Goal: Transaction & Acquisition: Purchase product/service

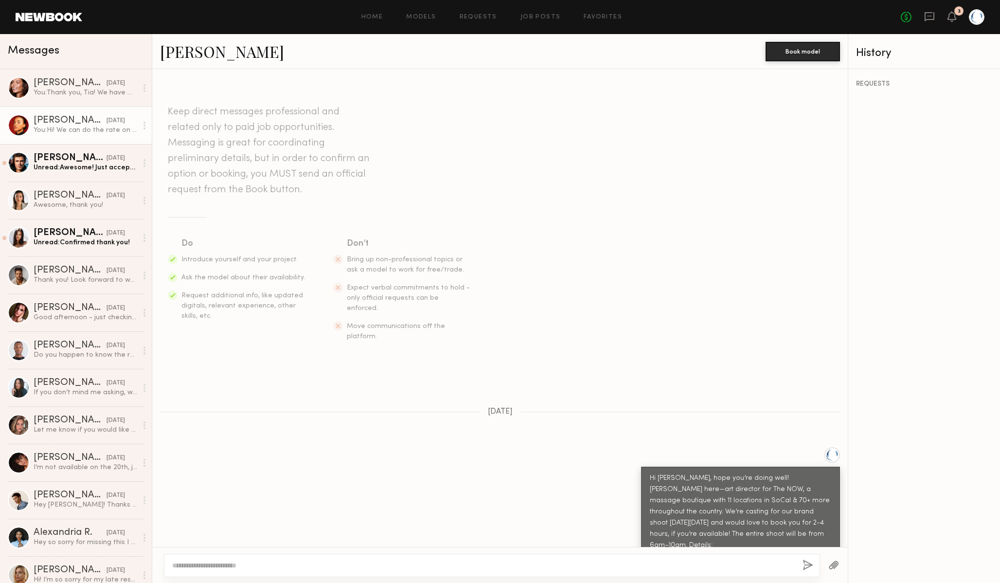
scroll to position [710, 0]
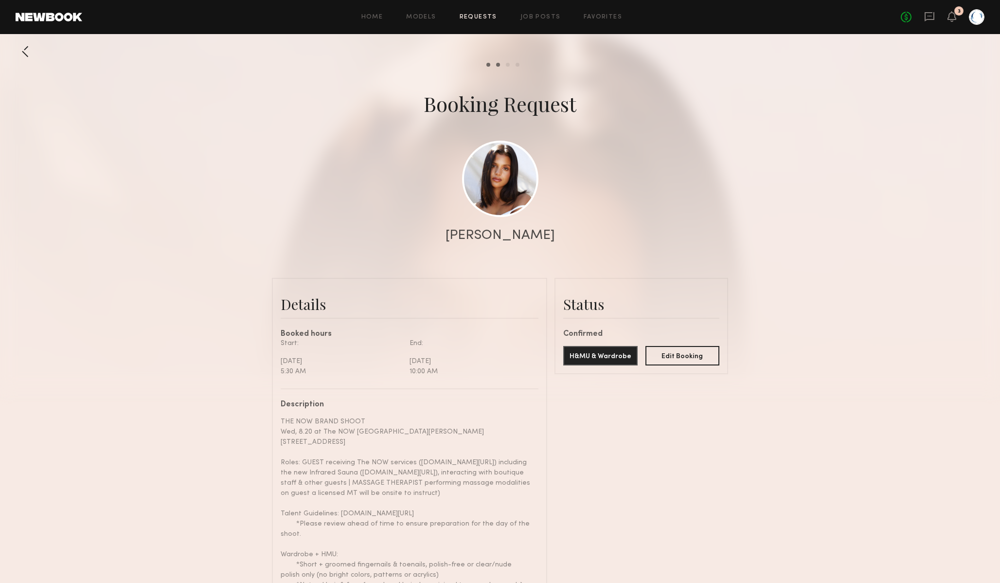
scroll to position [1075, 0]
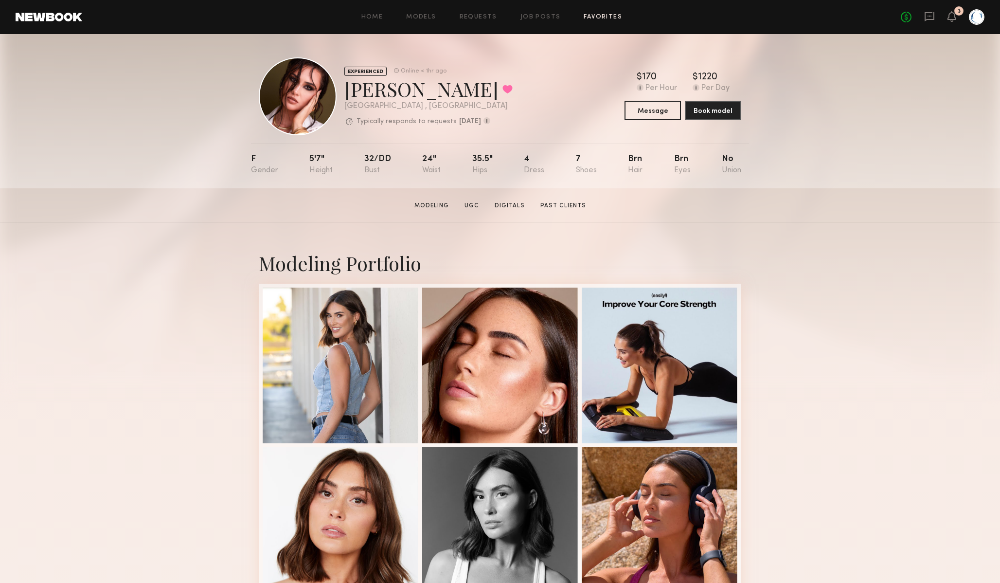
click at [602, 14] on link "Favorites" at bounding box center [603, 17] width 38 height 6
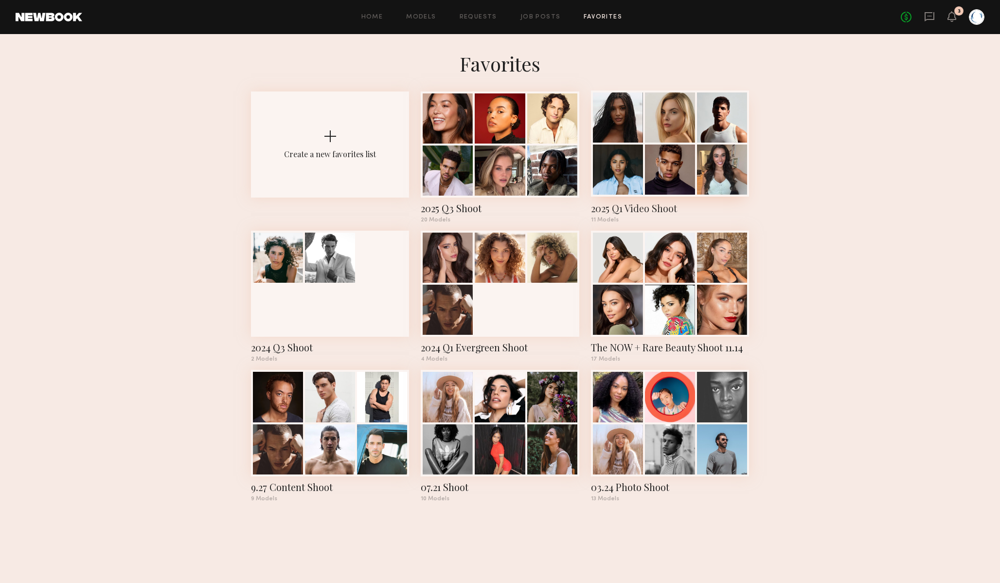
click at [619, 112] on div at bounding box center [618, 117] width 50 height 50
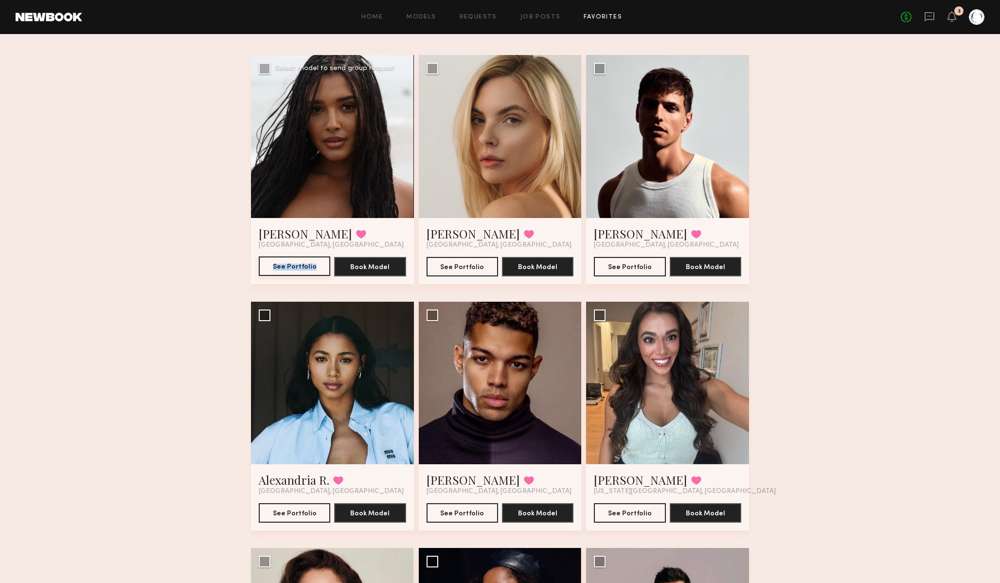
scroll to position [61, 0]
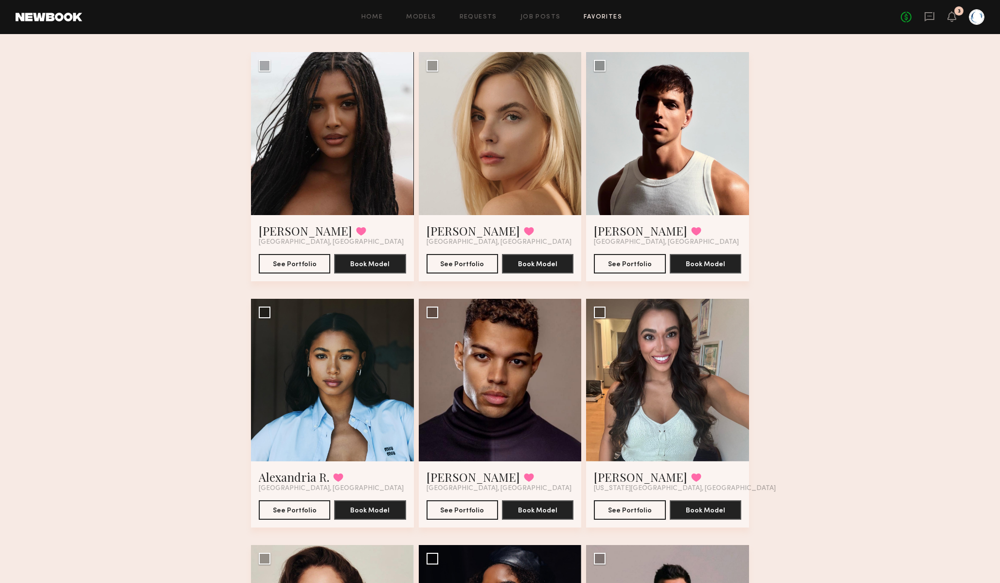
click at [171, 405] on div "Favorites 2025 Q1 Video Shoot 11 Models Share Copy Shareable Link Edit Haleigh …" at bounding box center [500, 521] width 1000 height 1063
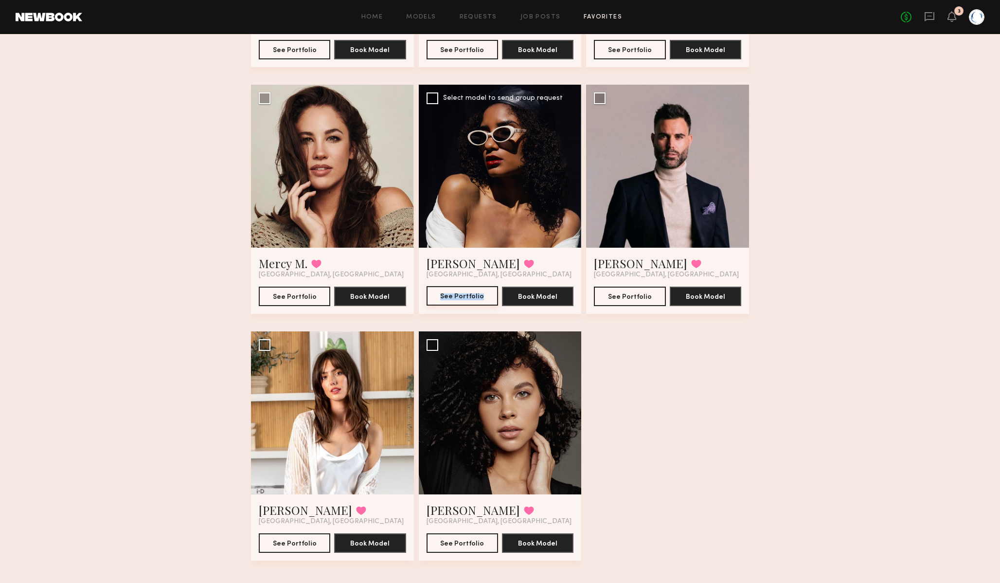
scroll to position [531, 0]
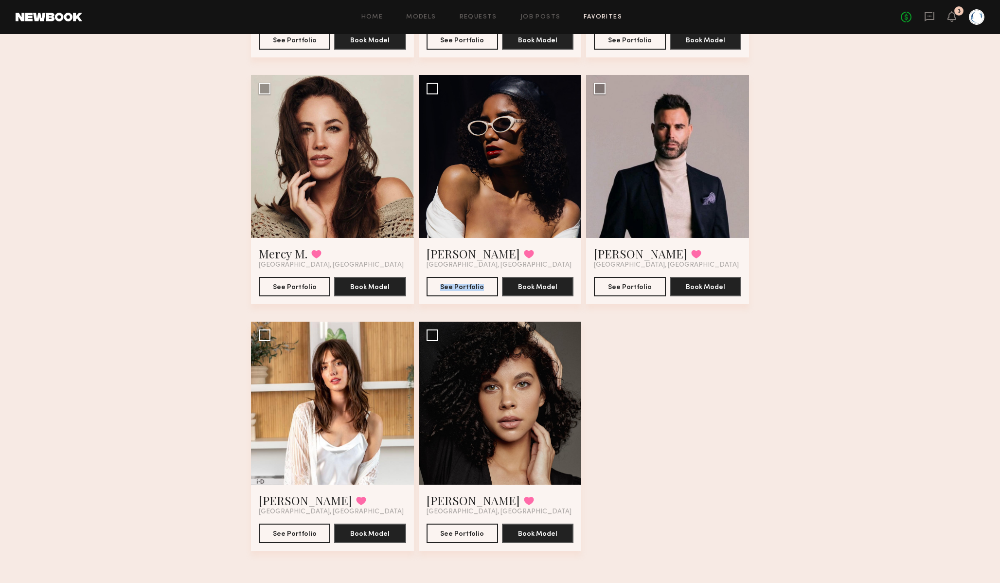
click at [597, 13] on div "Home Models Requests Job Posts Favorites Sign Out No fees up to $5,000 3" at bounding box center [533, 17] width 902 height 16
click at [600, 19] on link "Favorites" at bounding box center [603, 17] width 38 height 6
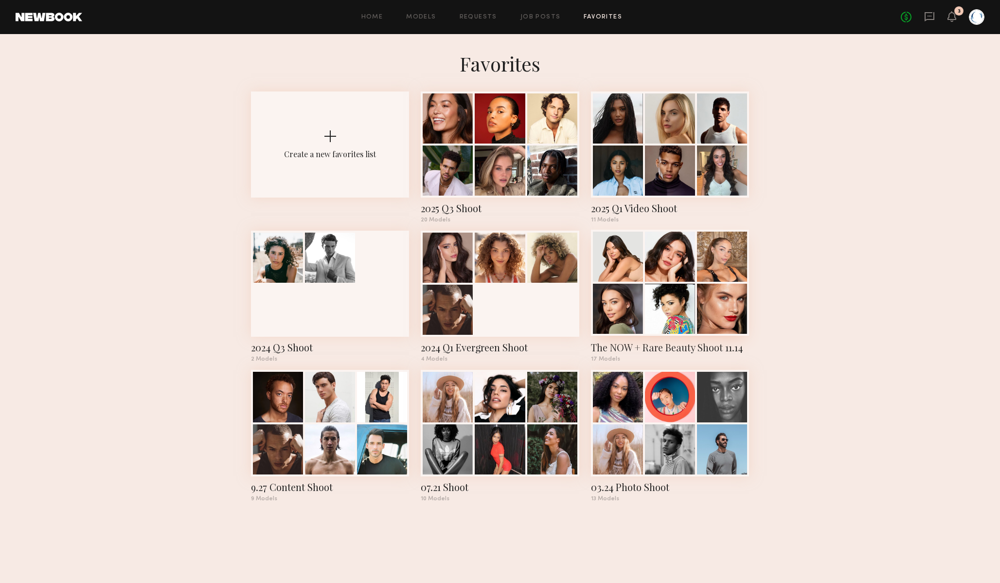
click at [630, 272] on div at bounding box center [618, 257] width 50 height 50
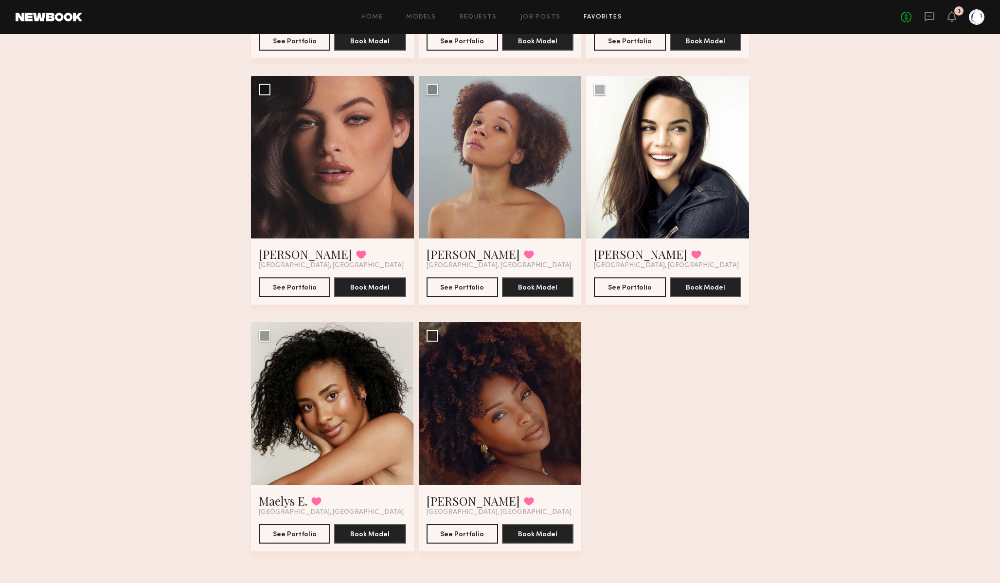
scroll to position [1024, 0]
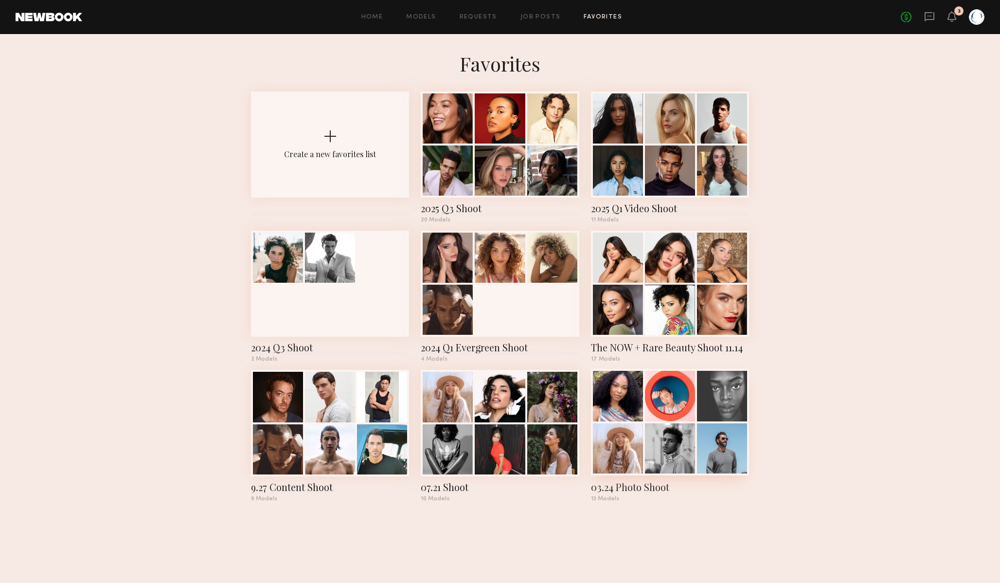
click at [612, 458] on div at bounding box center [618, 448] width 50 height 50
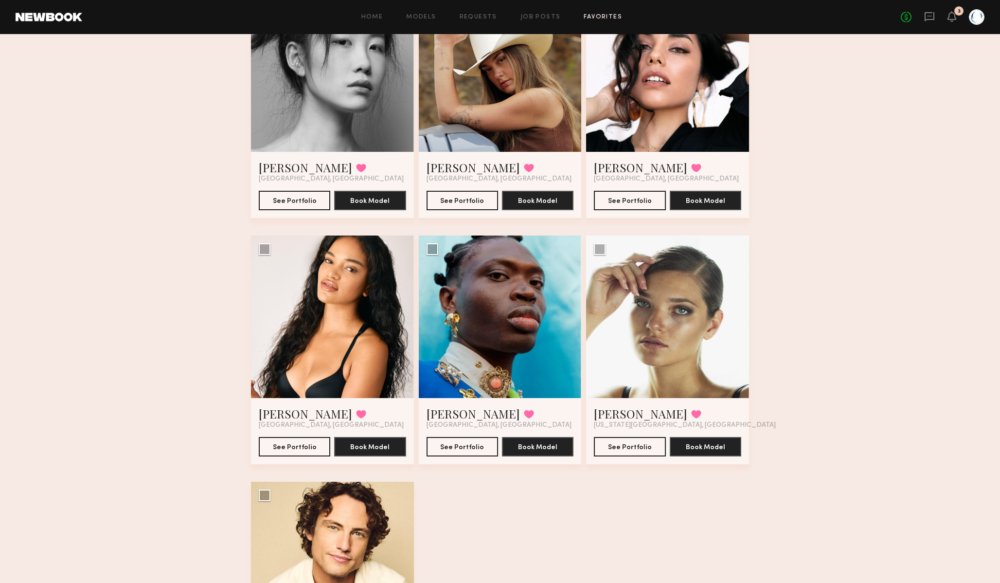
scroll to position [632, 0]
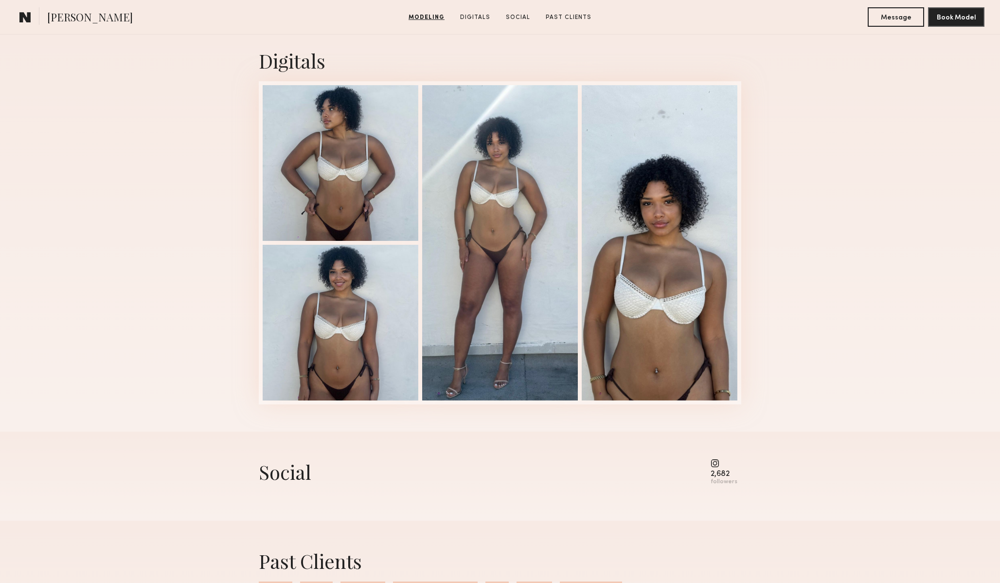
scroll to position [964, 0]
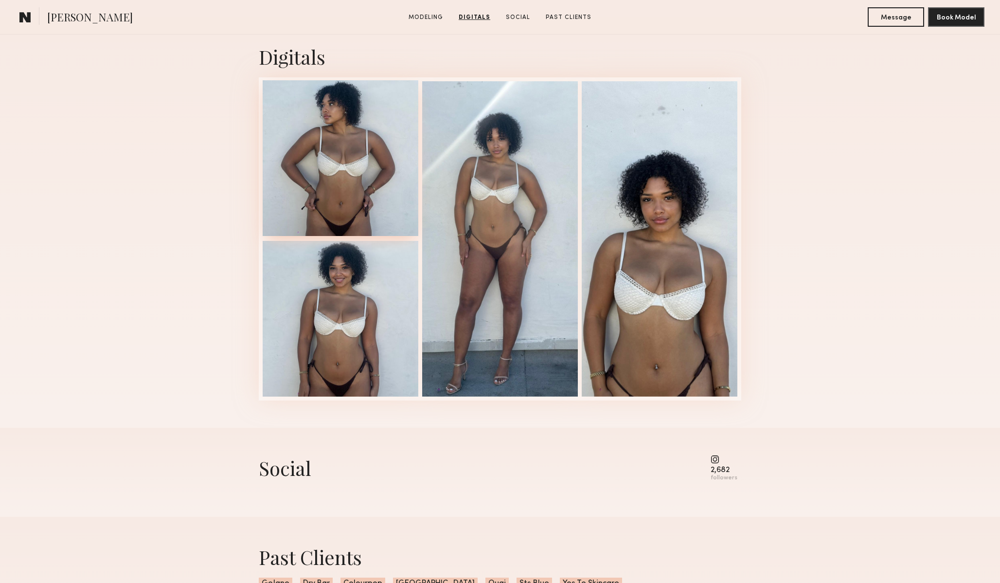
click at [379, 190] on div at bounding box center [341, 158] width 156 height 156
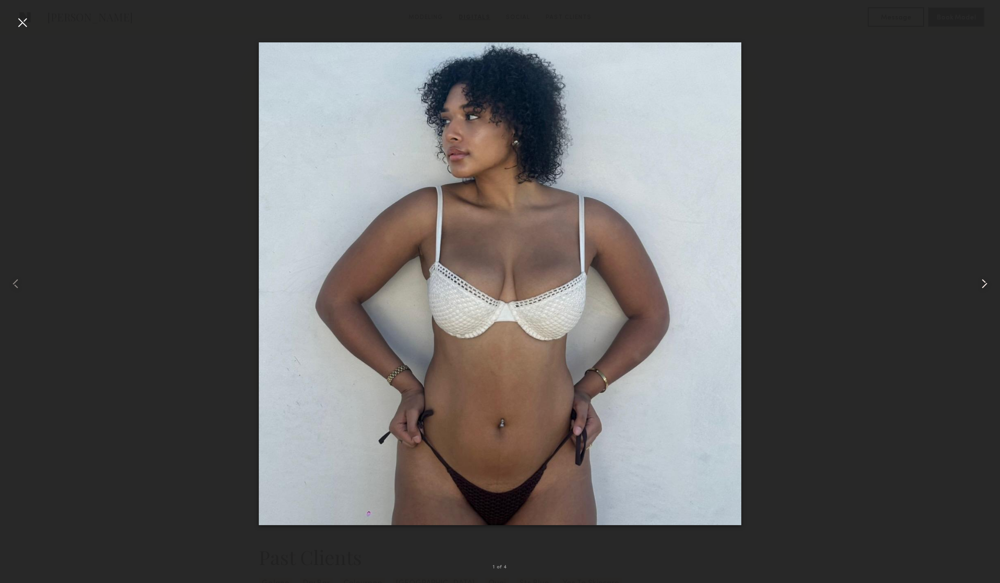
click at [980, 286] on common-icon at bounding box center [985, 284] width 16 height 16
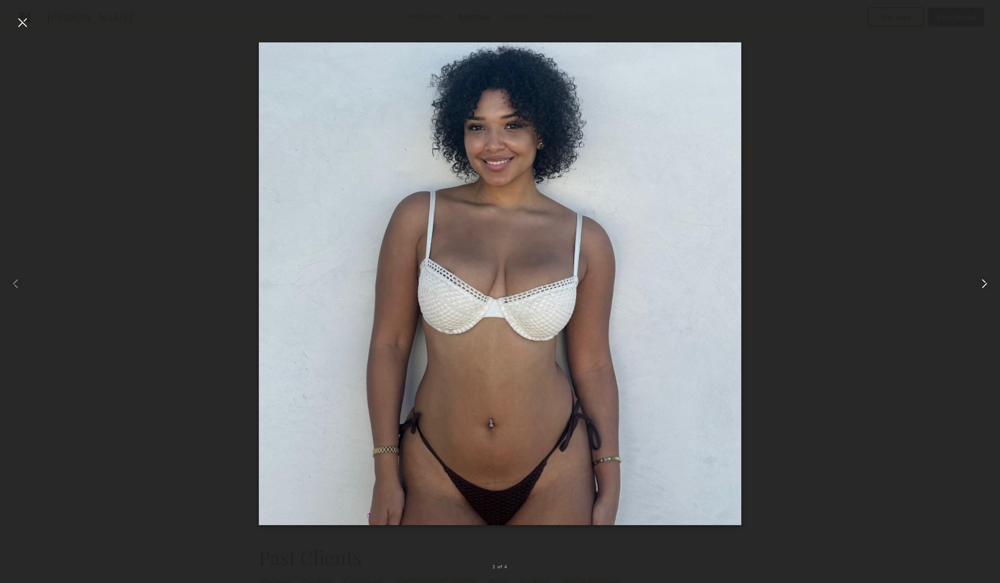
click at [980, 286] on common-icon at bounding box center [985, 284] width 16 height 16
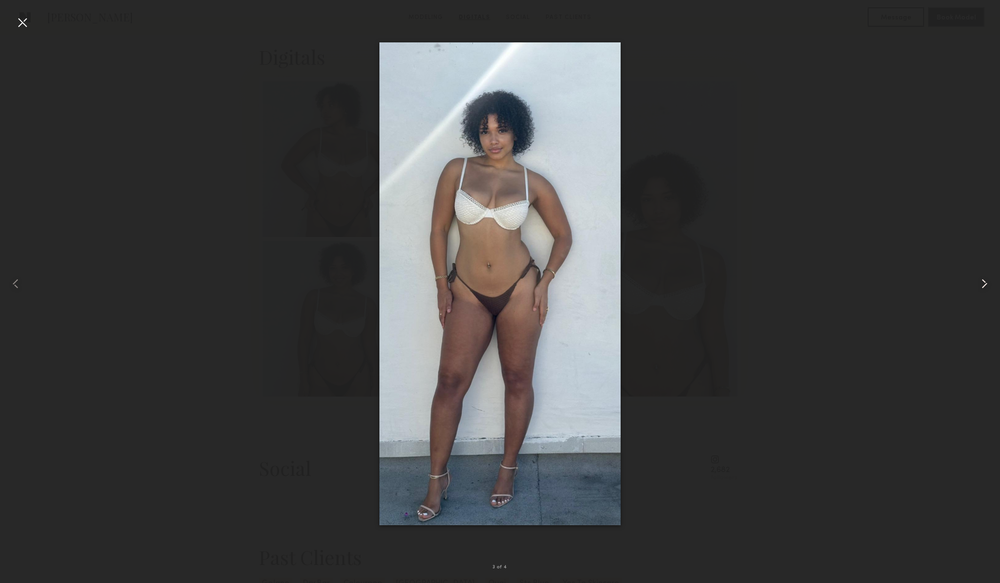
click at [980, 286] on common-icon at bounding box center [985, 284] width 16 height 16
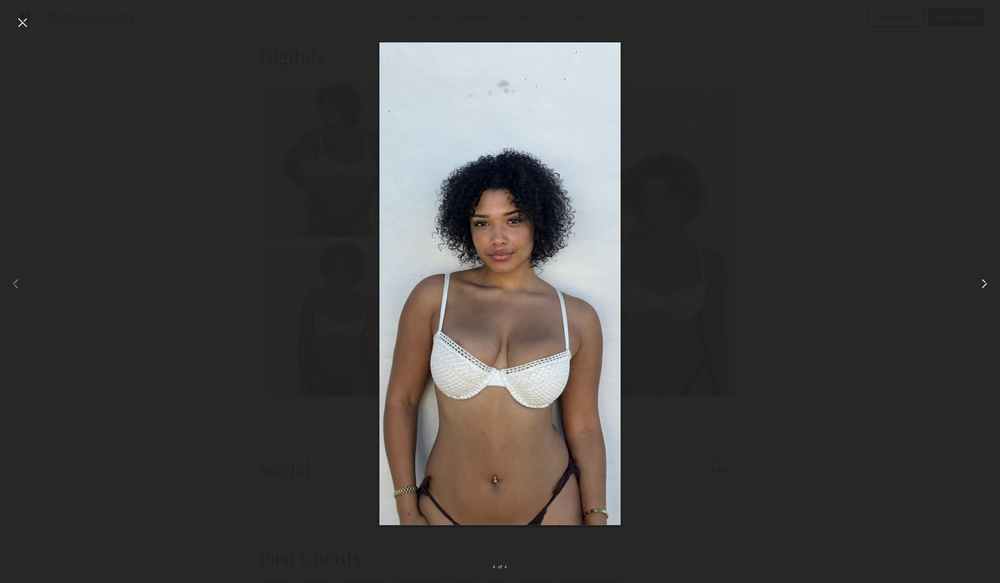
click at [980, 286] on common-icon at bounding box center [985, 284] width 16 height 16
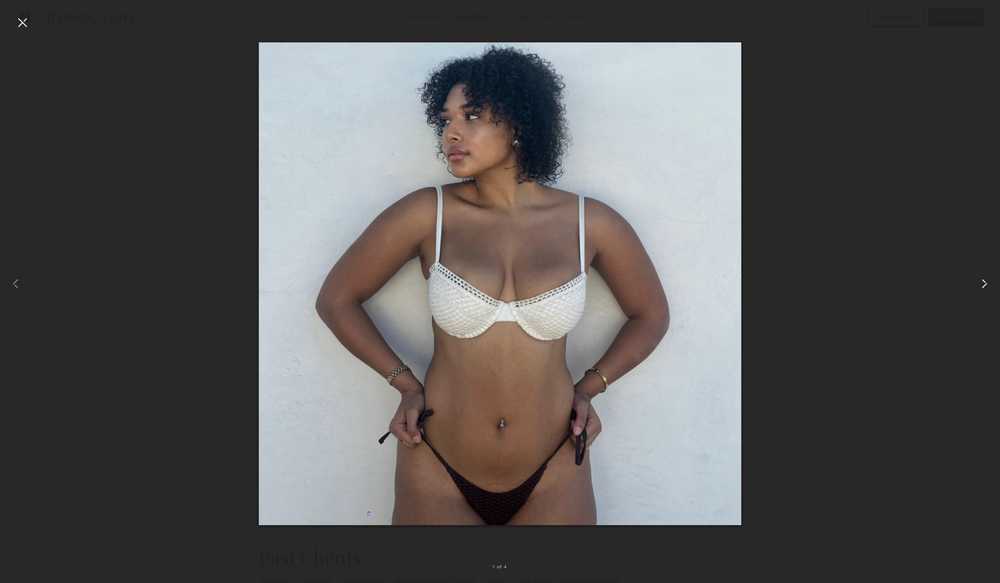
click at [980, 286] on common-icon at bounding box center [985, 284] width 16 height 16
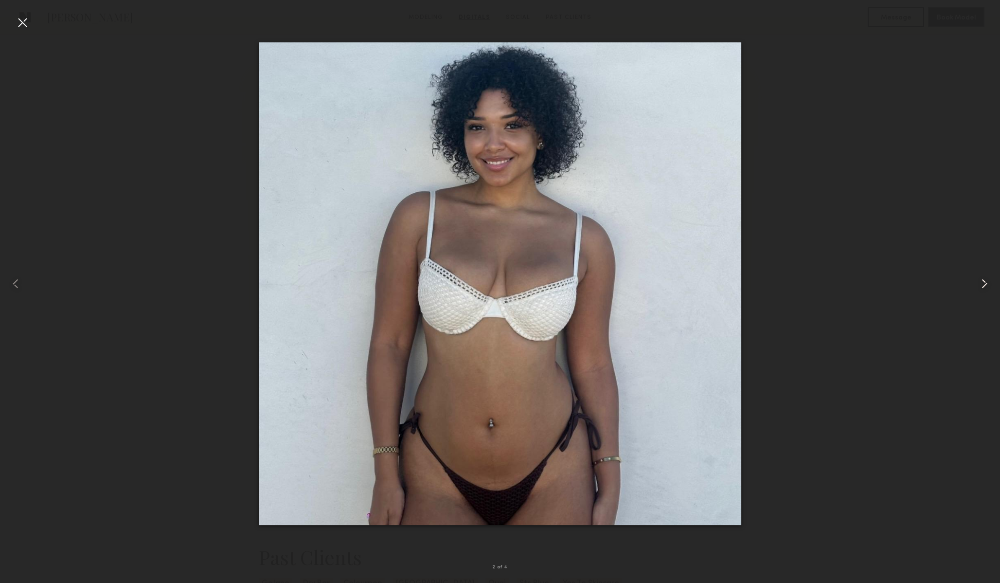
click at [980, 286] on common-icon at bounding box center [985, 284] width 16 height 16
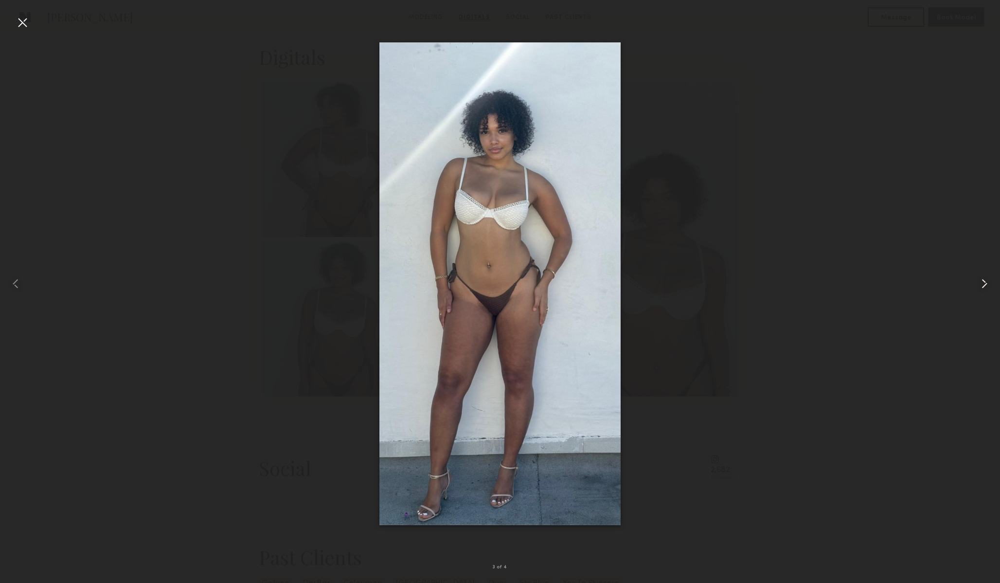
click at [980, 286] on common-icon at bounding box center [985, 284] width 16 height 16
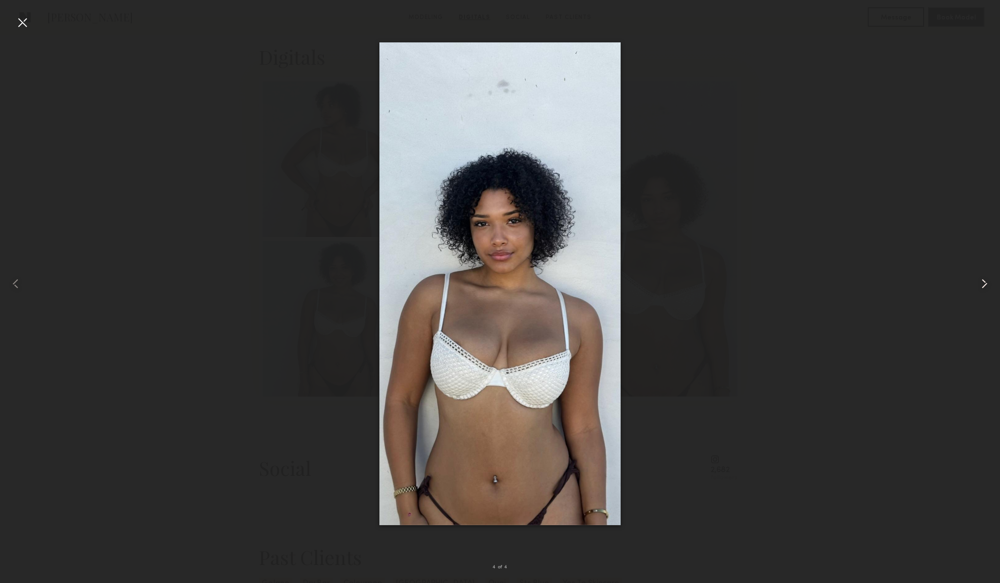
click at [980, 286] on common-icon at bounding box center [985, 284] width 16 height 16
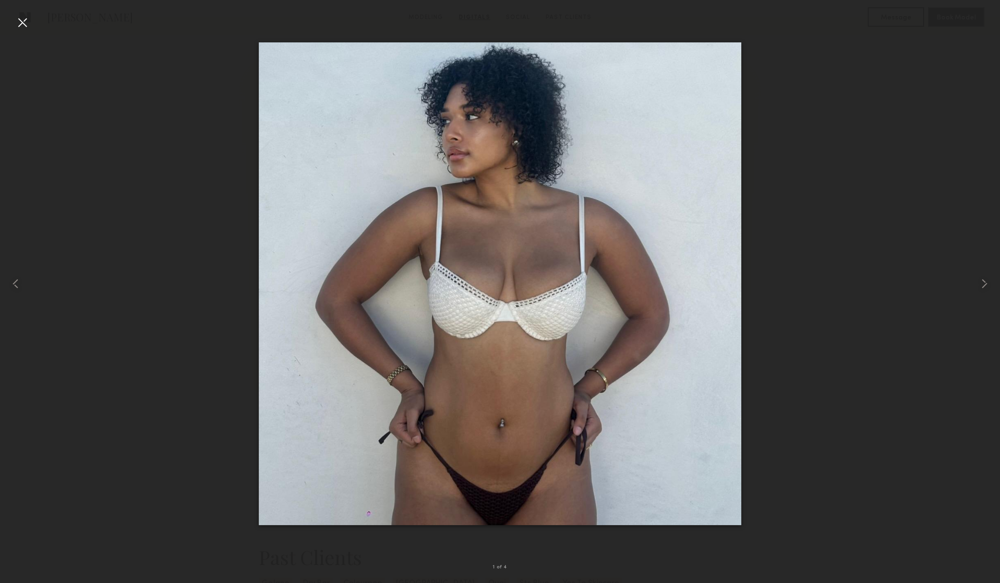
click at [857, 238] on div at bounding box center [500, 284] width 1000 height 536
click at [26, 276] on div at bounding box center [20, 284] width 40 height 536
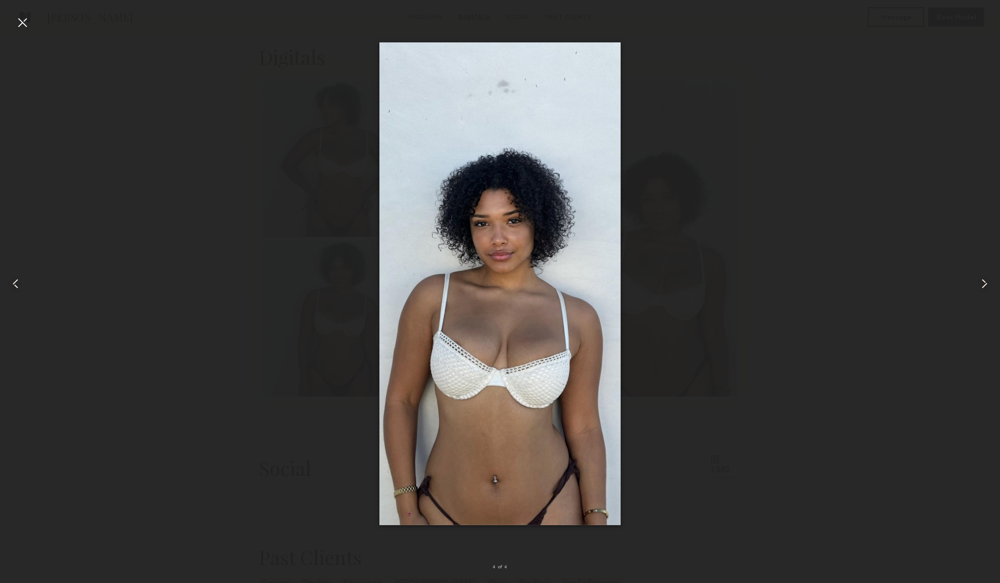
click at [26, 276] on div at bounding box center [20, 284] width 40 height 536
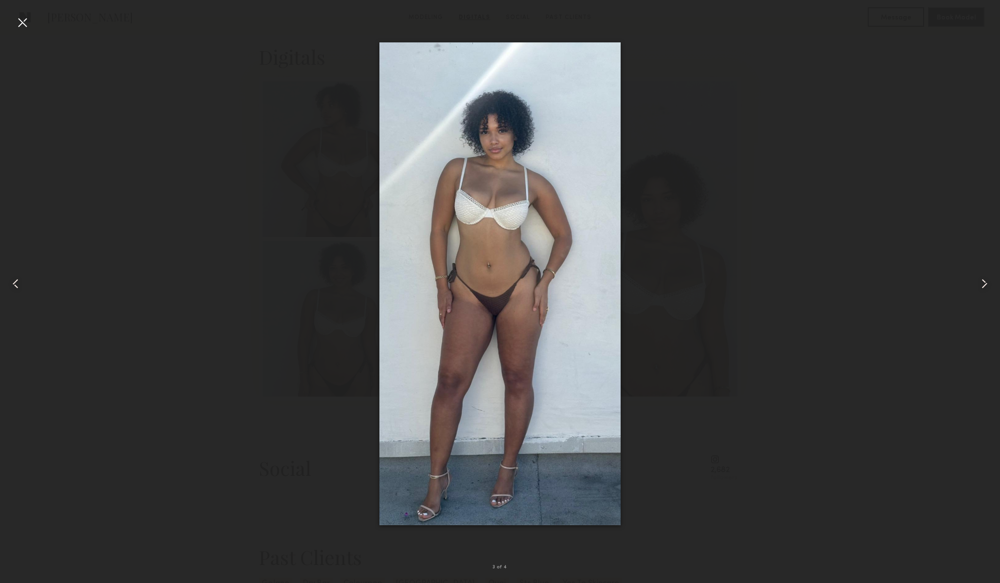
click at [26, 276] on div at bounding box center [20, 284] width 40 height 536
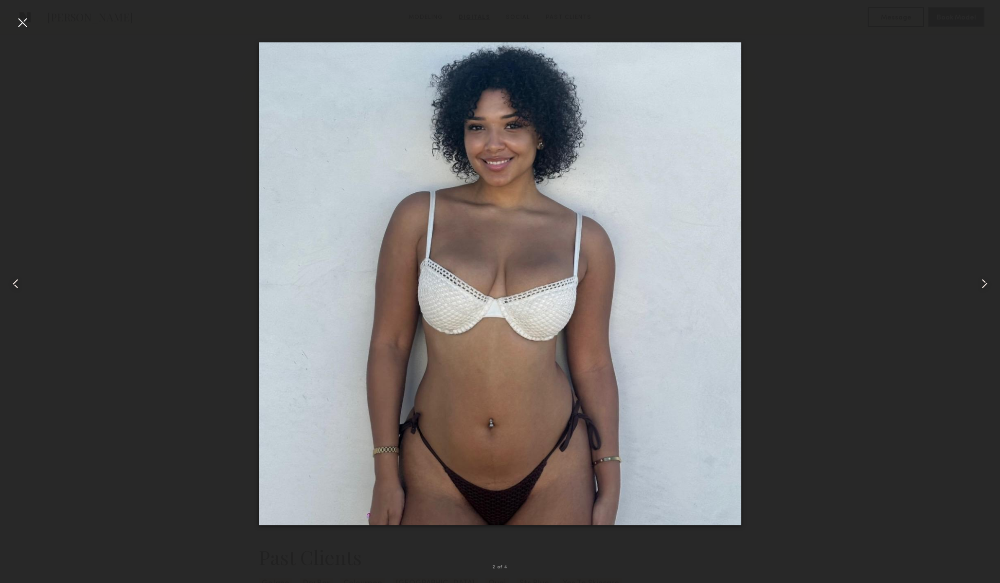
click at [26, 276] on div at bounding box center [20, 284] width 40 height 536
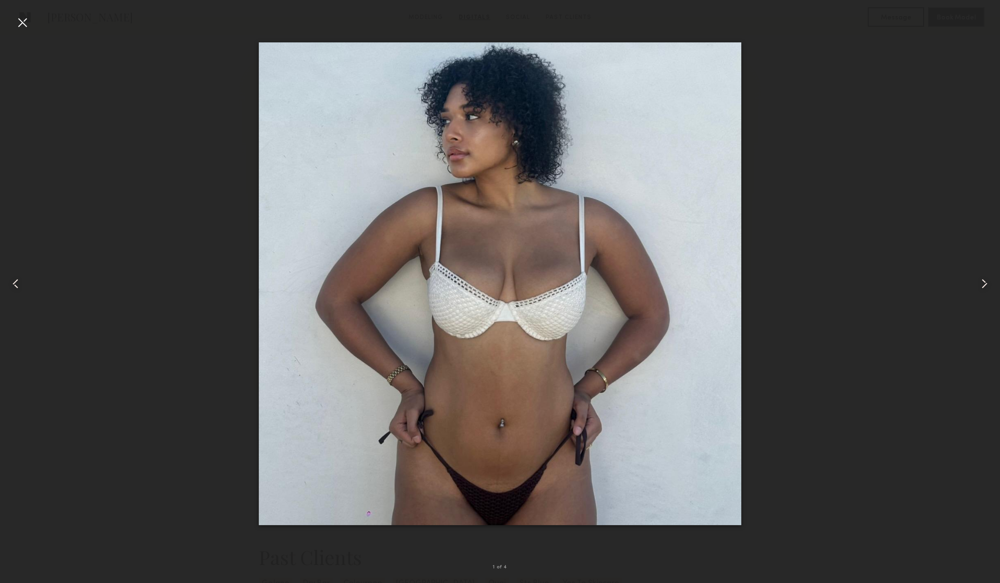
click at [30, 16] on div at bounding box center [23, 23] width 16 height 16
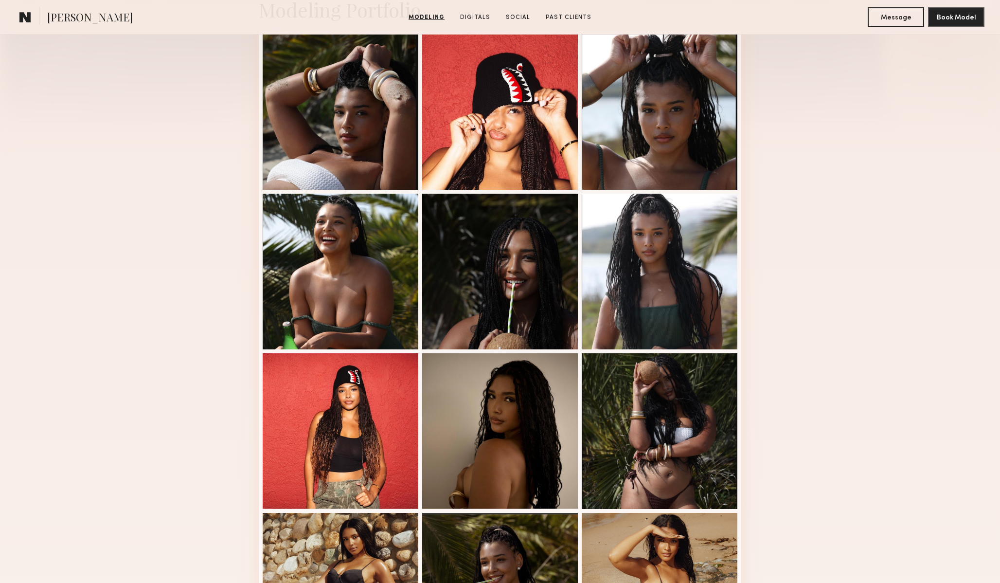
scroll to position [255, 0]
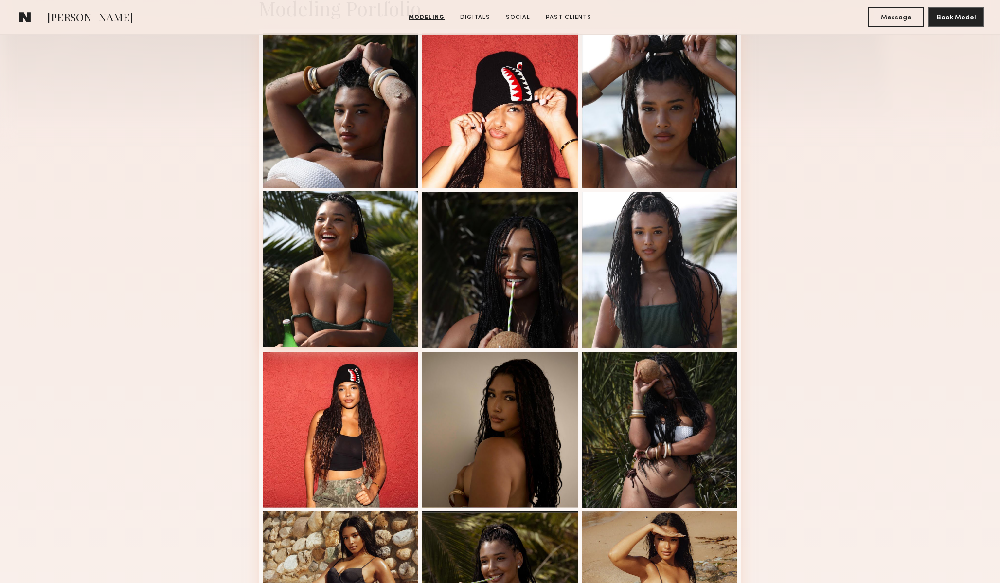
click at [309, 265] on div at bounding box center [341, 269] width 156 height 156
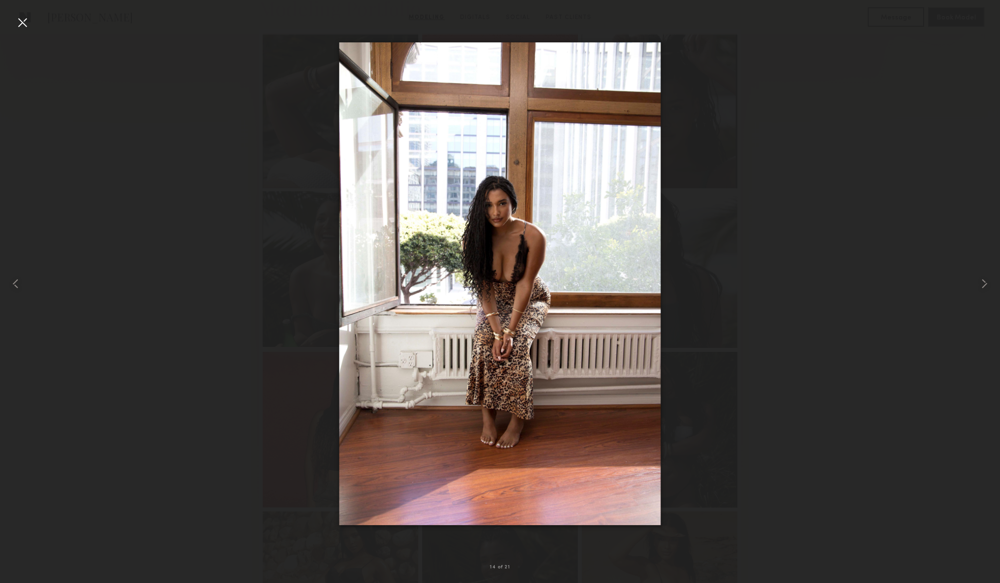
click at [309, 265] on div at bounding box center [500, 284] width 1000 height 536
click at [793, 85] on div at bounding box center [500, 284] width 1000 height 536
click at [983, 287] on common-icon at bounding box center [985, 284] width 16 height 16
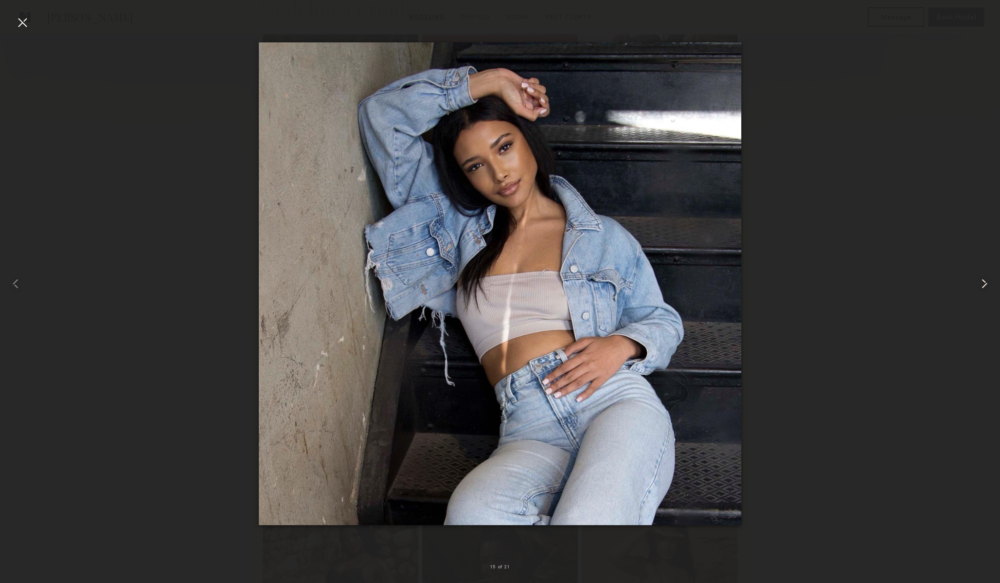
click at [983, 287] on common-icon at bounding box center [985, 284] width 16 height 16
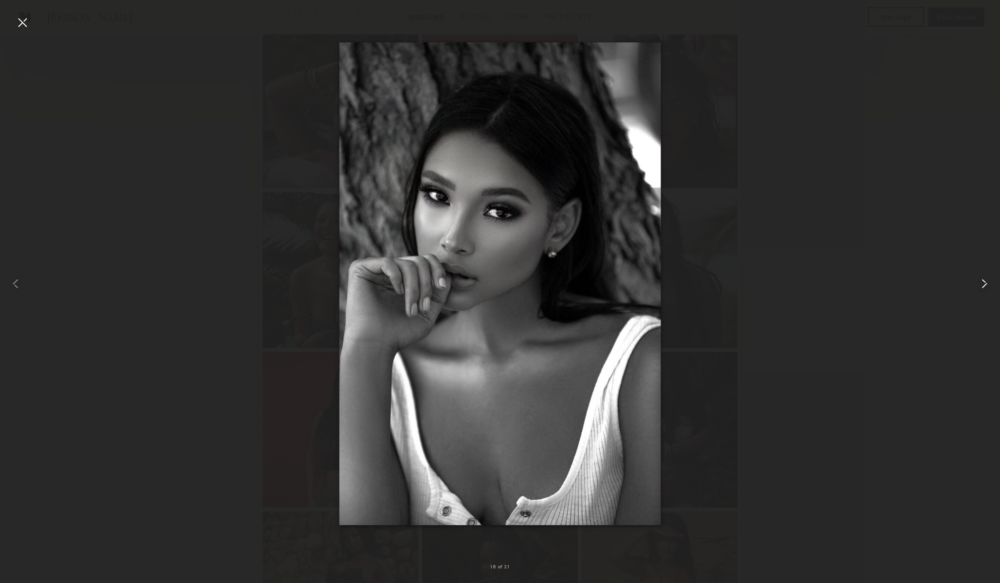
click at [983, 287] on common-icon at bounding box center [985, 284] width 16 height 16
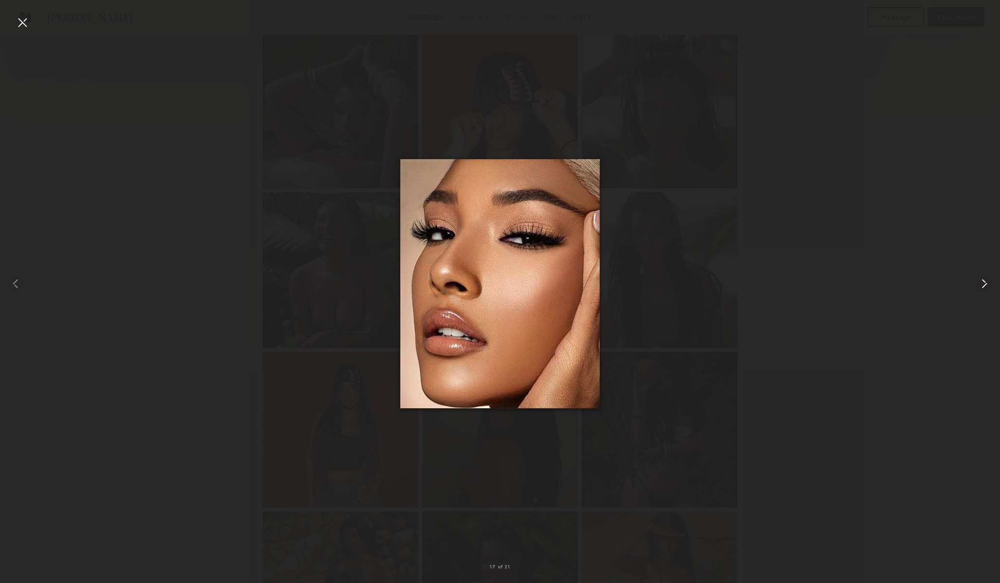
click at [983, 287] on common-icon at bounding box center [985, 284] width 16 height 16
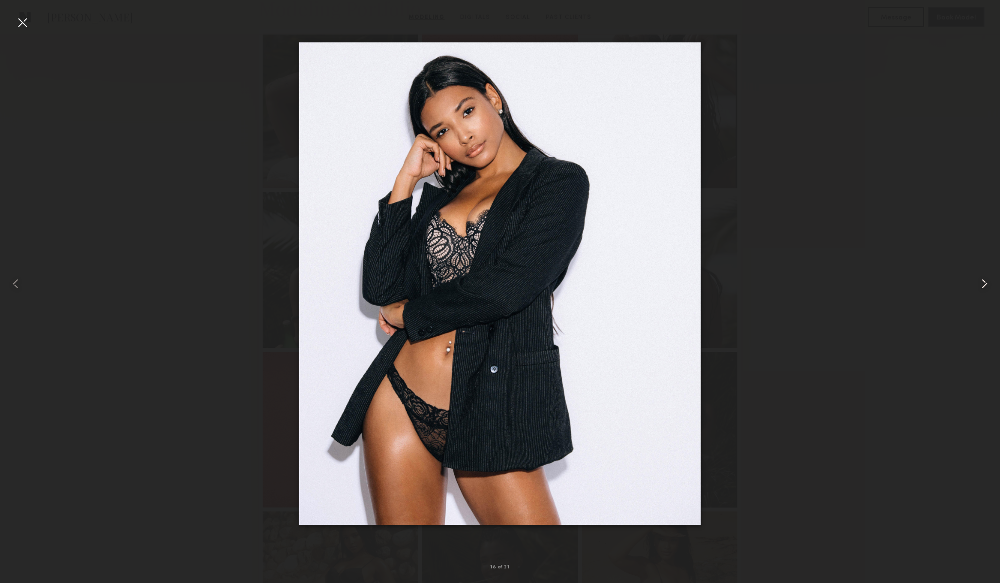
click at [983, 287] on common-icon at bounding box center [985, 284] width 16 height 16
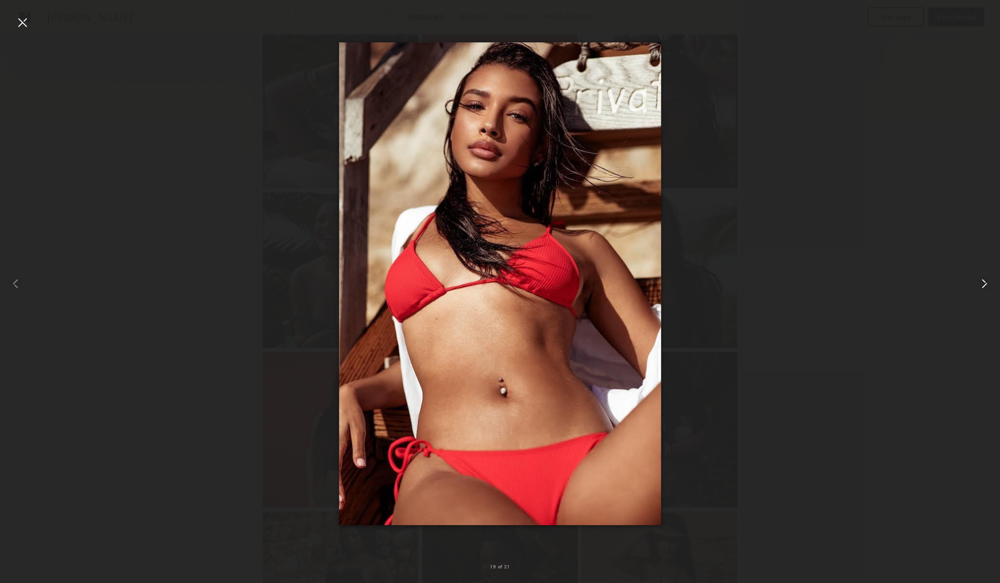
click at [983, 287] on common-icon at bounding box center [985, 284] width 16 height 16
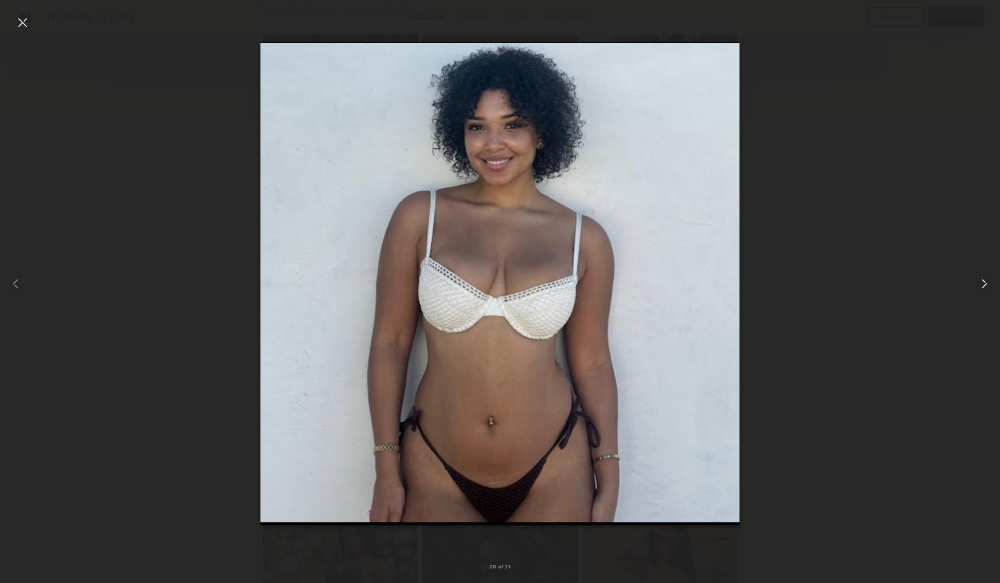
click at [983, 287] on common-icon at bounding box center [985, 284] width 16 height 16
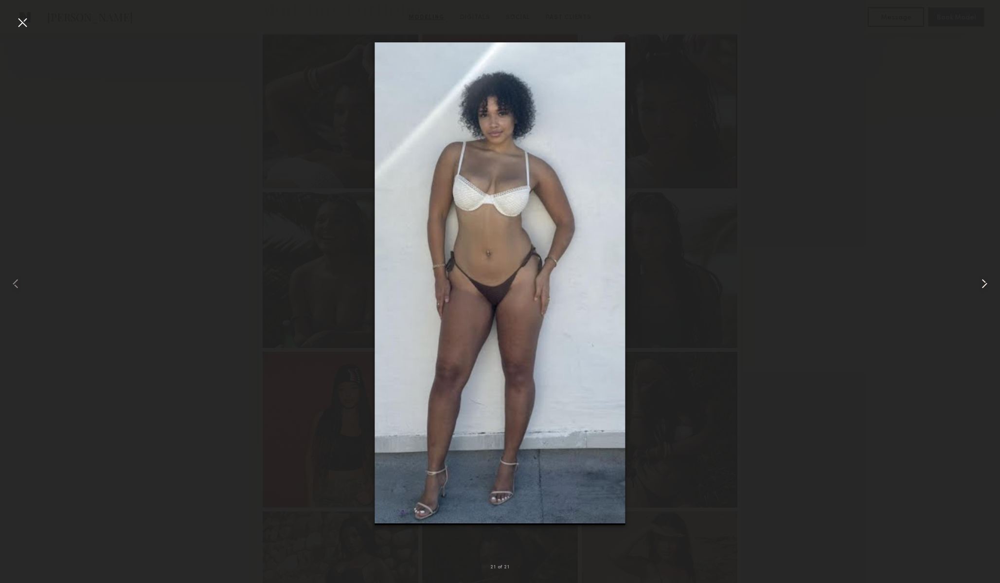
click at [983, 287] on common-icon at bounding box center [985, 284] width 16 height 16
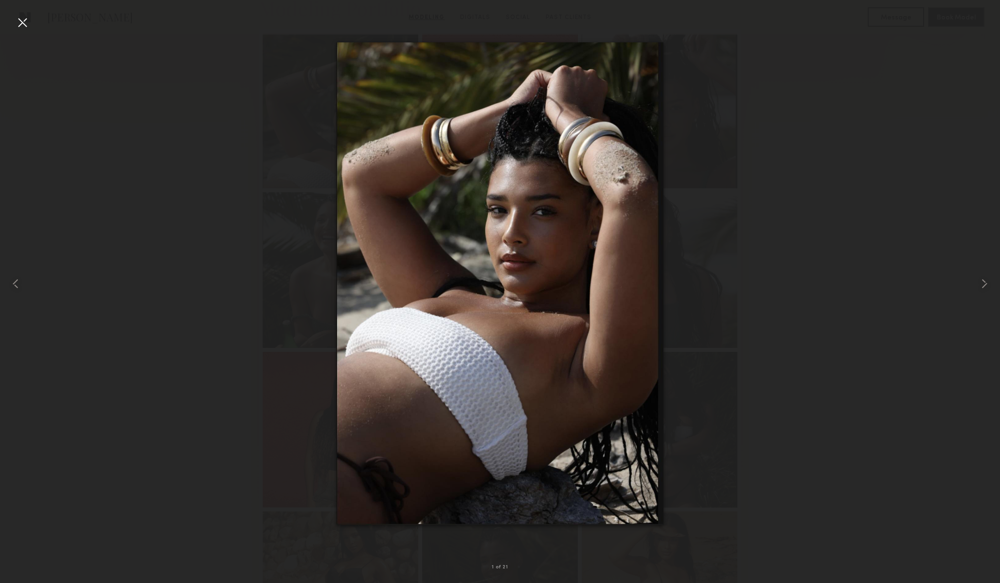
click at [23, 15] on div at bounding box center [23, 23] width 16 height 16
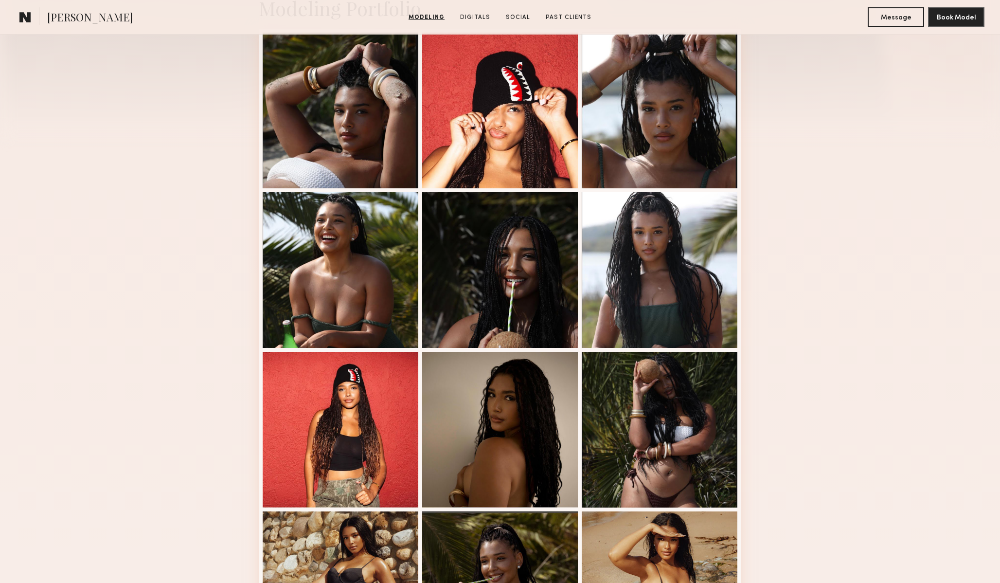
click at [120, 151] on div "Modeling Portfolio" at bounding box center [500, 572] width 1000 height 1209
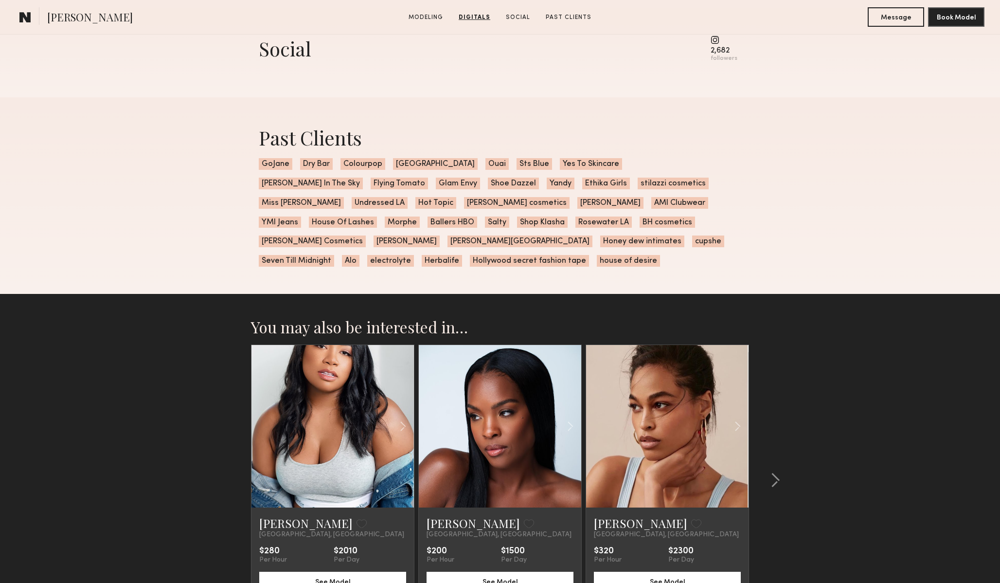
scroll to position [1860, 0]
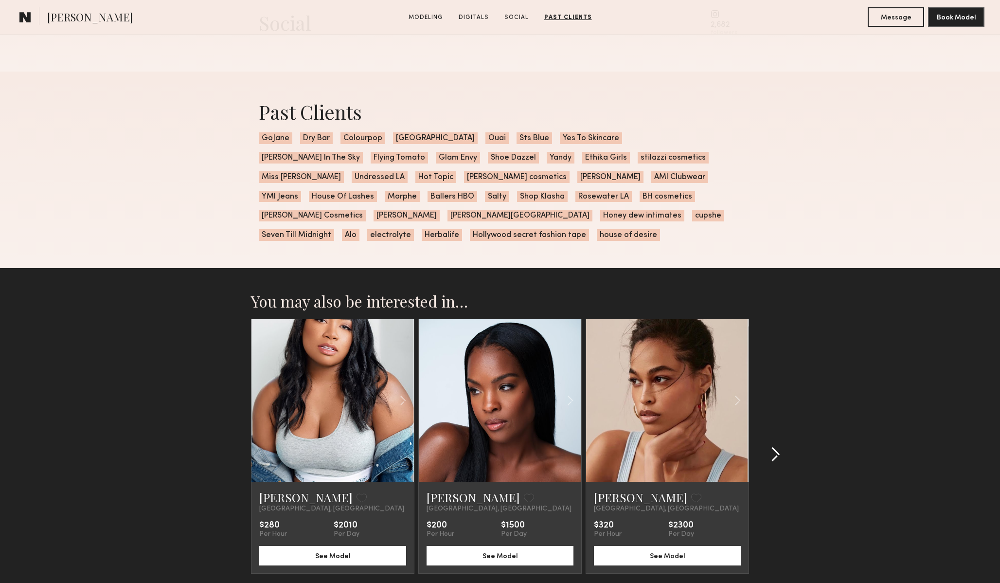
click at [776, 447] on common-icon at bounding box center [776, 455] width 10 height 16
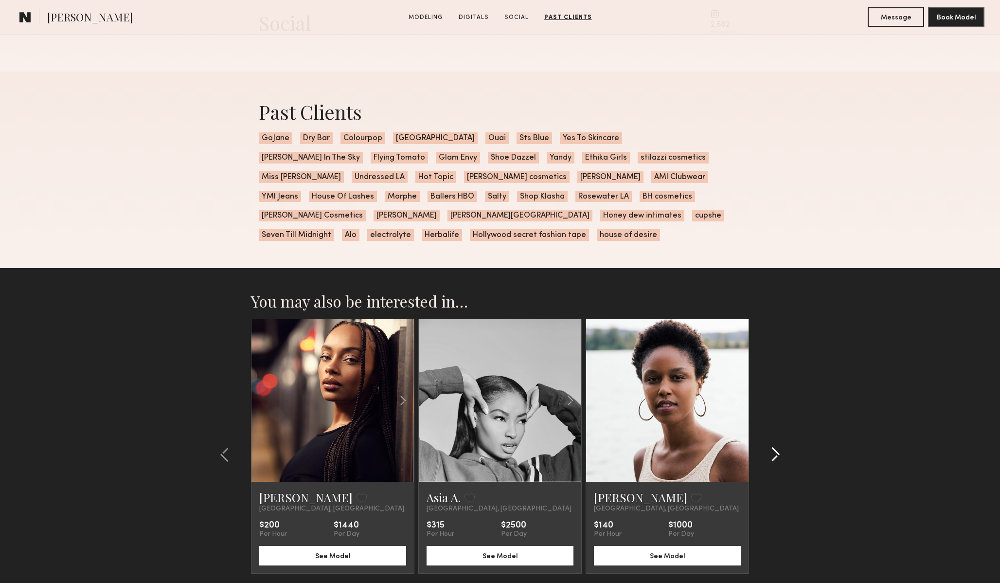
click at [776, 447] on common-icon at bounding box center [776, 455] width 10 height 16
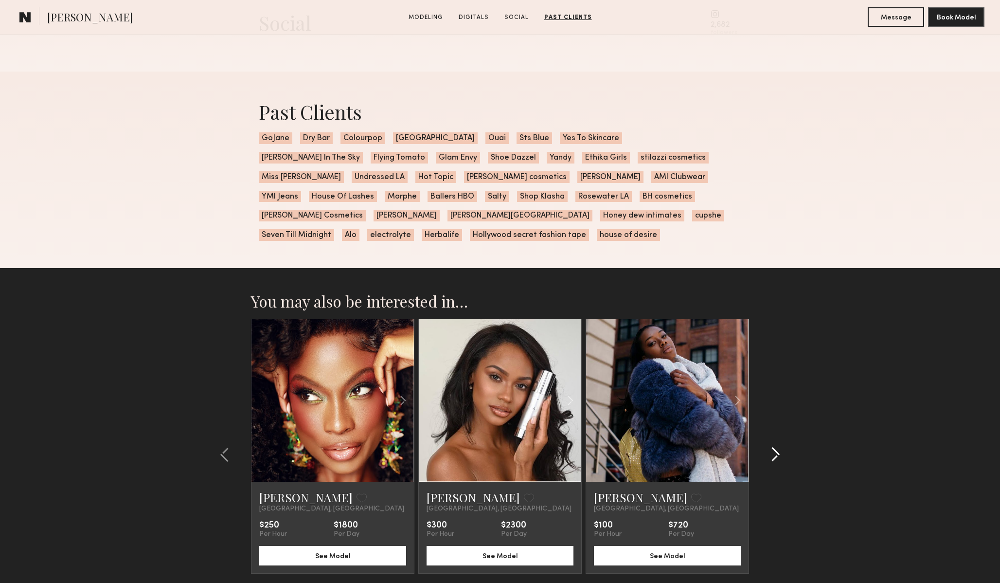
click at [776, 447] on common-icon at bounding box center [776, 455] width 10 height 16
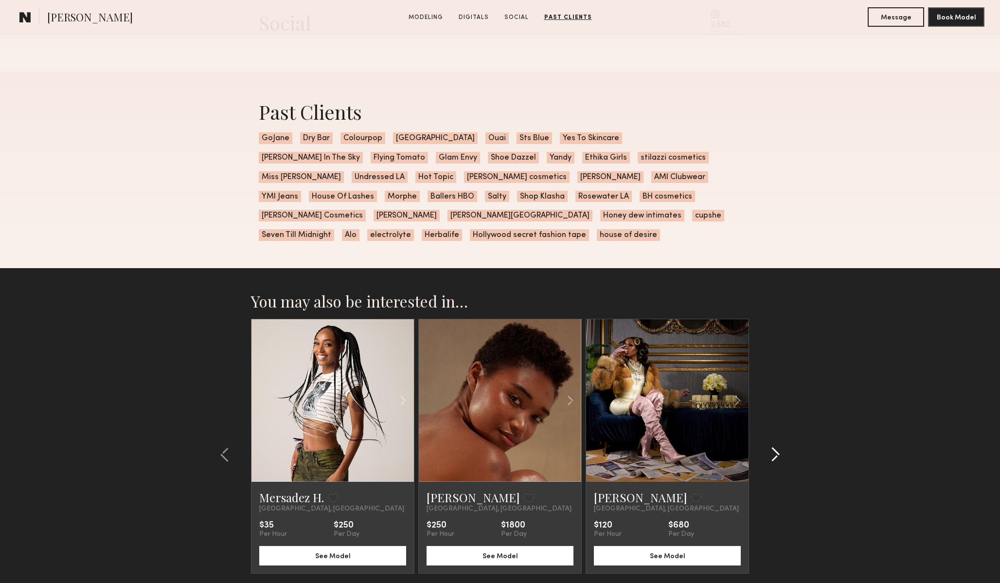
click at [776, 447] on common-icon at bounding box center [776, 455] width 10 height 16
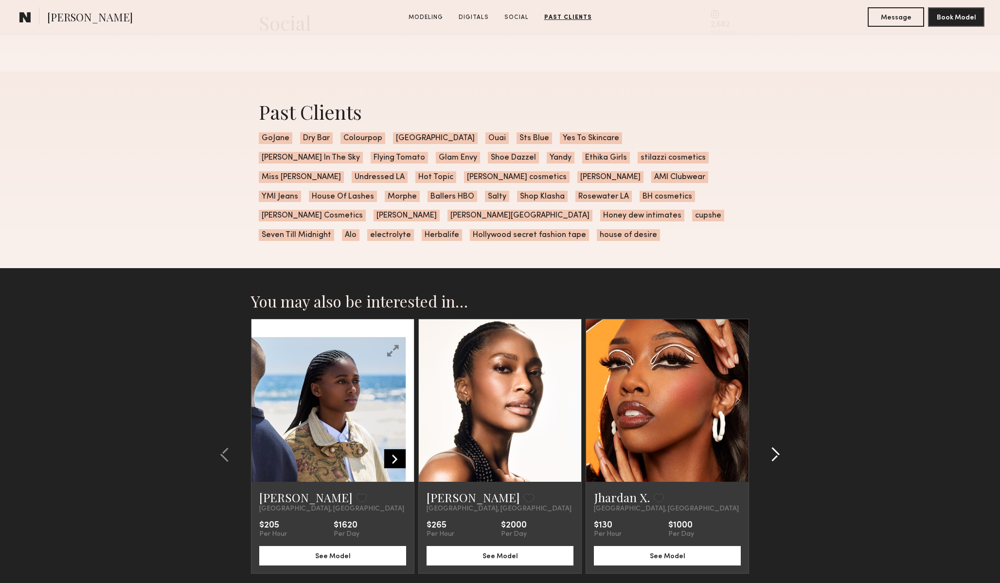
click at [776, 447] on common-icon at bounding box center [776, 455] width 10 height 16
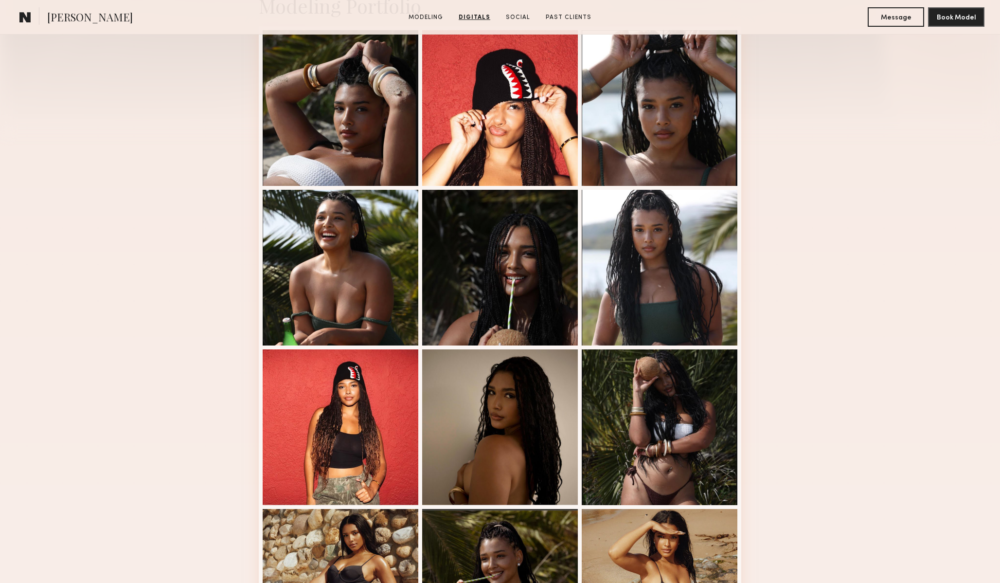
scroll to position [225, 0]
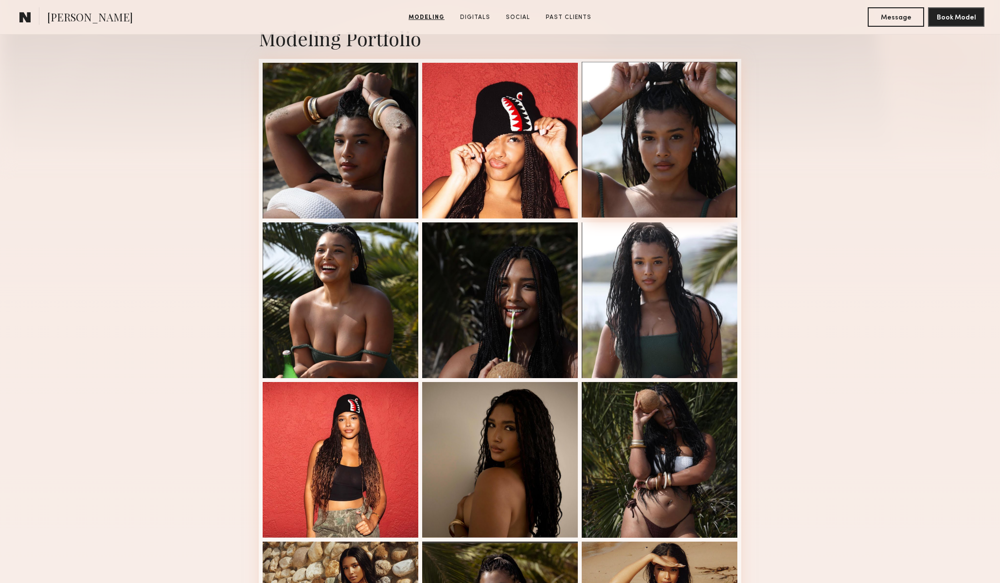
click at [633, 172] on div at bounding box center [660, 140] width 156 height 156
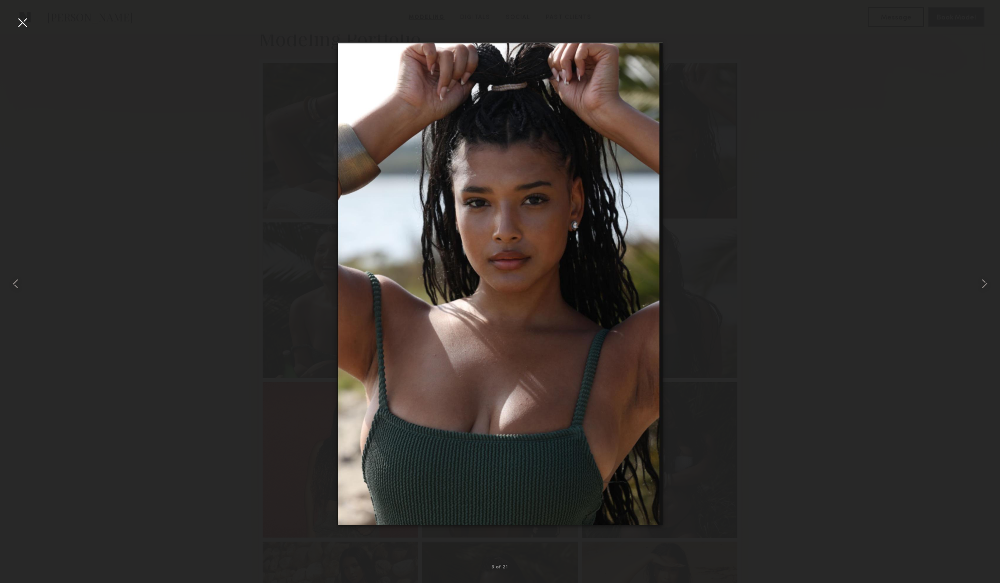
click at [750, 184] on div at bounding box center [500, 284] width 1000 height 536
click at [24, 31] on div at bounding box center [20, 284] width 40 height 536
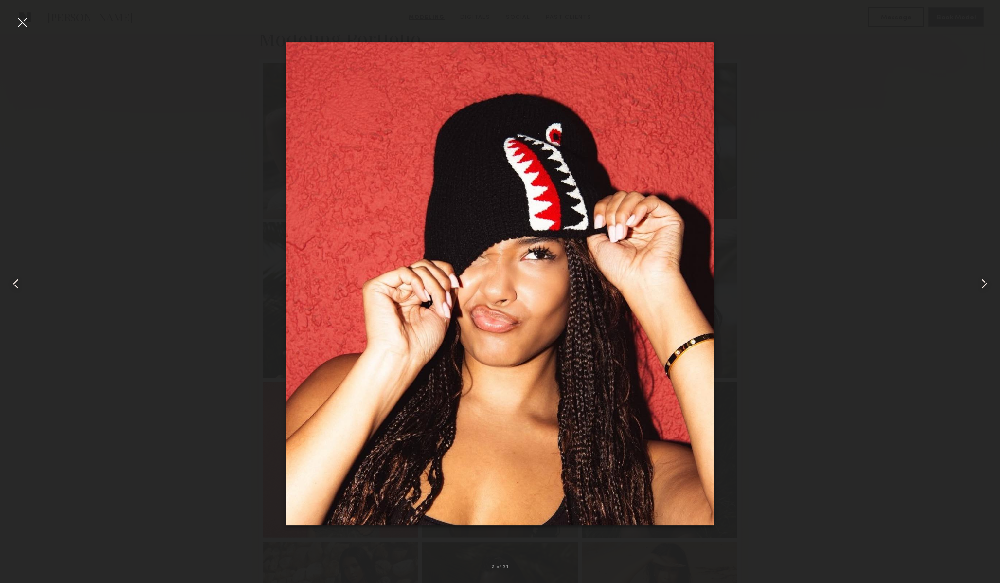
click at [24, 22] on div at bounding box center [23, 23] width 16 height 16
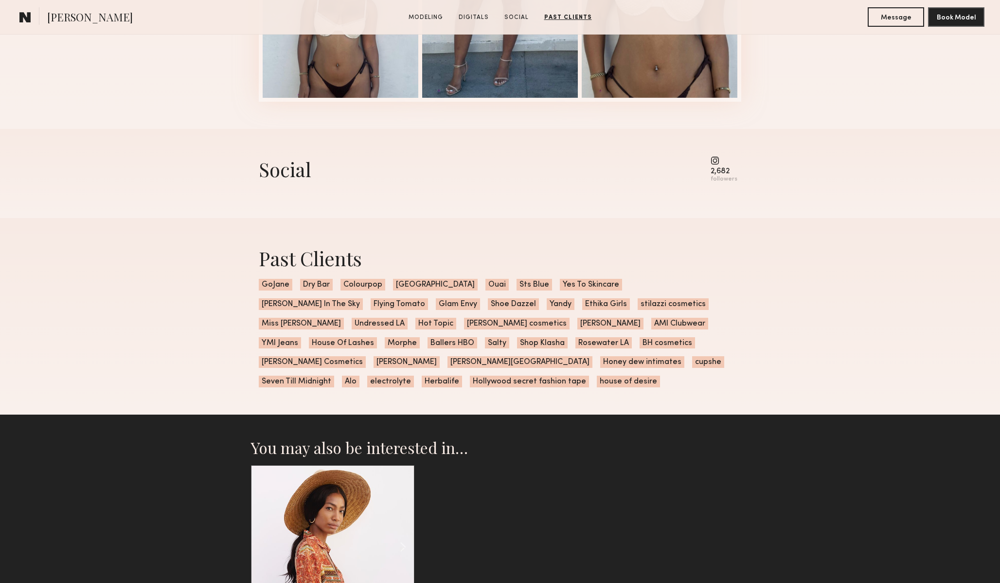
scroll to position [1411, 0]
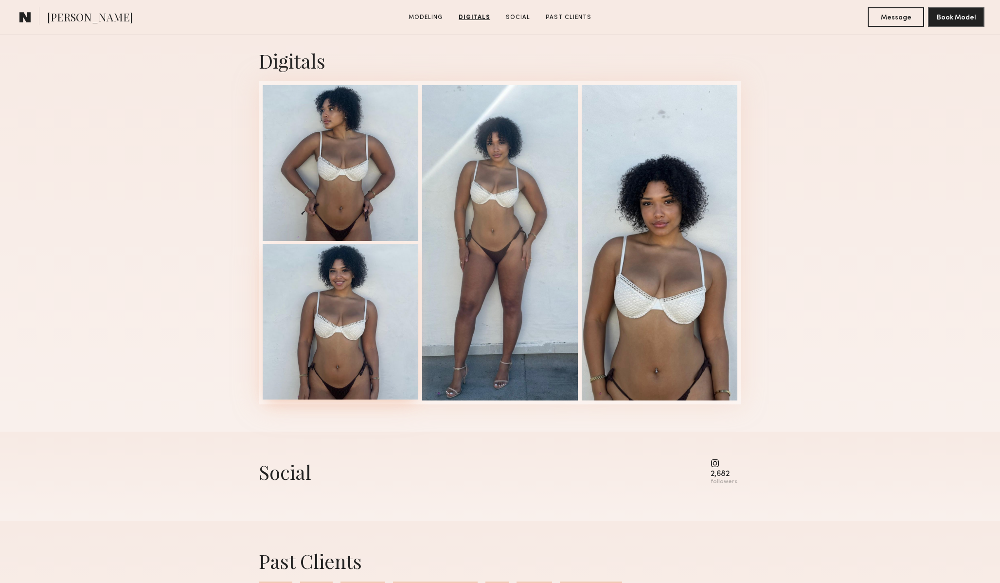
click at [364, 364] on div at bounding box center [341, 322] width 156 height 156
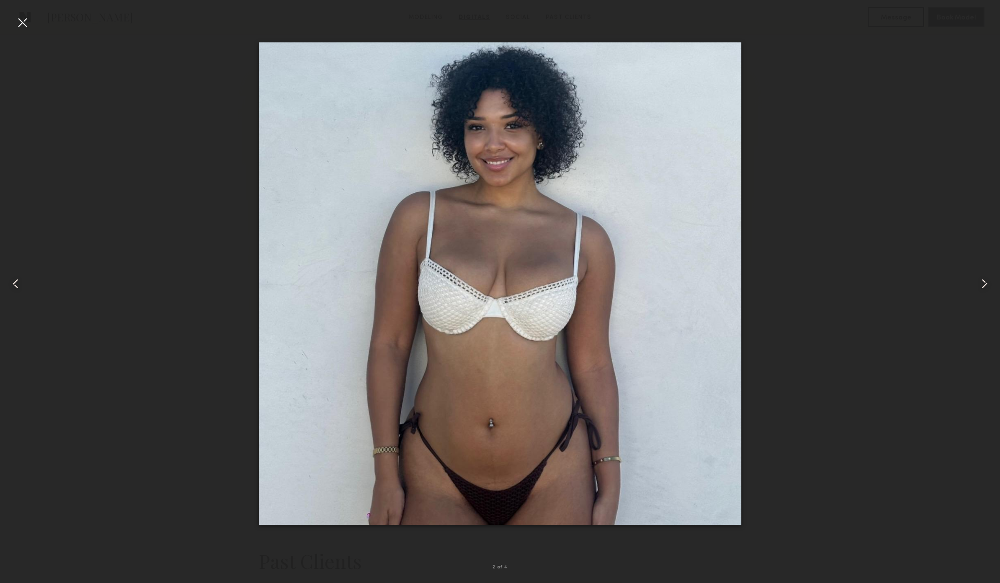
click at [24, 29] on div at bounding box center [23, 23] width 16 height 16
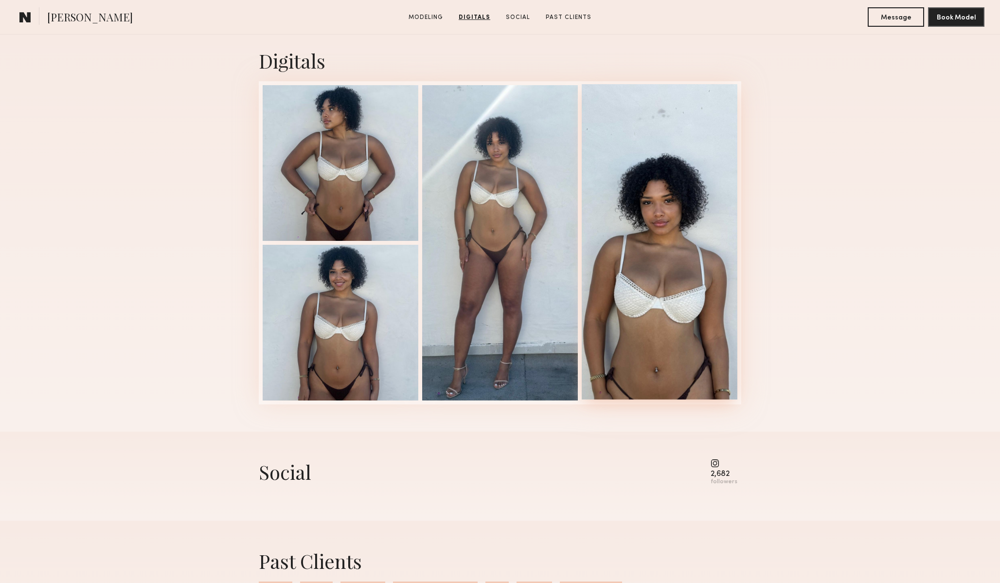
click at [628, 173] on div at bounding box center [660, 241] width 156 height 315
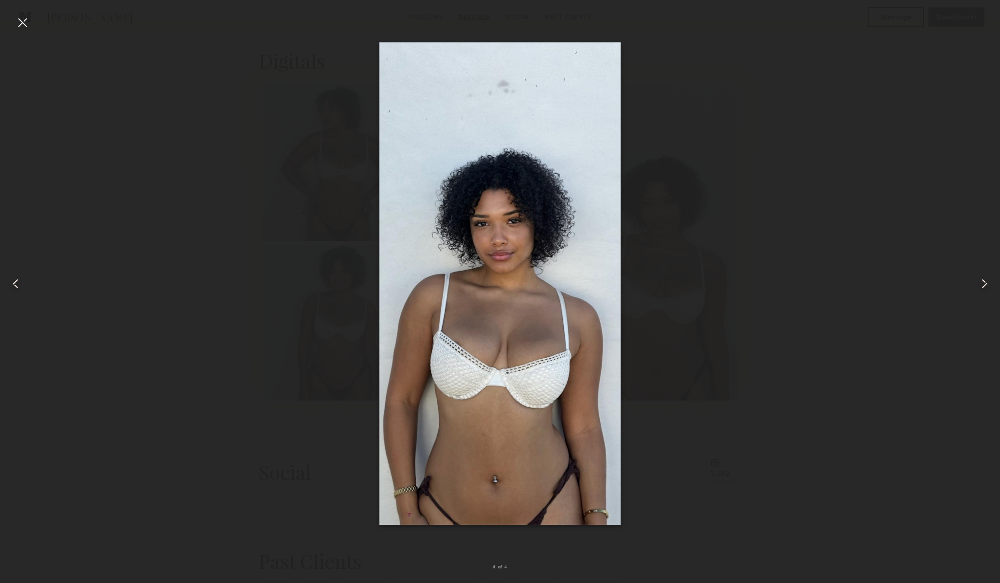
click at [668, 155] on div at bounding box center [500, 284] width 1000 height 536
click at [33, 27] on div at bounding box center [20, 284] width 40 height 536
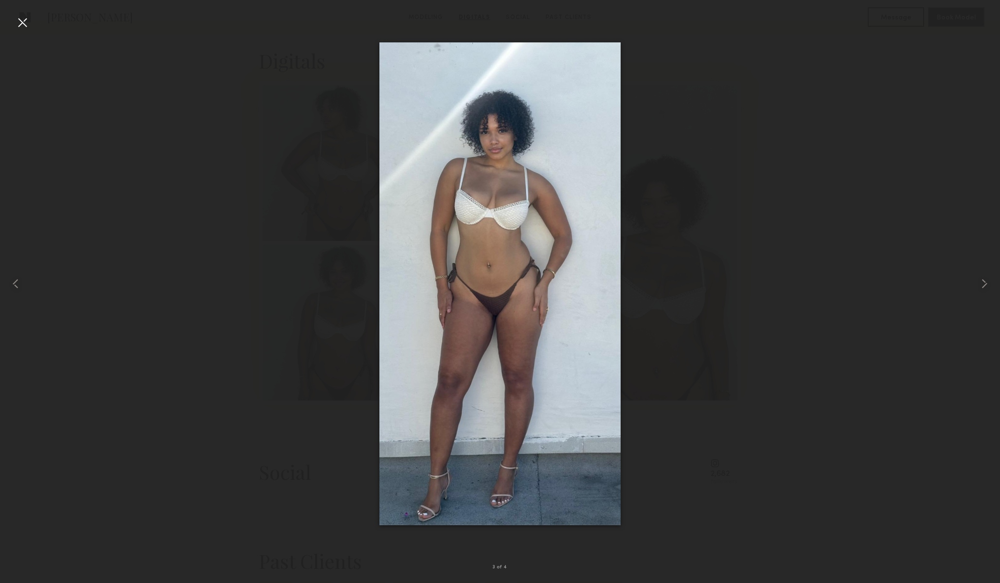
click at [24, 21] on div at bounding box center [23, 23] width 16 height 16
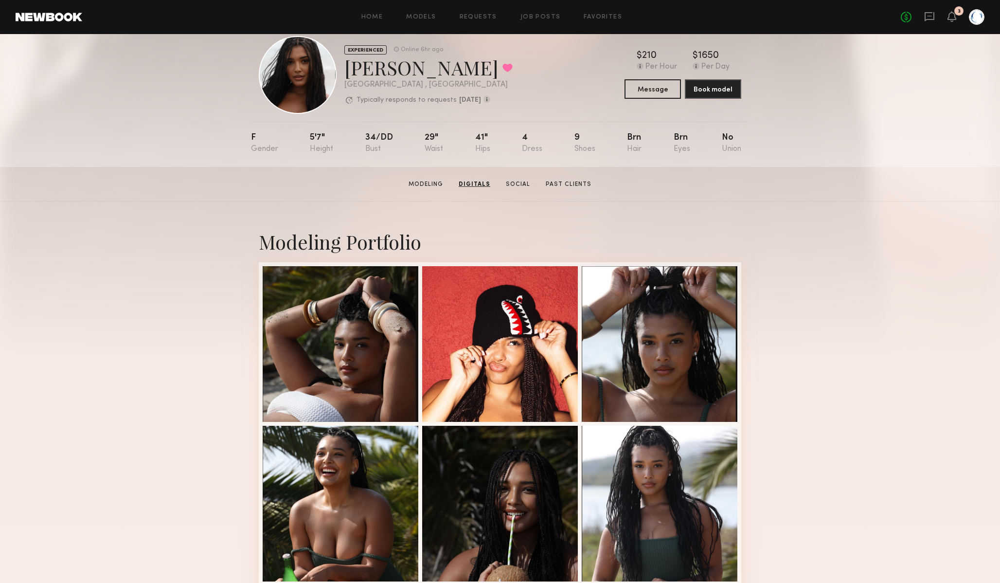
scroll to position [0, 0]
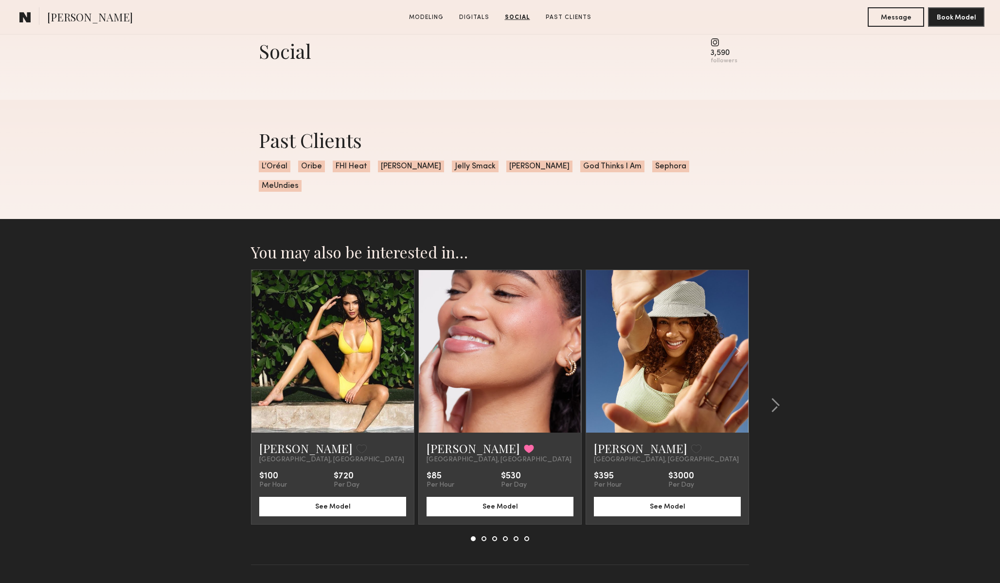
scroll to position [1382, 0]
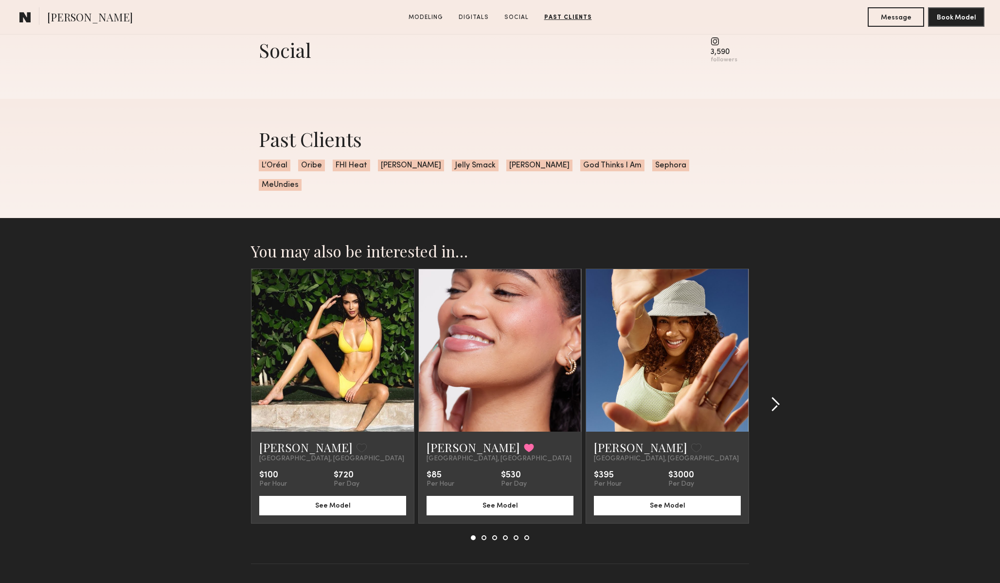
click at [767, 397] on button at bounding box center [773, 405] width 16 height 16
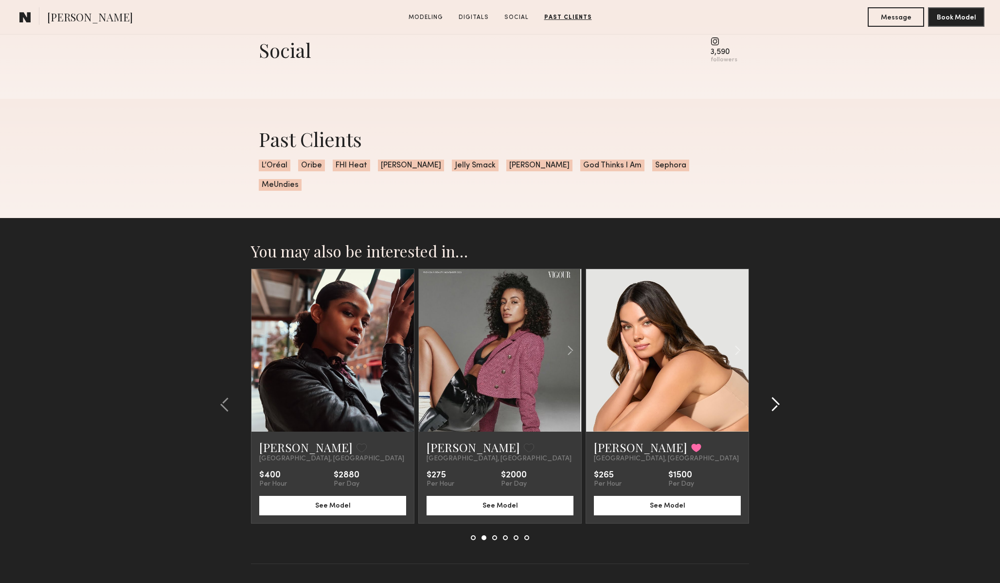
click at [767, 397] on button at bounding box center [773, 405] width 16 height 16
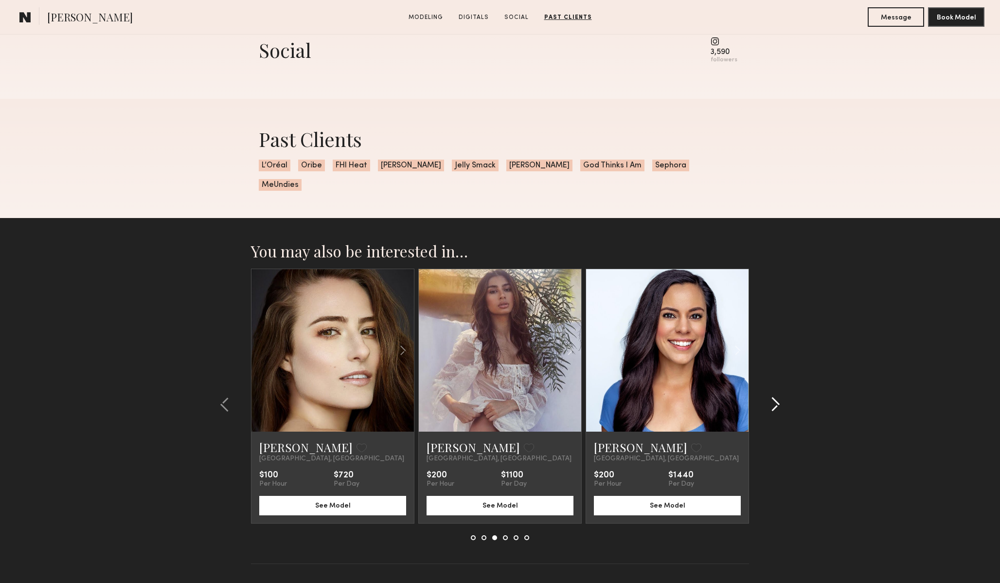
click at [767, 397] on button at bounding box center [773, 405] width 16 height 16
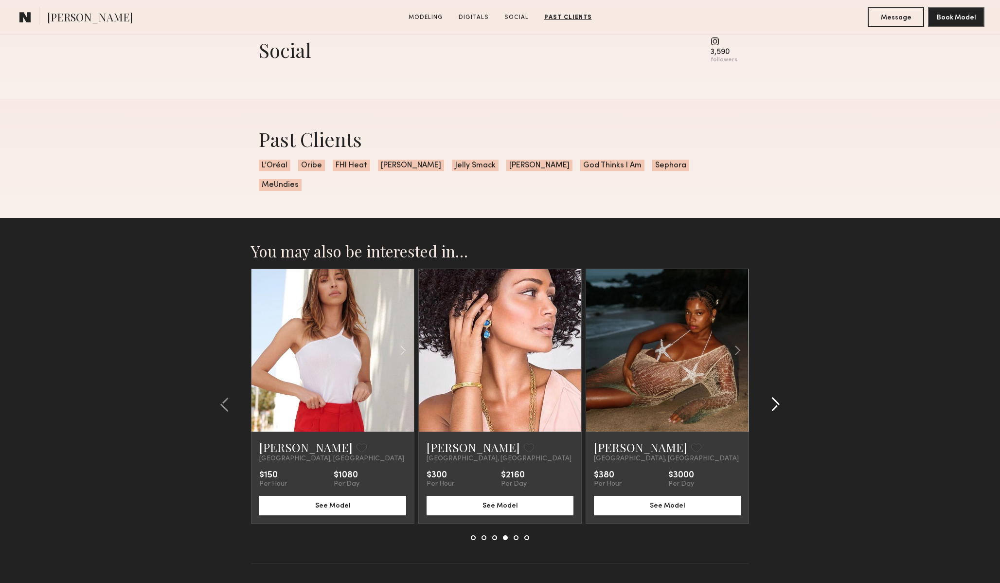
click at [767, 397] on button at bounding box center [773, 405] width 16 height 16
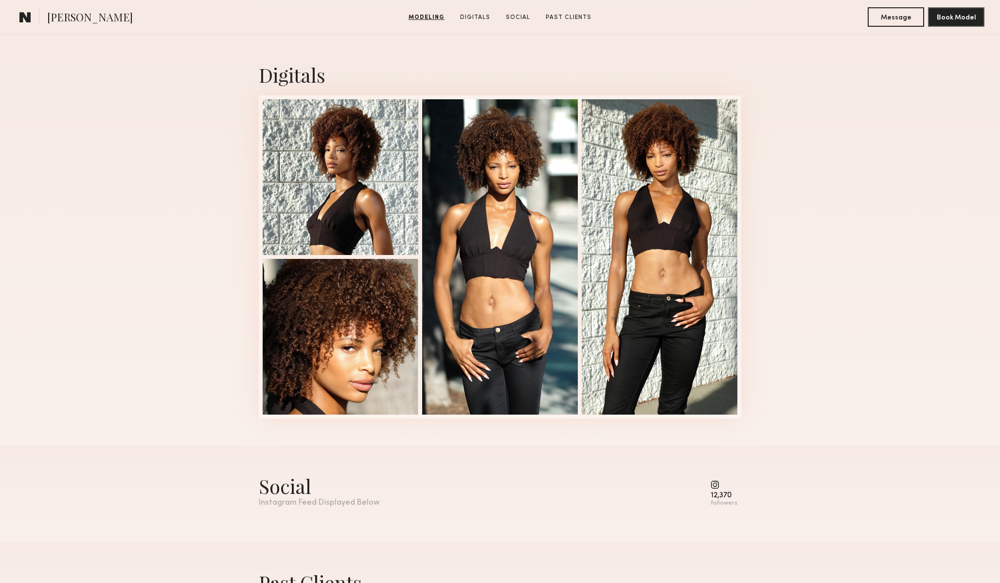
scroll to position [950, 0]
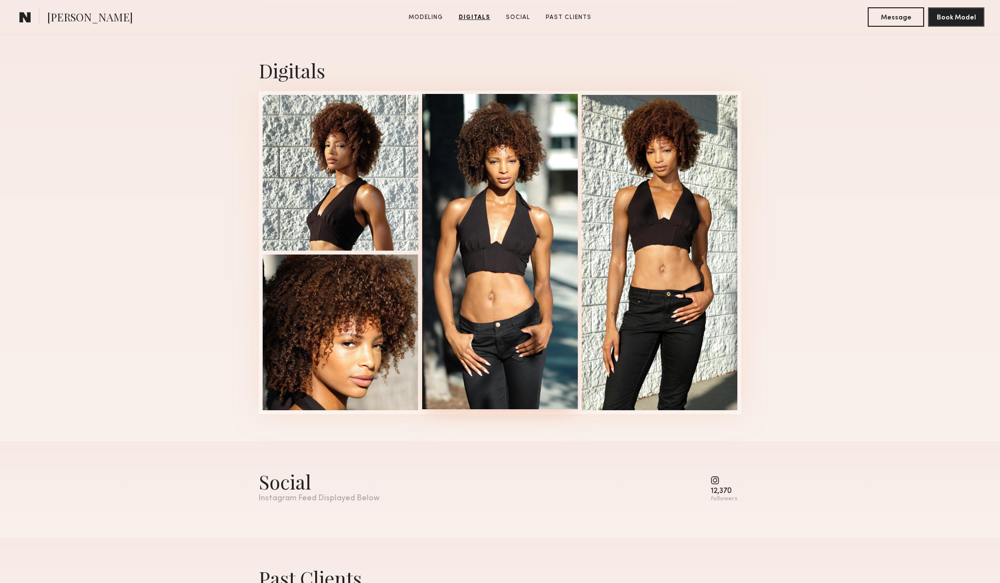
click at [492, 266] on div at bounding box center [500, 251] width 156 height 315
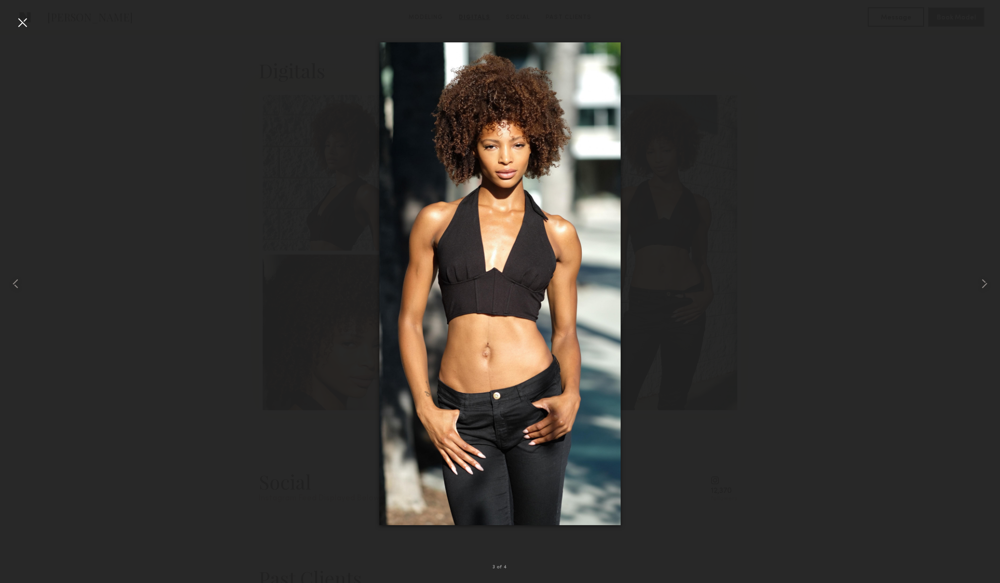
click at [843, 81] on div at bounding box center [500, 284] width 1000 height 536
click at [20, 24] on div at bounding box center [23, 23] width 16 height 16
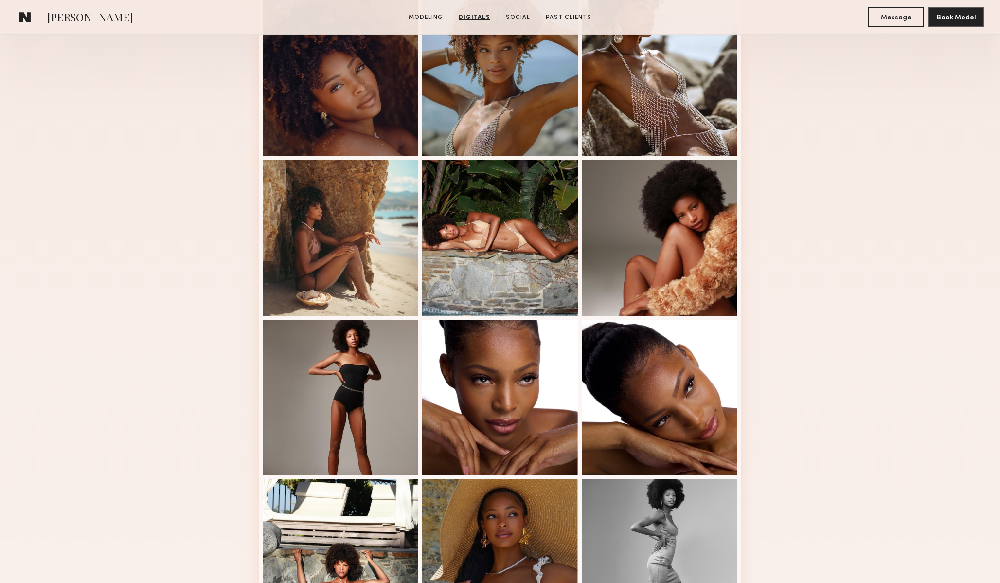
scroll to position [0, 0]
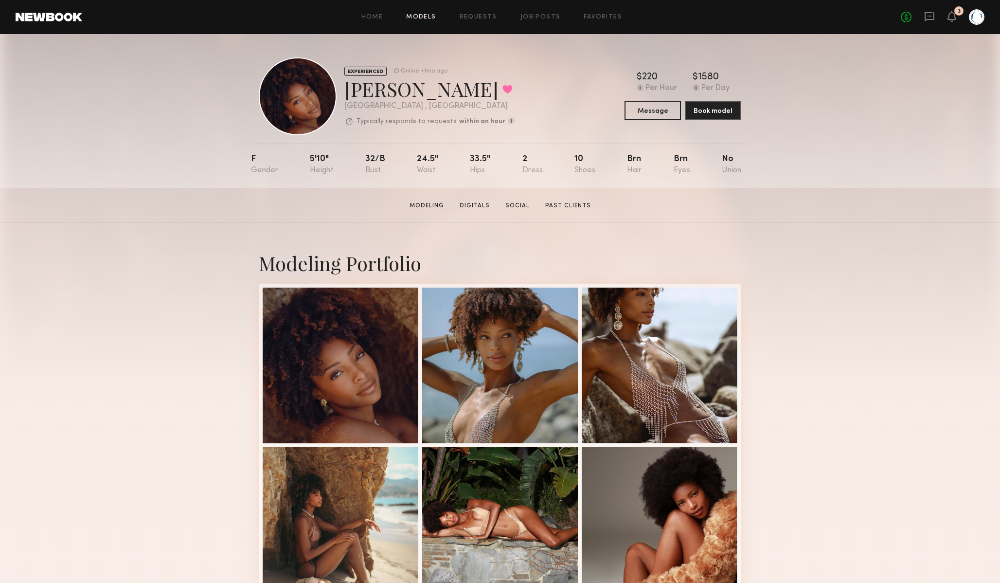
click at [432, 19] on link "Models" at bounding box center [421, 17] width 30 height 6
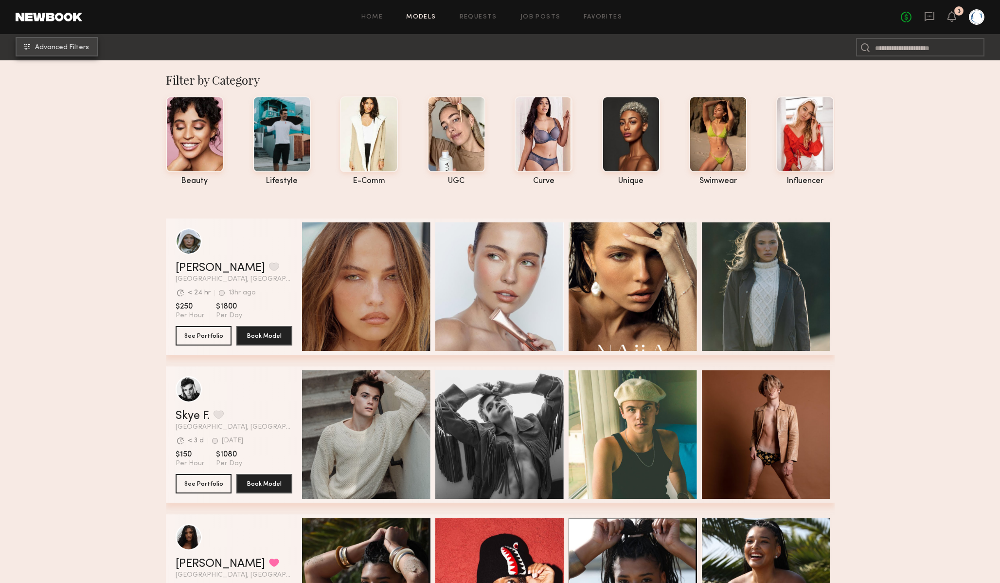
click at [80, 47] on span "Advanced Filters" at bounding box center [62, 47] width 54 height 7
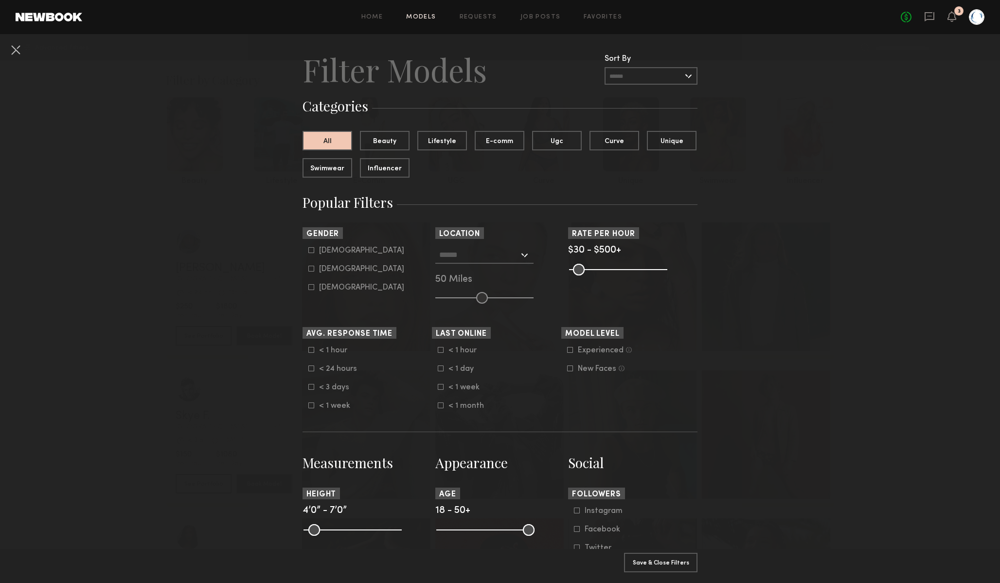
scroll to position [24, 0]
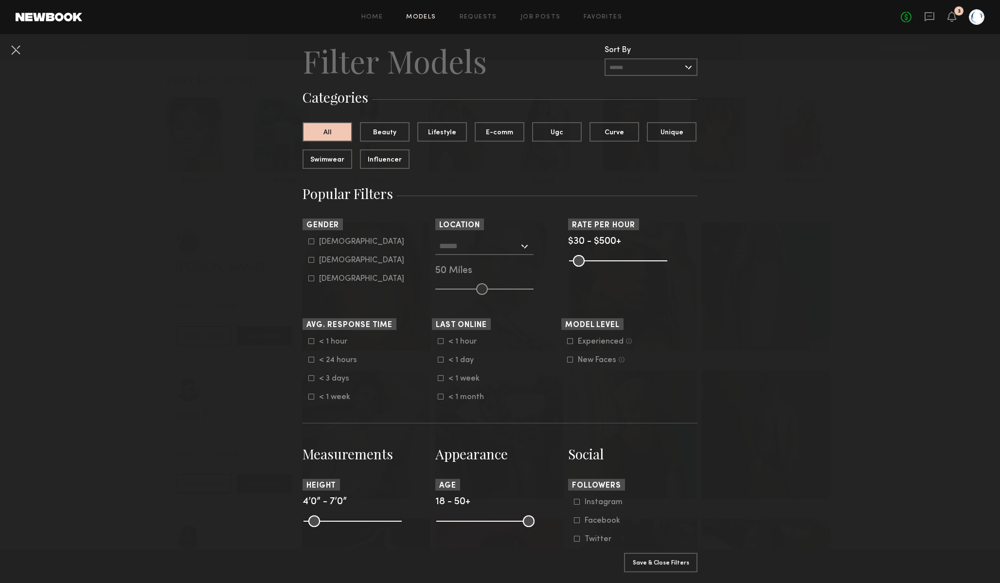
click at [313, 260] on icon at bounding box center [311, 260] width 6 height 6
type input "**"
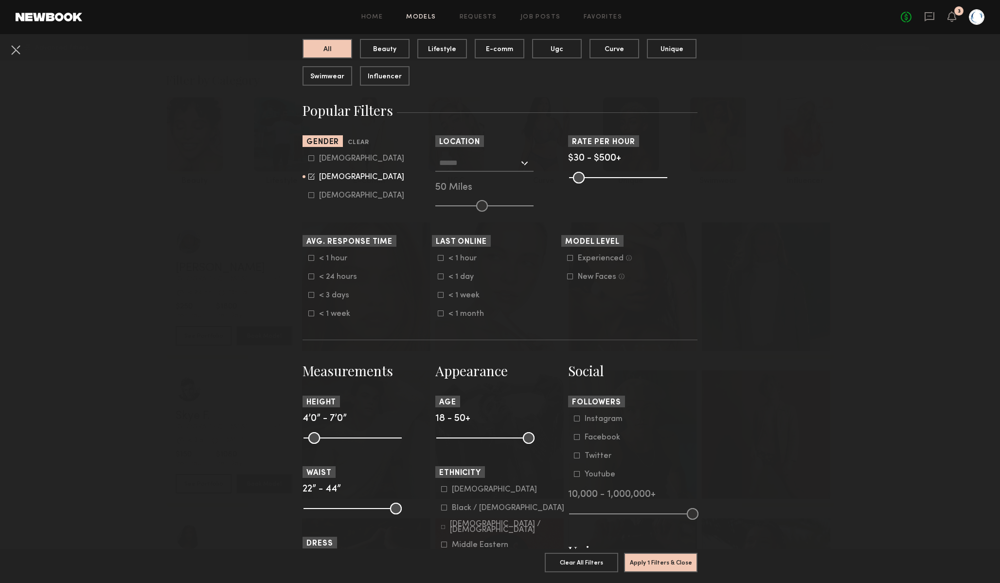
scroll to position [108, 0]
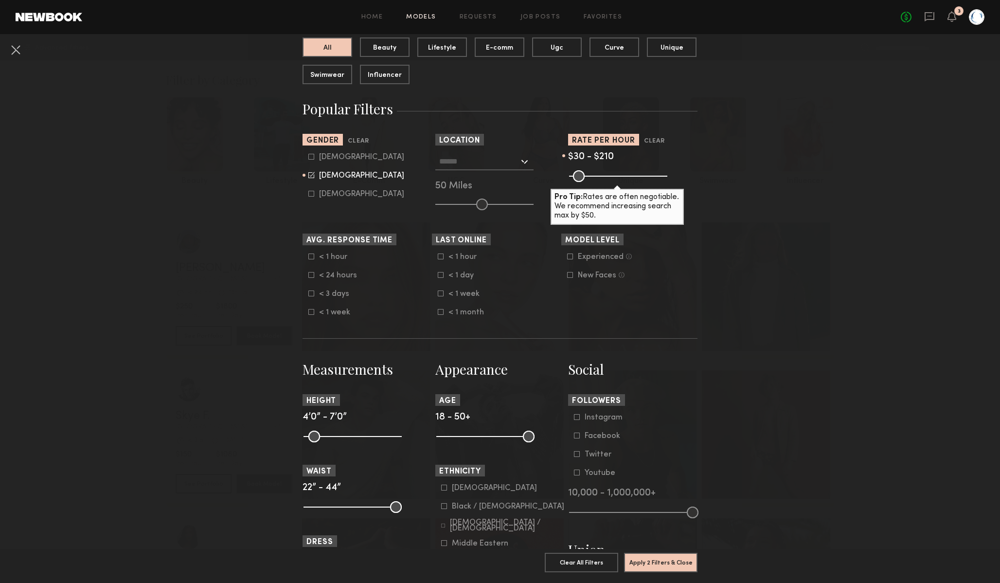
drag, startPoint x: 663, startPoint y: 177, endPoint x: 608, endPoint y: 178, distance: 55.5
click at [608, 178] on input "range" at bounding box center [618, 176] width 98 height 12
type input "***"
click at [608, 176] on input "range" at bounding box center [618, 176] width 98 height 12
click at [312, 291] on icon at bounding box center [311, 293] width 5 height 5
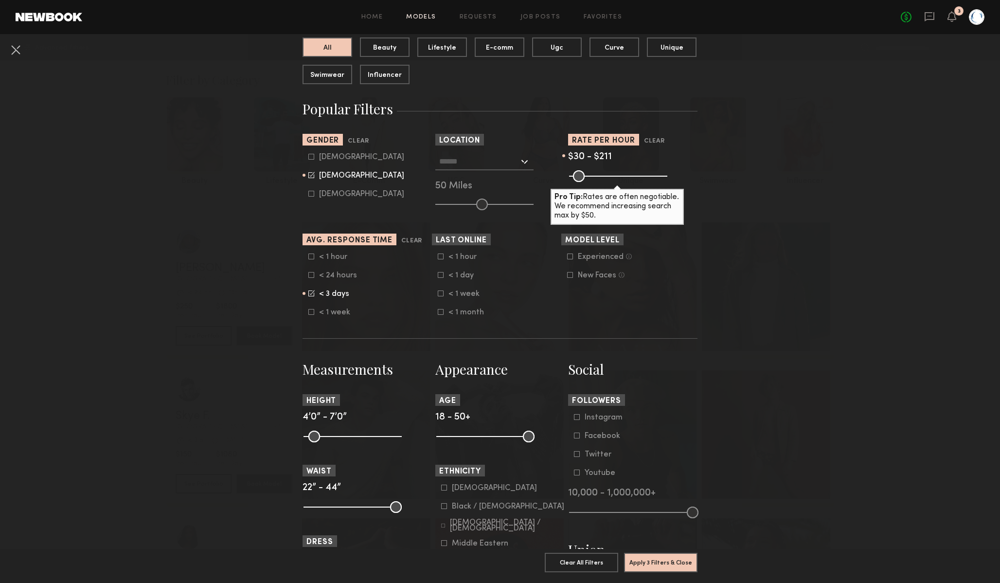
click at [312, 276] on icon at bounding box center [311, 275] width 6 height 6
click at [315, 257] on label "< 1 hour" at bounding box center [332, 256] width 49 height 6
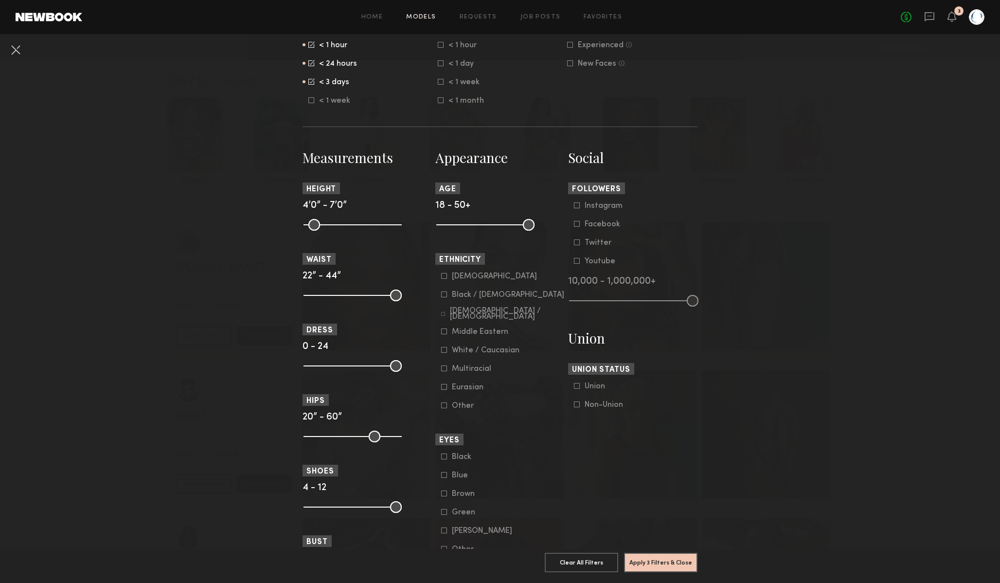
scroll to position [342, 0]
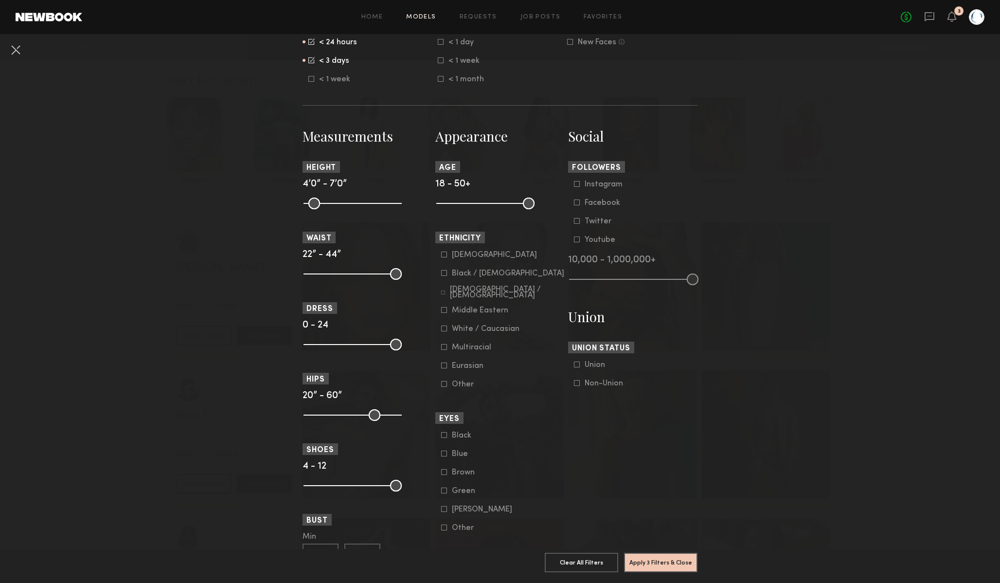
click at [443, 274] on icon at bounding box center [444, 273] width 6 height 6
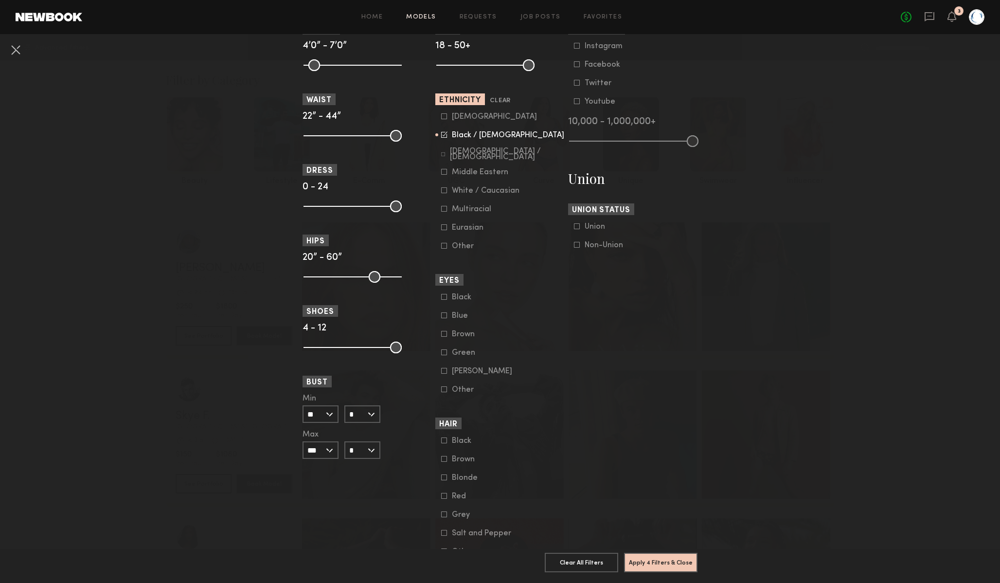
scroll to position [524, 0]
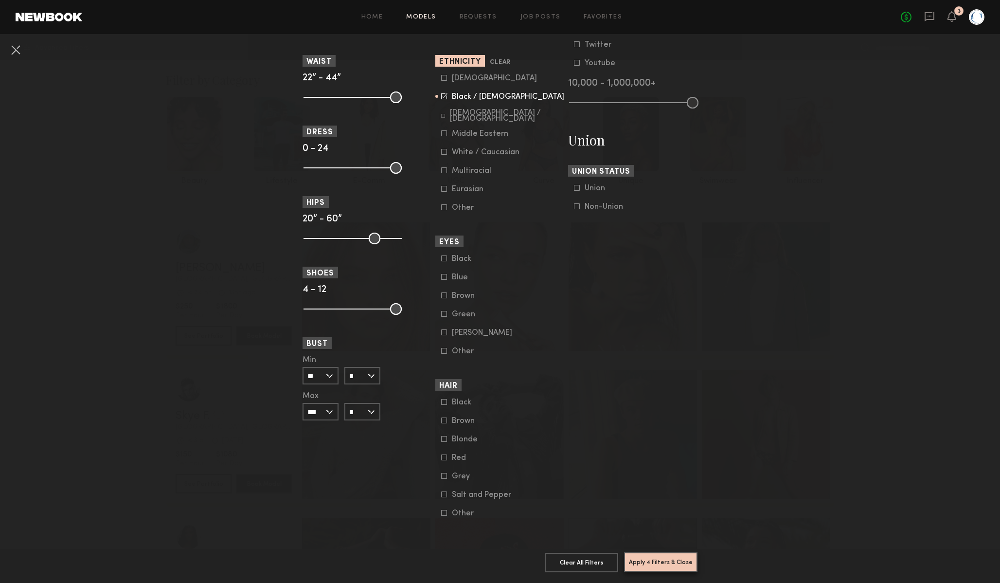
click at [643, 559] on button "Apply 4 Filters & Close" at bounding box center [660, 561] width 73 height 19
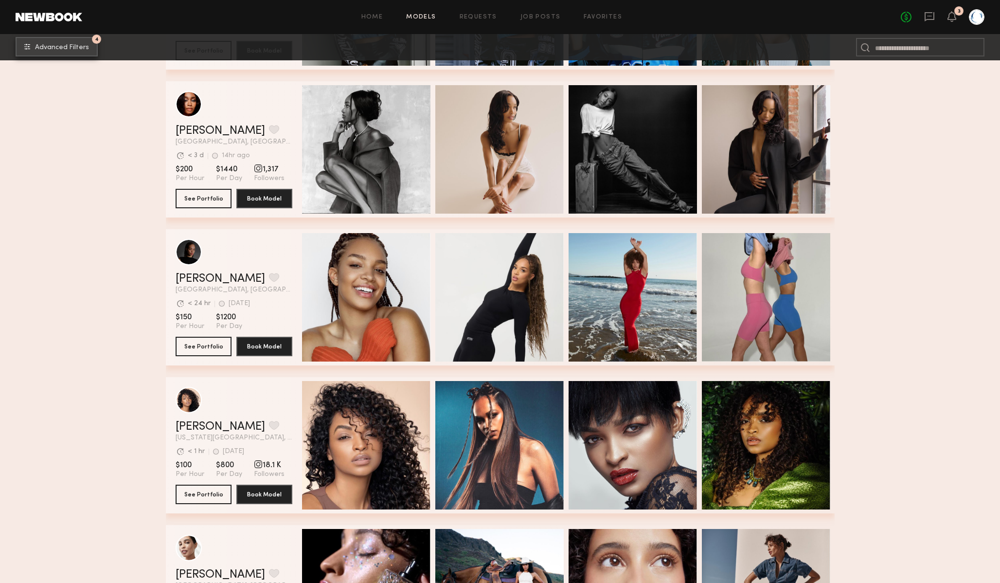
scroll to position [1036, 0]
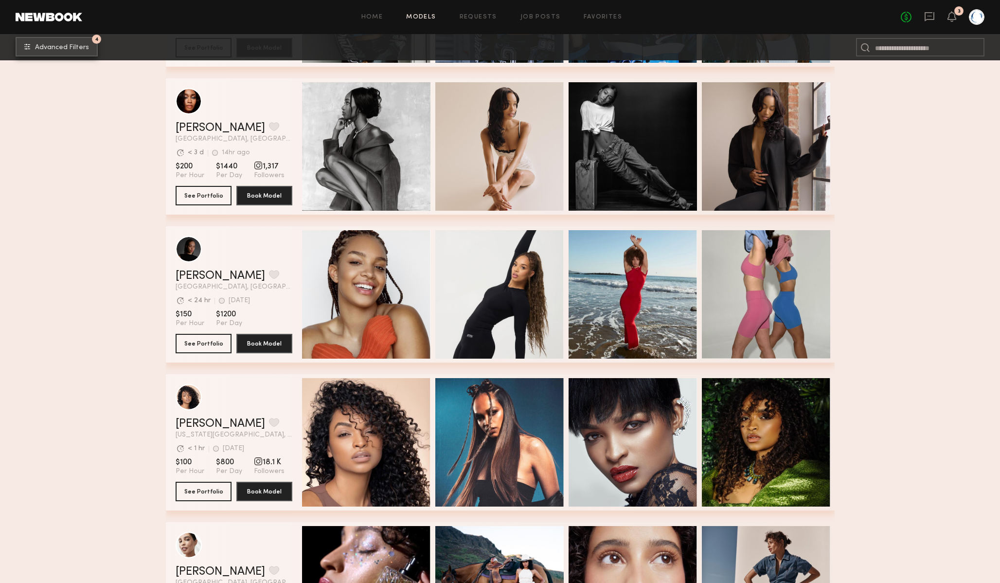
click at [50, 49] on span "Advanced Filters" at bounding box center [62, 47] width 54 height 7
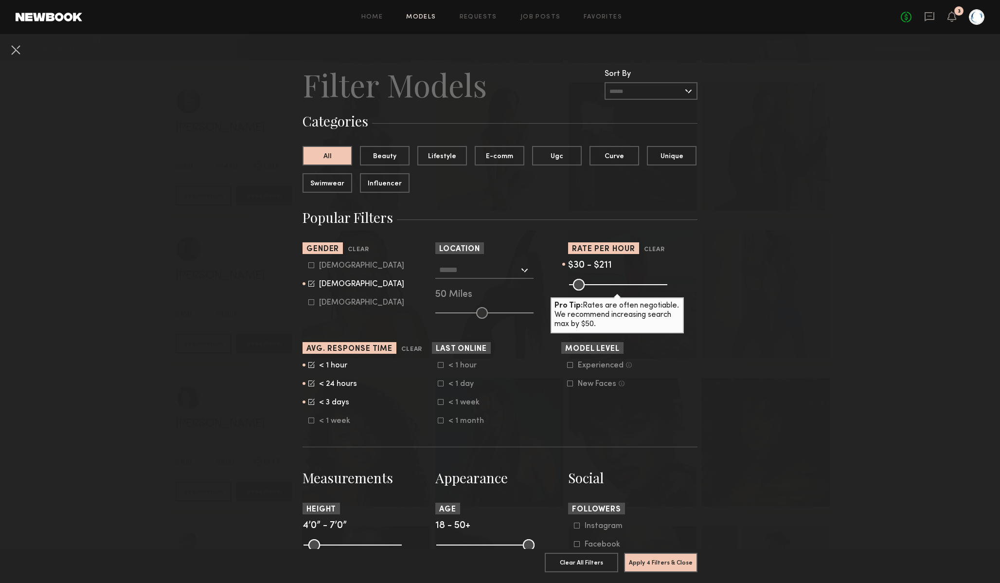
click at [504, 278] on div at bounding box center [484, 270] width 98 height 18
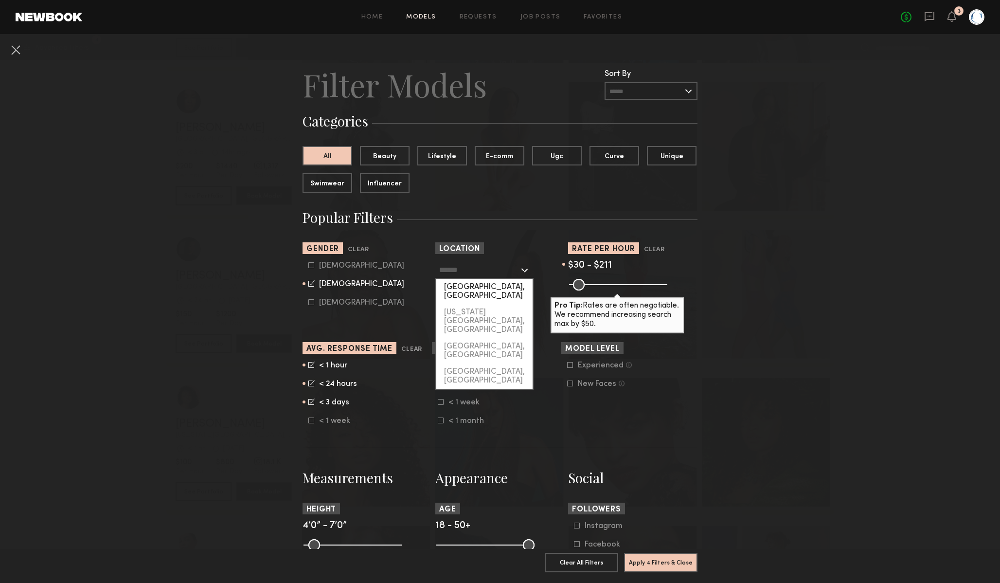
click at [500, 287] on div "Los Angeles, CA" at bounding box center [484, 291] width 96 height 25
type input "**********"
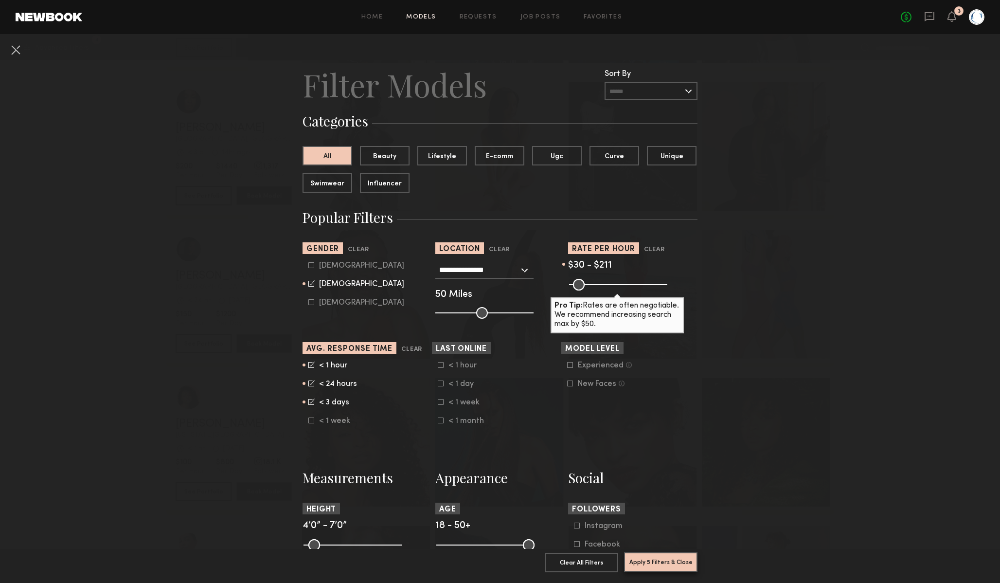
click at [672, 556] on button "Apply 5 Filters & Close" at bounding box center [660, 561] width 73 height 19
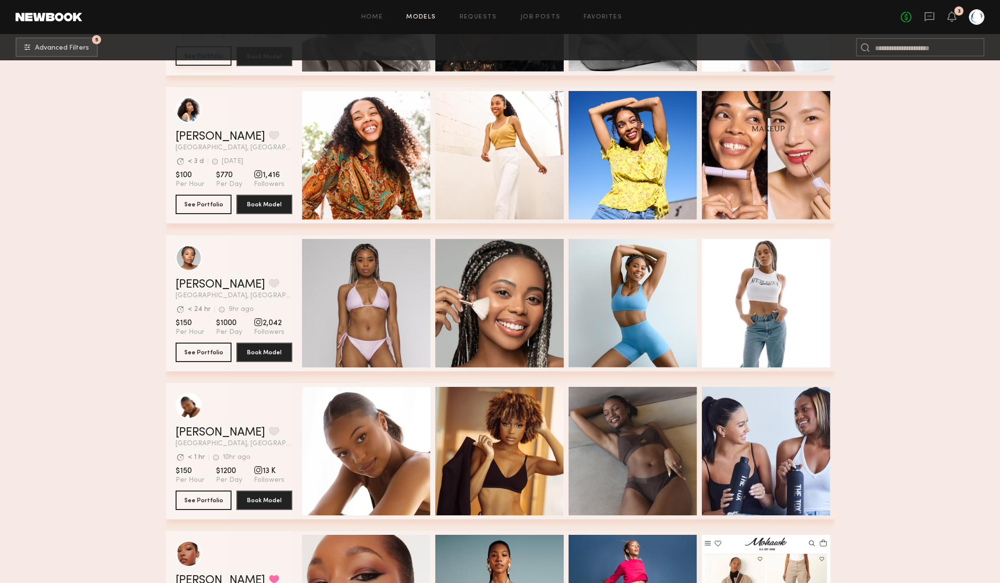
scroll to position [2533, 0]
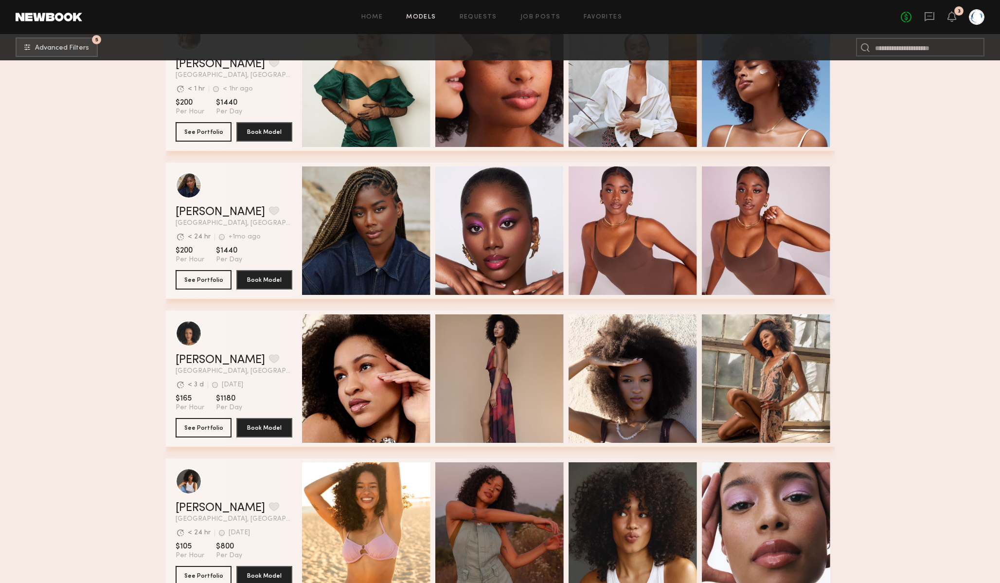
scroll to position [5389, 0]
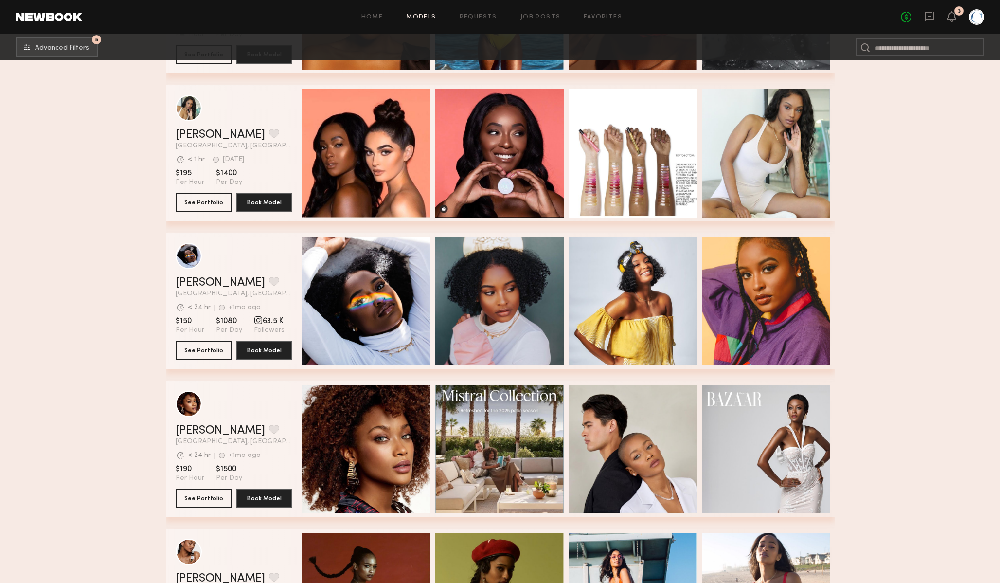
scroll to position [10057, 0]
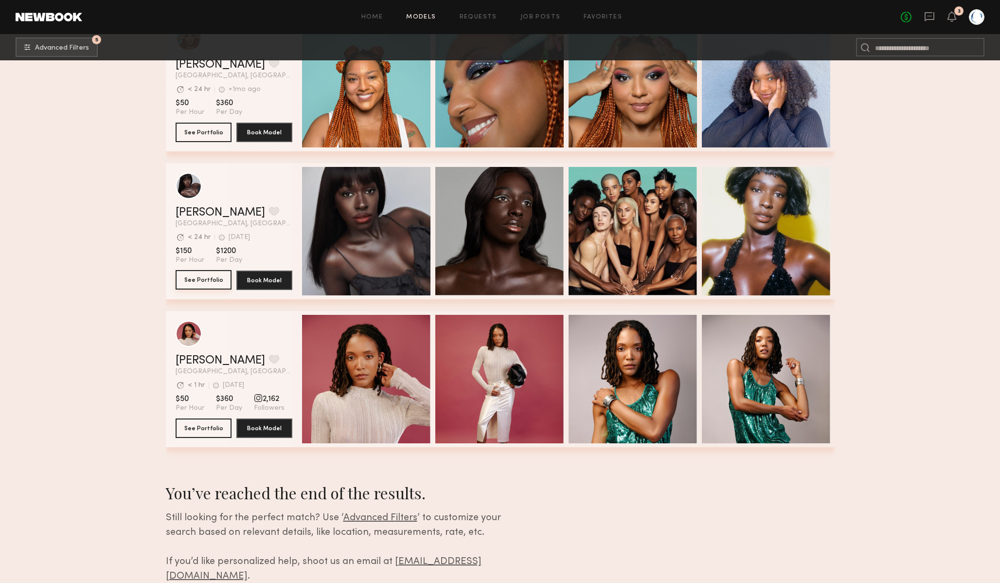
scroll to position [14292, 0]
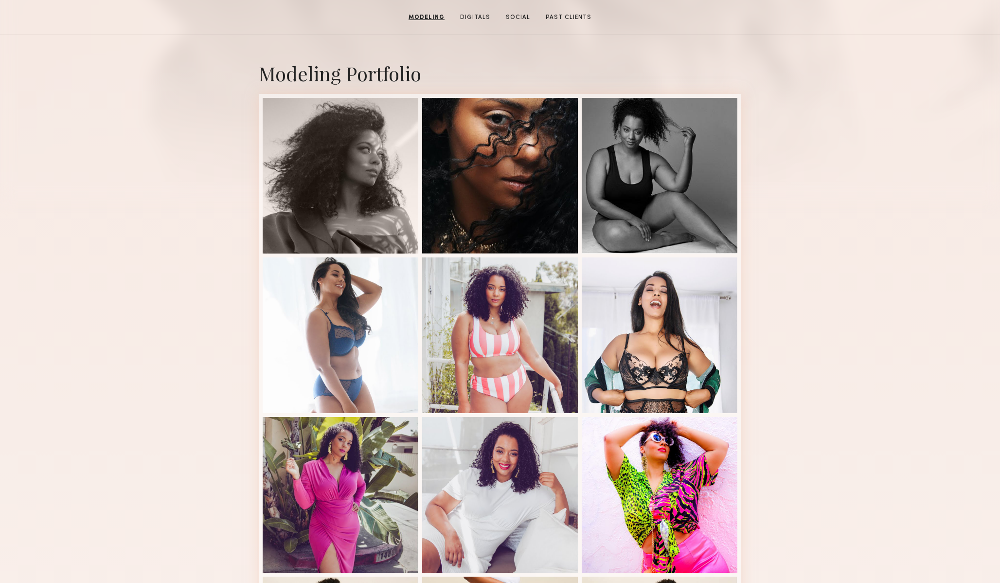
scroll to position [131, 0]
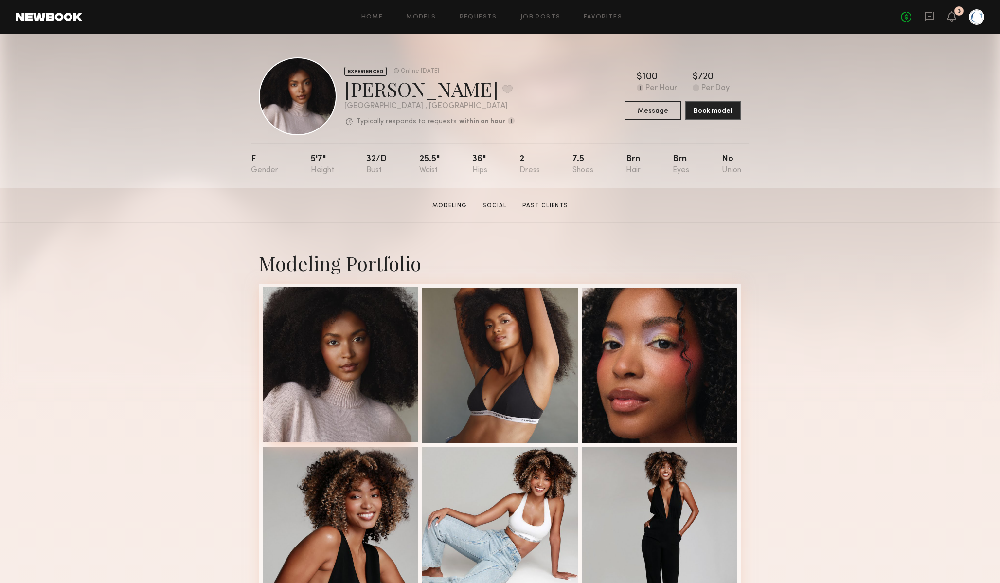
click at [317, 345] on div at bounding box center [341, 365] width 156 height 156
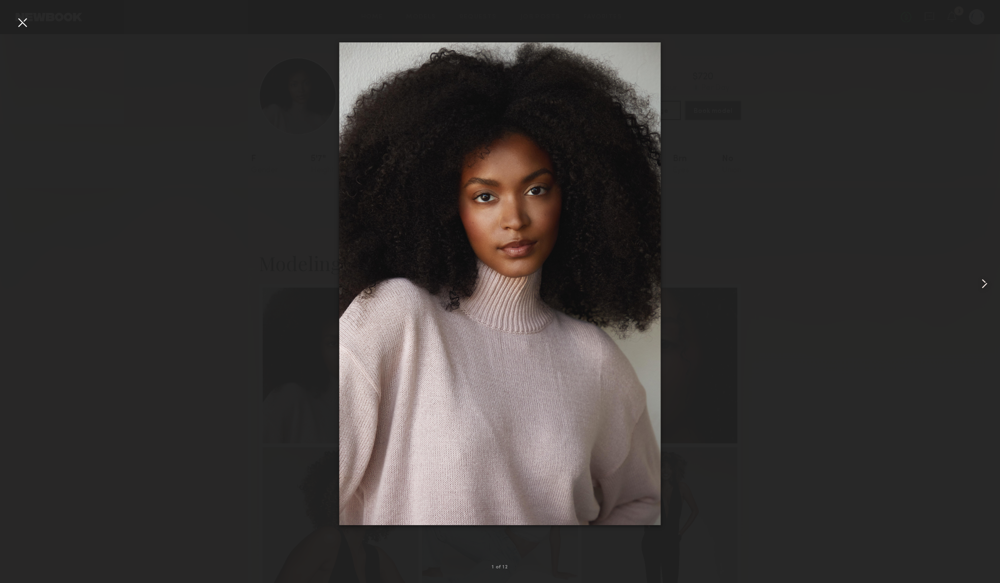
click at [980, 279] on common-icon at bounding box center [985, 284] width 16 height 16
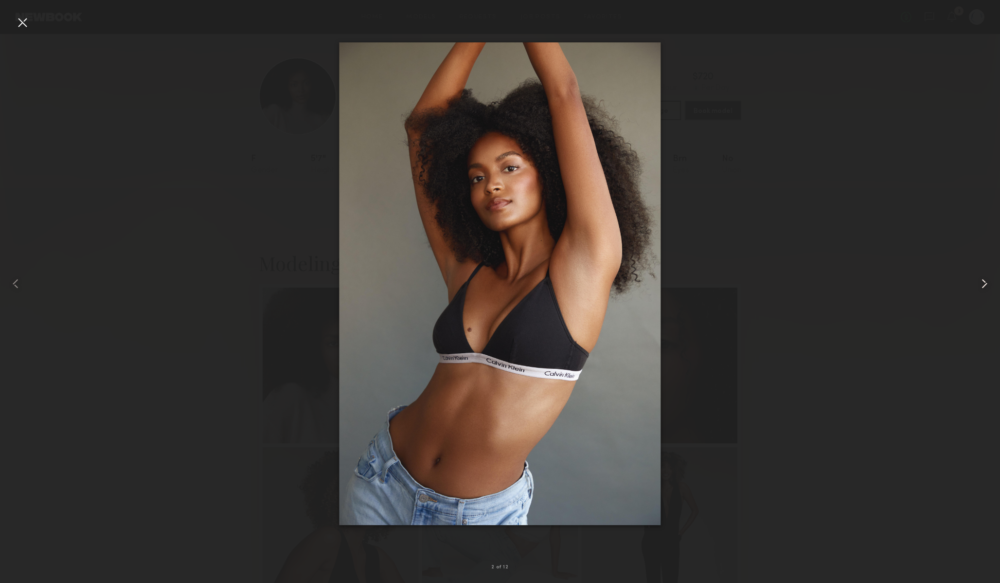
click at [979, 279] on common-icon at bounding box center [985, 284] width 16 height 16
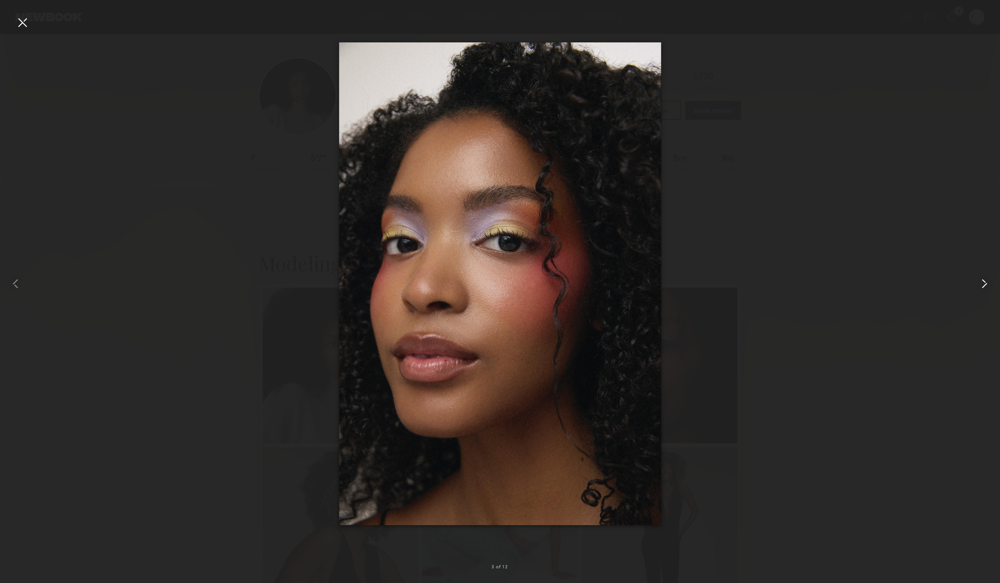
click at [979, 279] on common-icon at bounding box center [985, 284] width 16 height 16
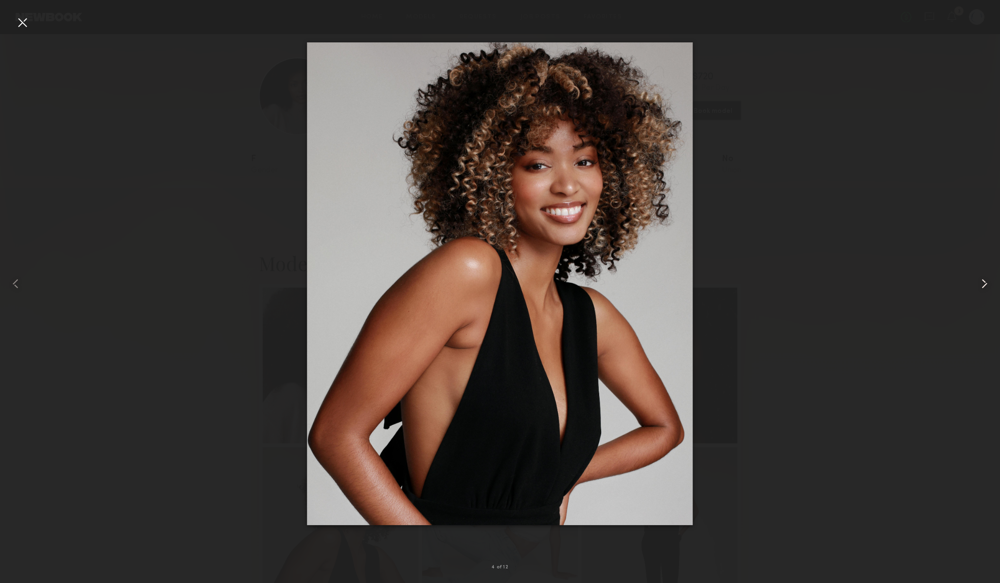
click at [979, 279] on common-icon at bounding box center [985, 284] width 16 height 16
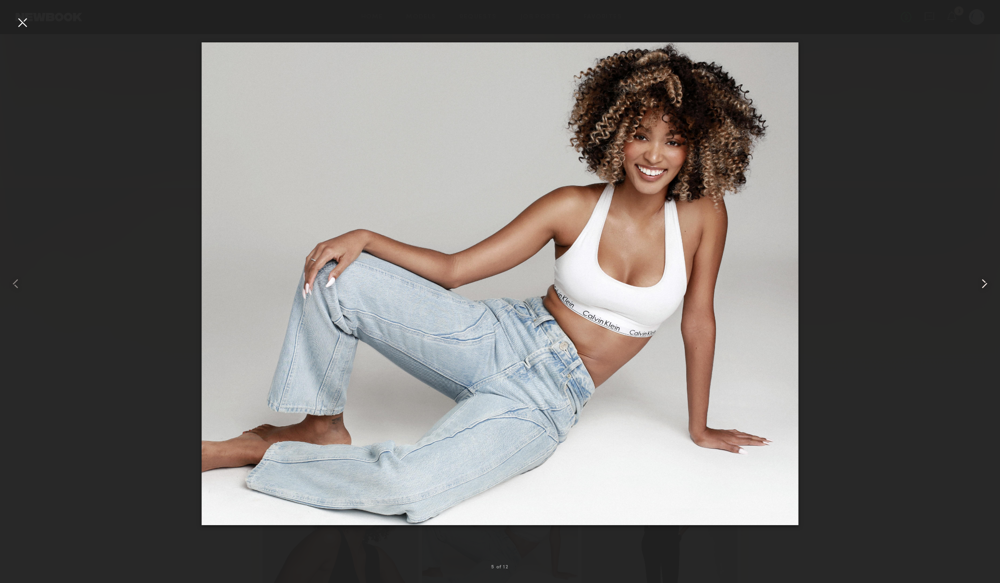
click at [979, 279] on common-icon at bounding box center [985, 284] width 16 height 16
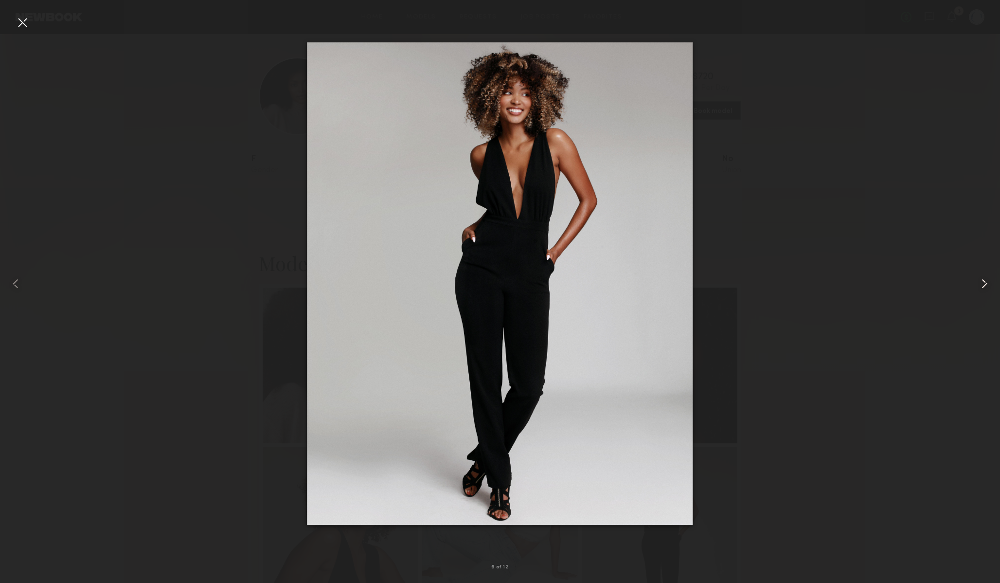
click at [979, 279] on common-icon at bounding box center [985, 284] width 16 height 16
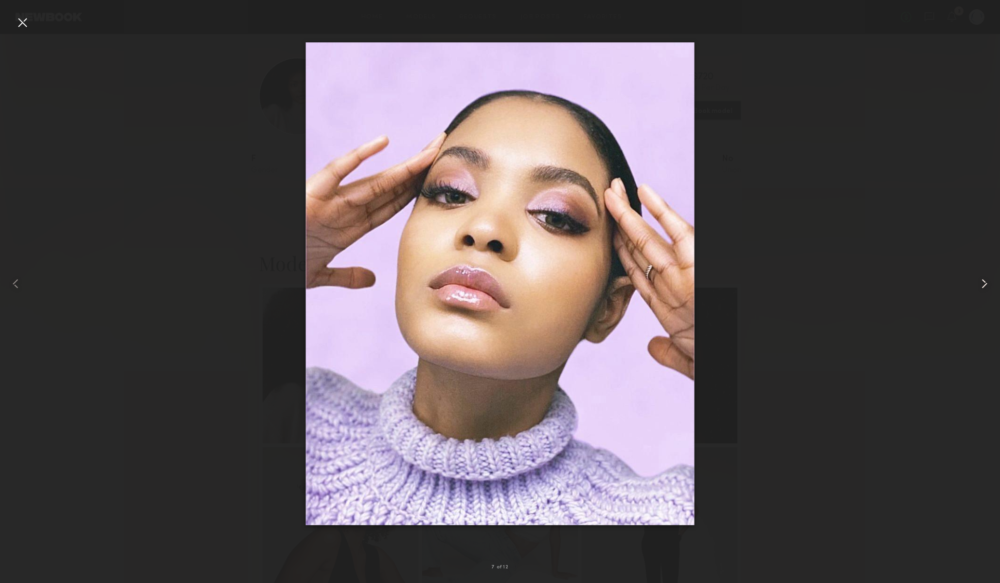
click at [979, 279] on common-icon at bounding box center [985, 284] width 16 height 16
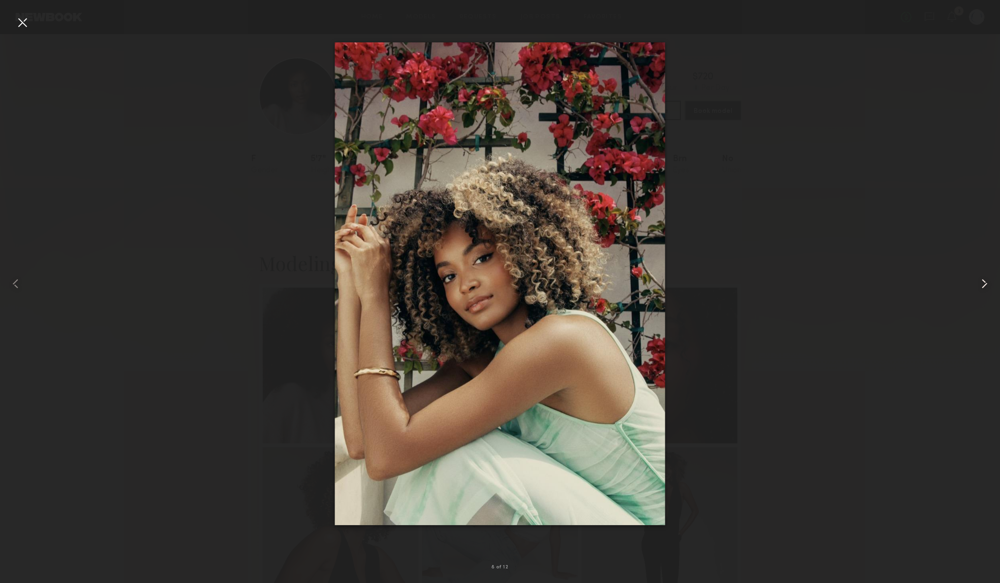
click at [979, 279] on common-icon at bounding box center [985, 284] width 16 height 16
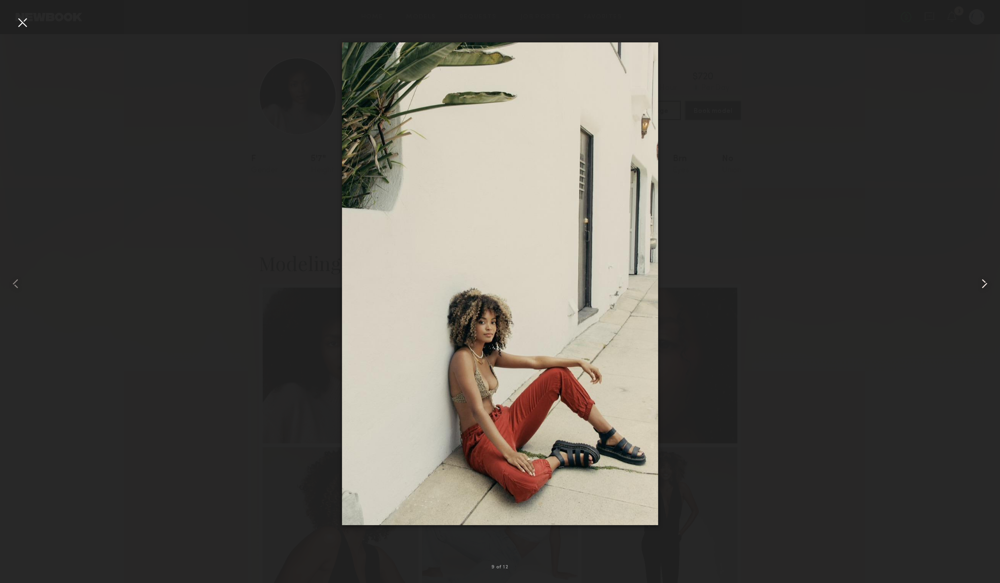
click at [979, 279] on common-icon at bounding box center [985, 284] width 16 height 16
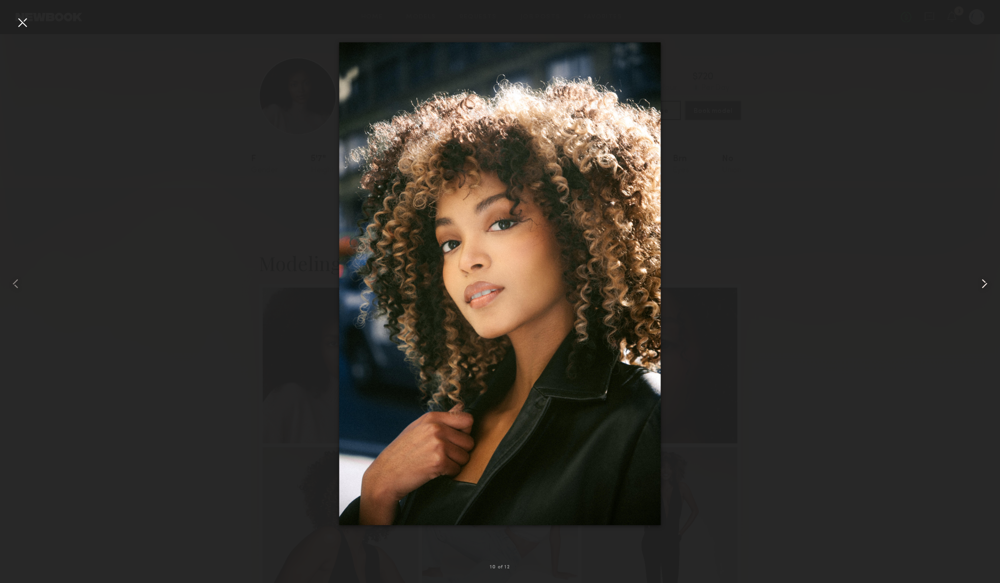
click at [979, 279] on common-icon at bounding box center [985, 284] width 16 height 16
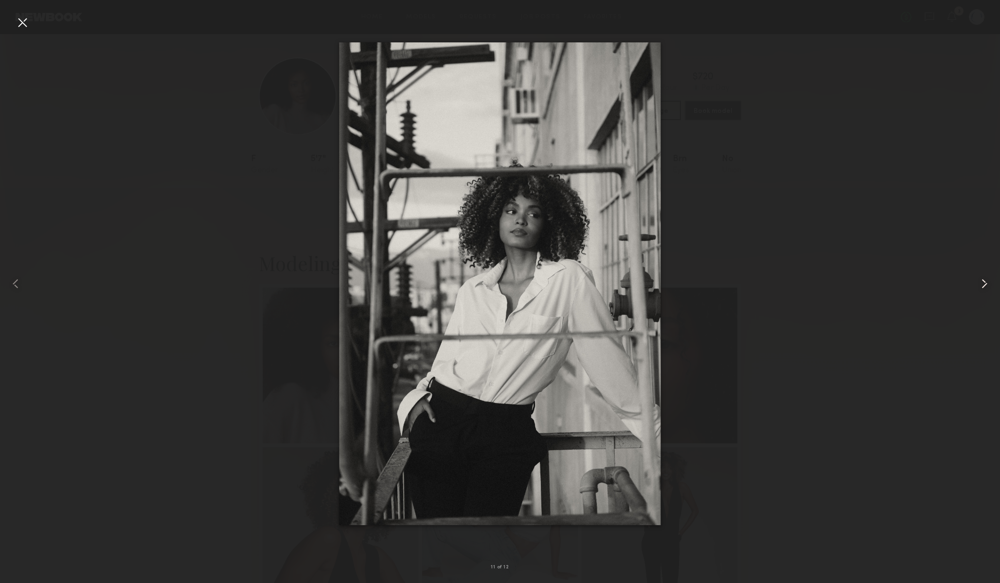
click at [979, 279] on common-icon at bounding box center [985, 284] width 16 height 16
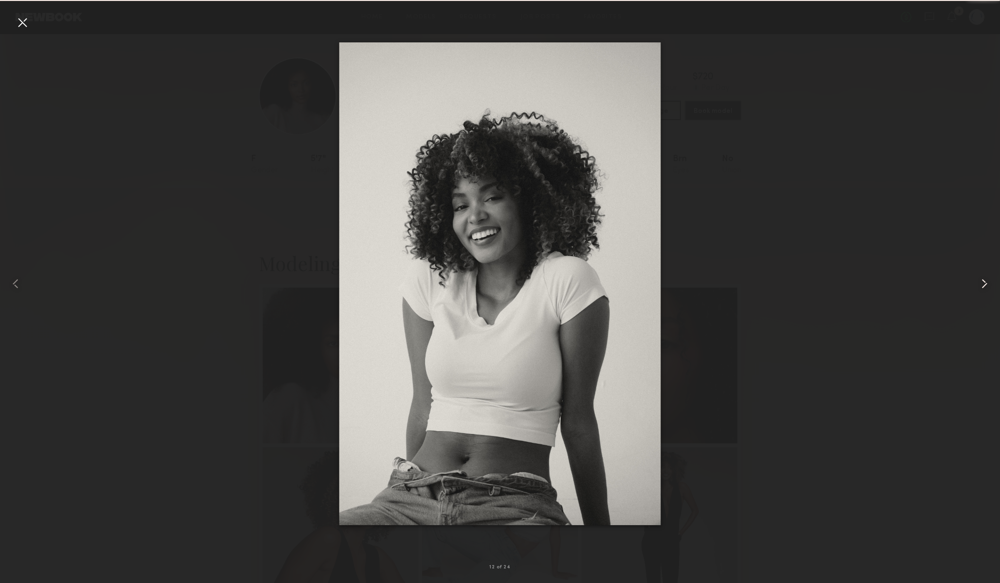
click at [979, 279] on common-icon at bounding box center [985, 284] width 16 height 16
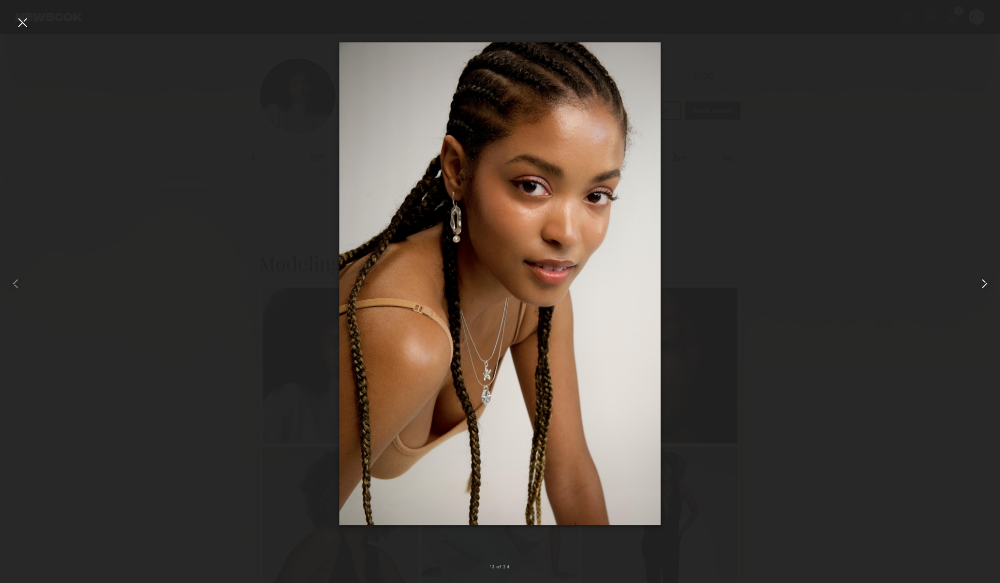
click at [979, 279] on common-icon at bounding box center [985, 284] width 16 height 16
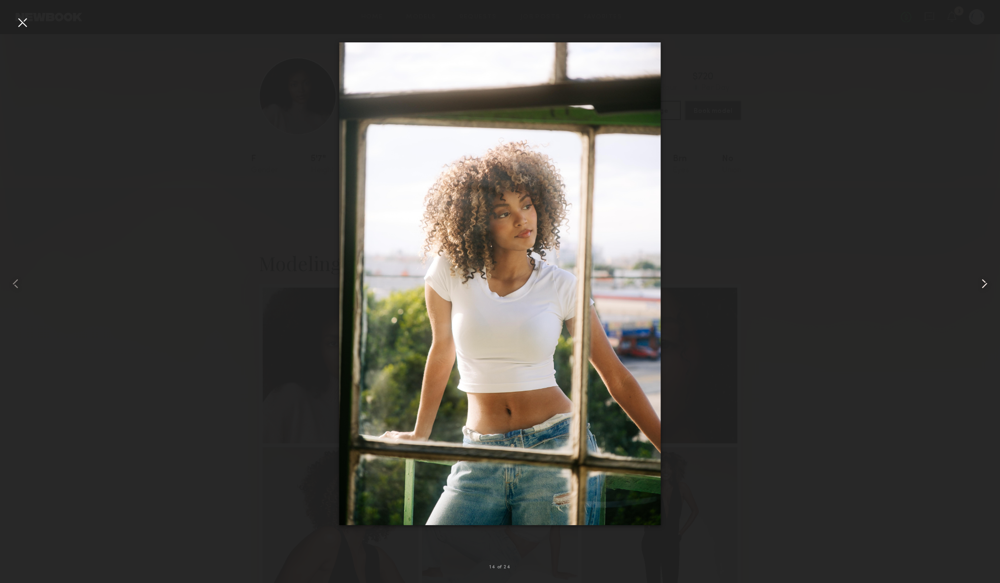
click at [979, 279] on common-icon at bounding box center [985, 284] width 16 height 16
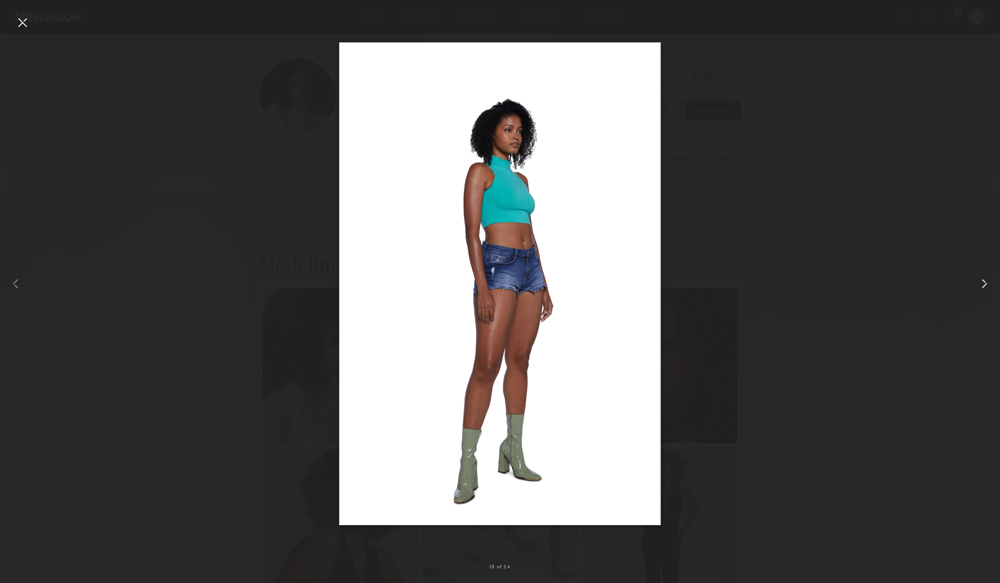
click at [979, 279] on common-icon at bounding box center [985, 284] width 16 height 16
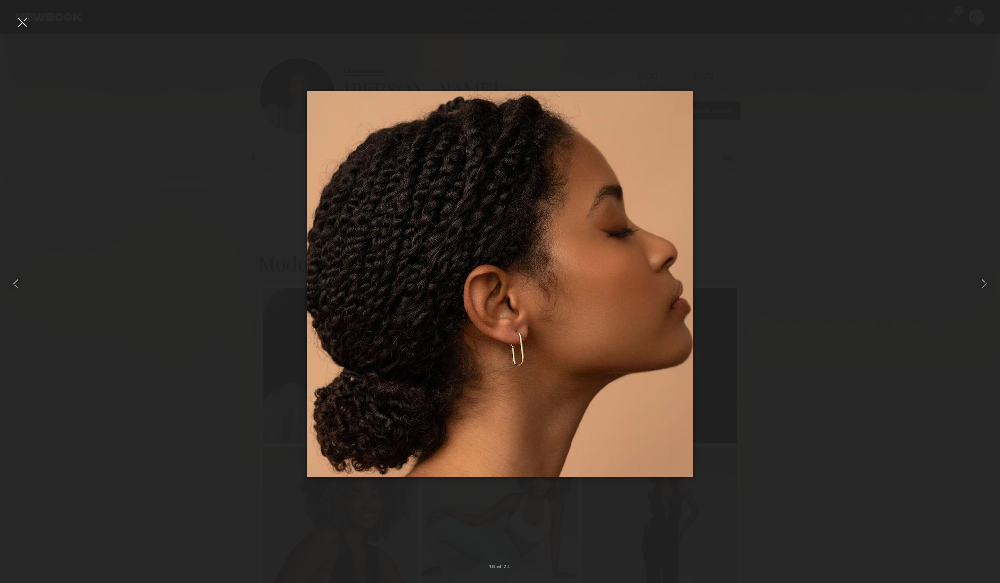
click at [881, 211] on div at bounding box center [500, 284] width 1000 height 536
click at [27, 21] on div at bounding box center [23, 23] width 16 height 16
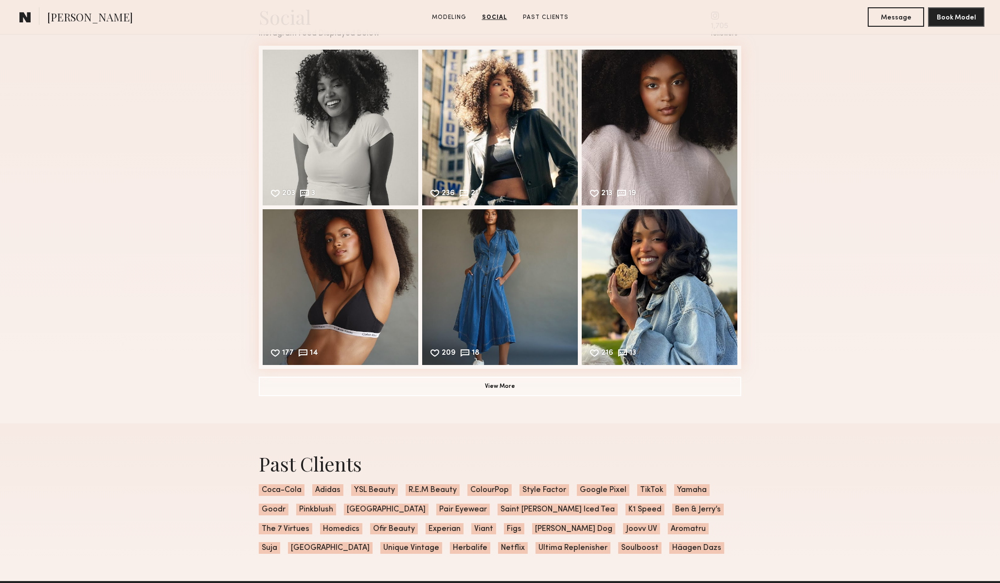
scroll to position [1614, 0]
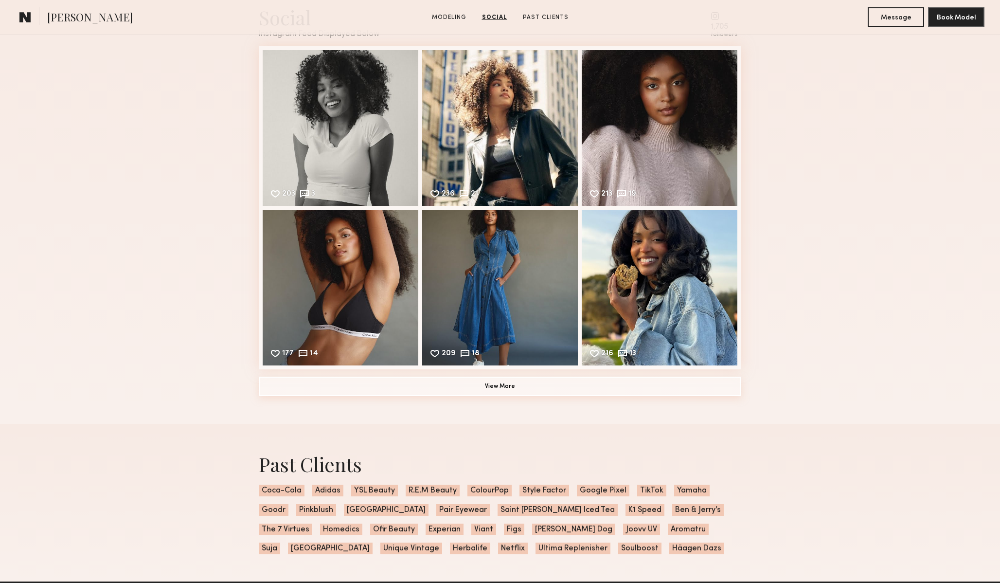
click at [511, 384] on button "View More" at bounding box center [500, 386] width 483 height 19
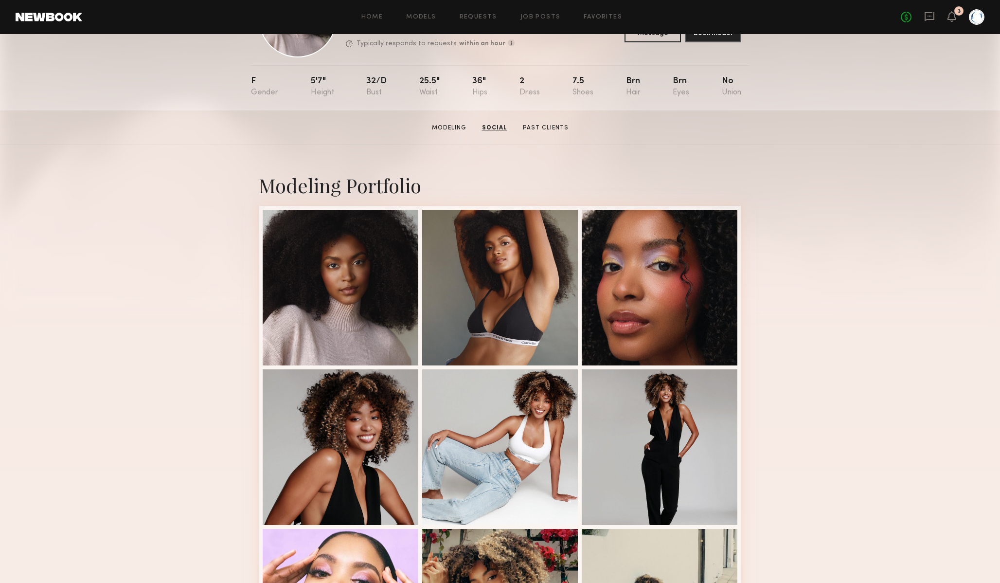
scroll to position [0, 0]
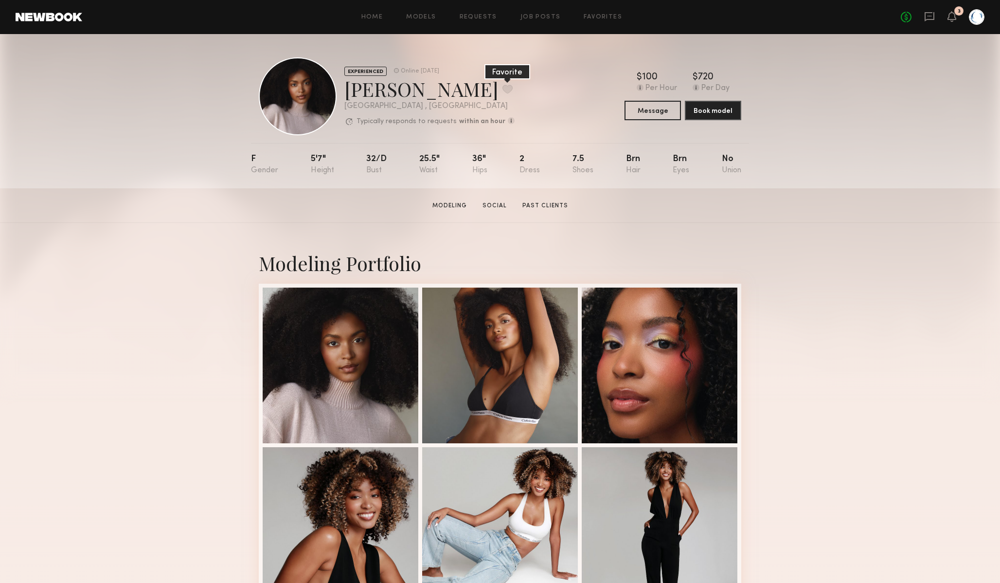
click at [503, 89] on button at bounding box center [508, 89] width 10 height 9
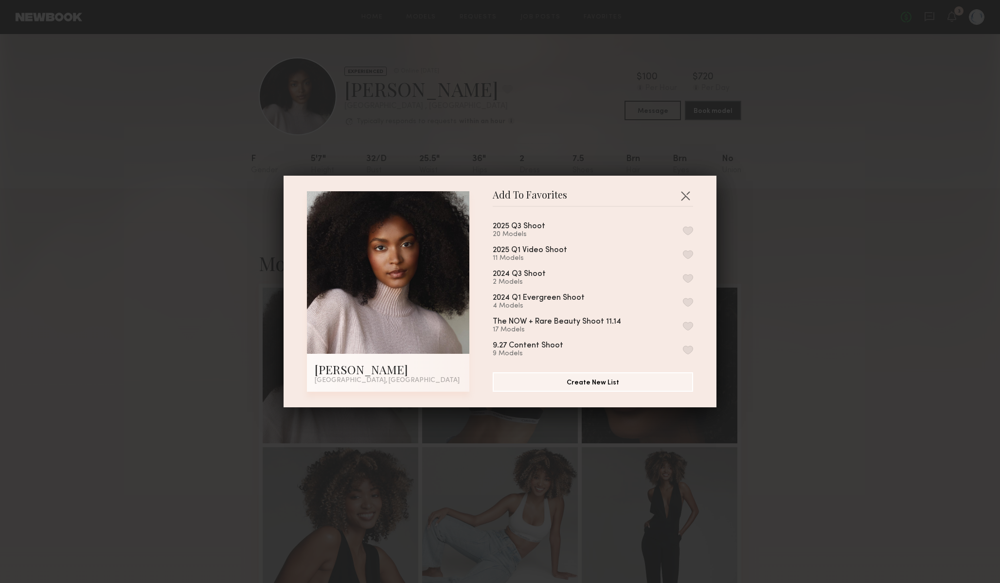
click at [687, 228] on button "button" at bounding box center [688, 230] width 10 height 9
click at [609, 76] on div "Add To Favorites Jade B. Los Angeles, CA Add To Favorites 2025 Q3 Shoot 21 Mode…" at bounding box center [500, 291] width 1000 height 583
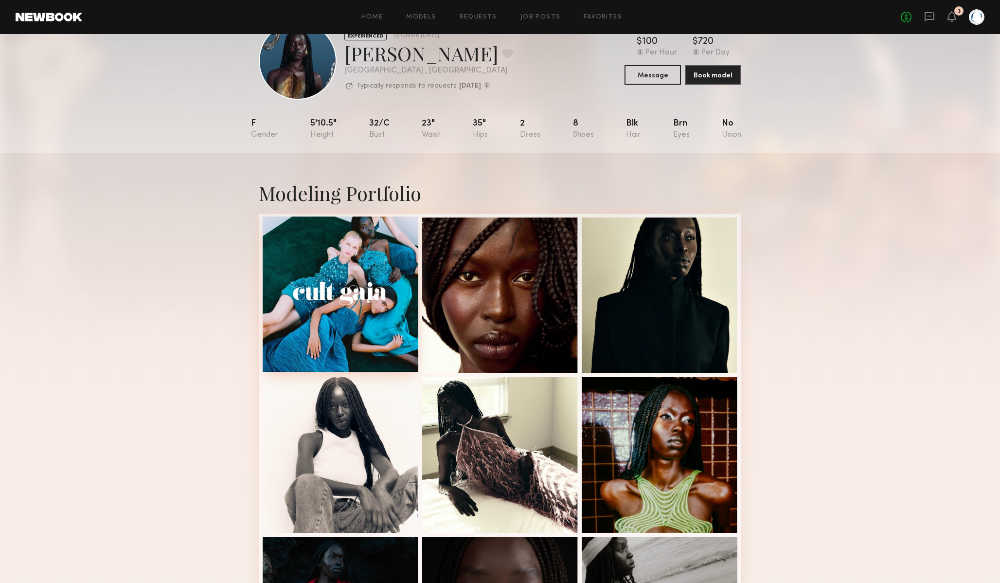
scroll to position [36, 0]
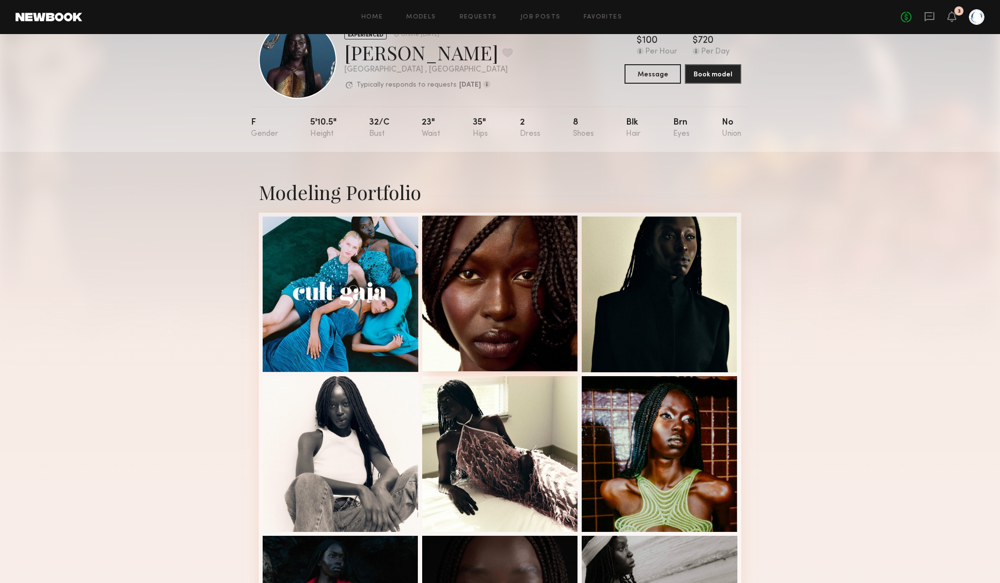
click at [487, 287] on div at bounding box center [500, 294] width 156 height 156
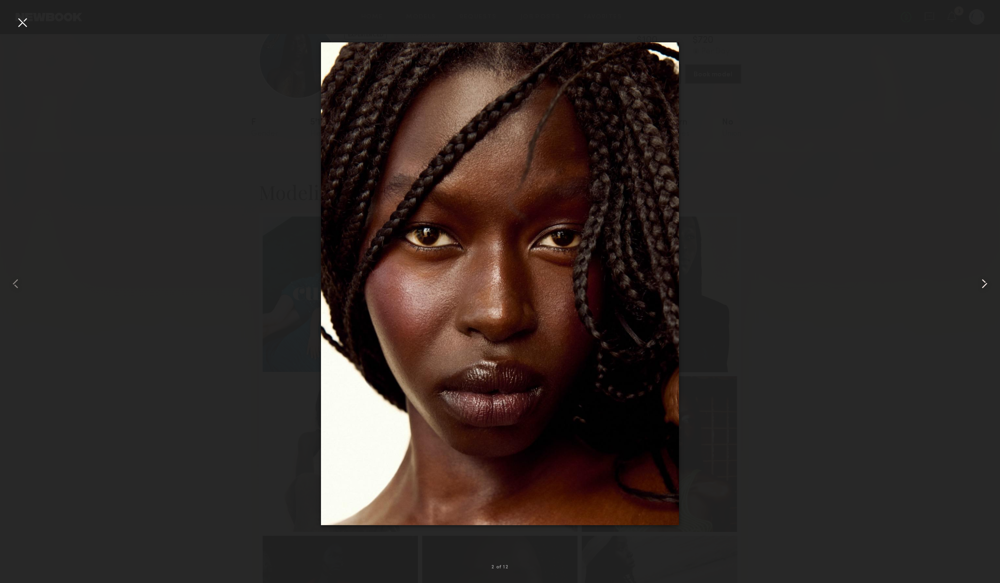
click at [980, 293] on div at bounding box center [980, 284] width 40 height 536
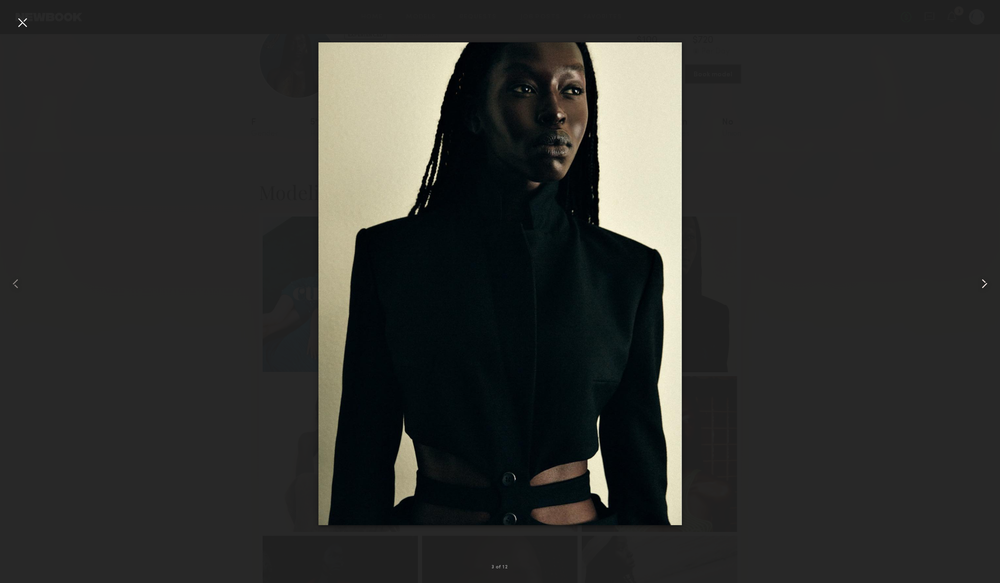
click at [980, 293] on div at bounding box center [980, 284] width 40 height 536
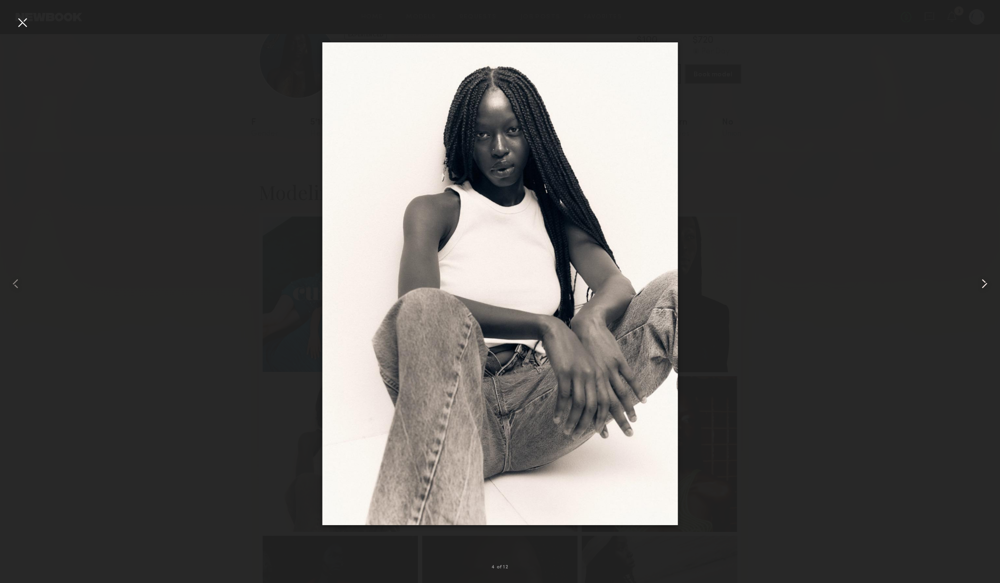
click at [980, 293] on div at bounding box center [980, 284] width 40 height 536
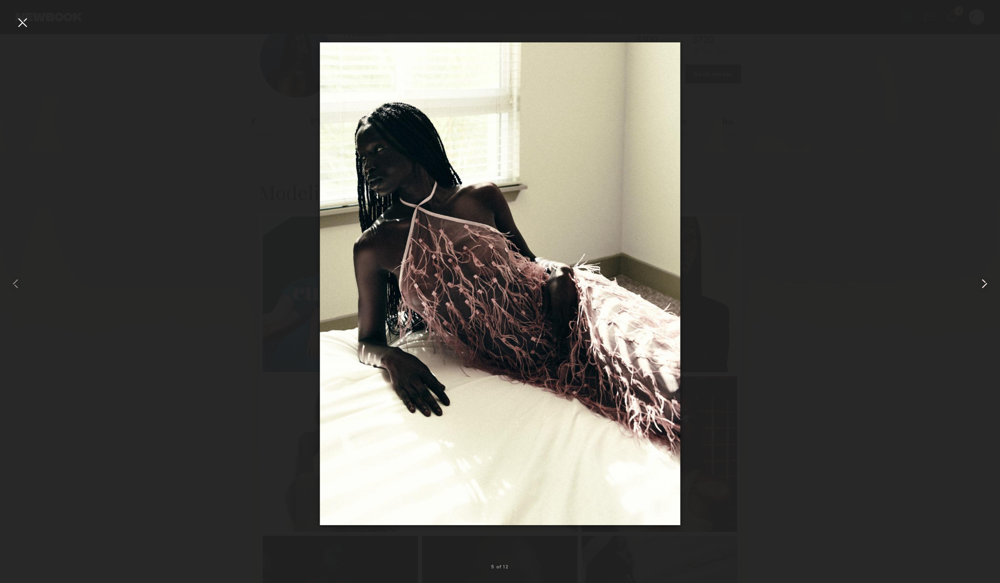
click at [980, 293] on div at bounding box center [980, 284] width 40 height 536
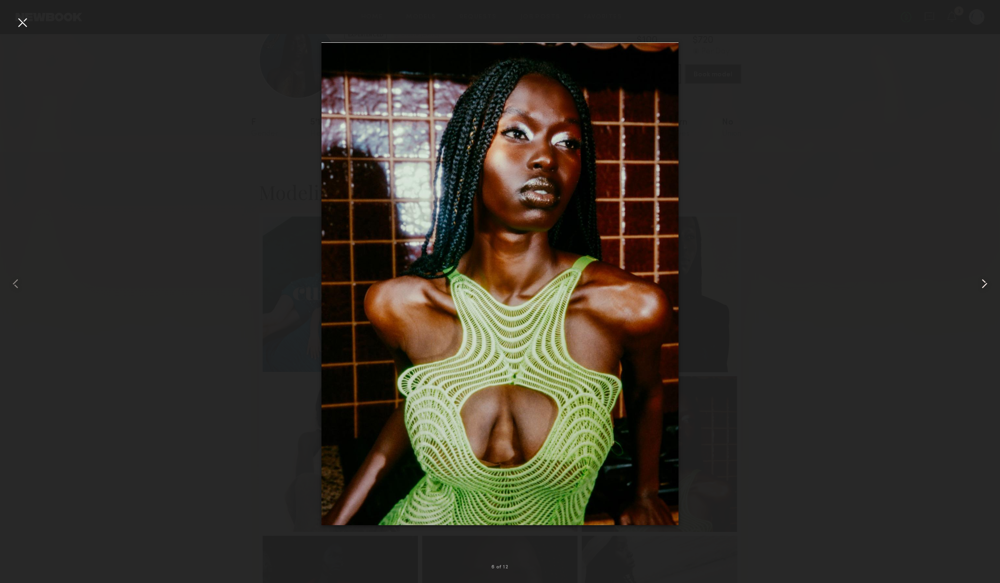
click at [980, 293] on div at bounding box center [980, 284] width 40 height 536
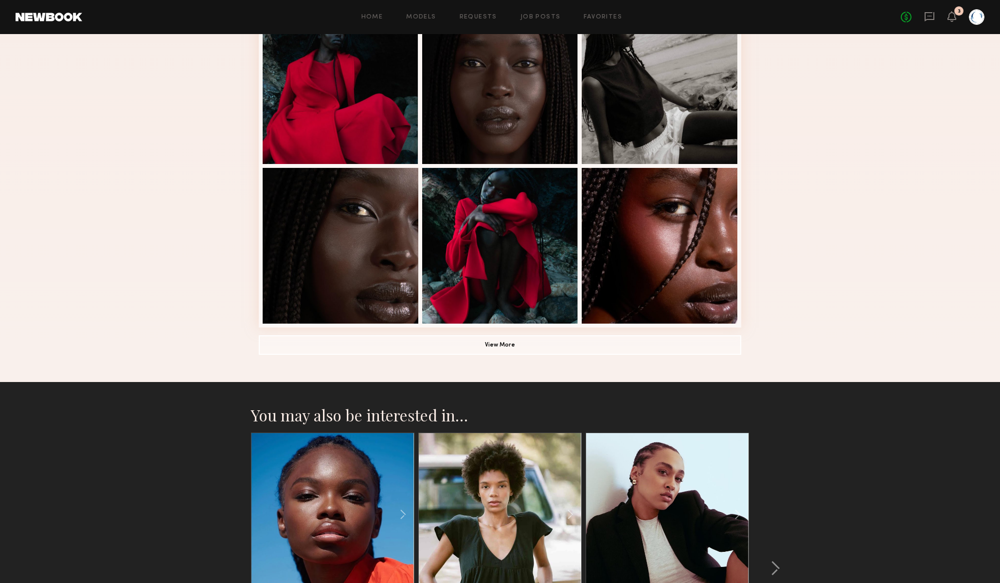
scroll to position [584, 0]
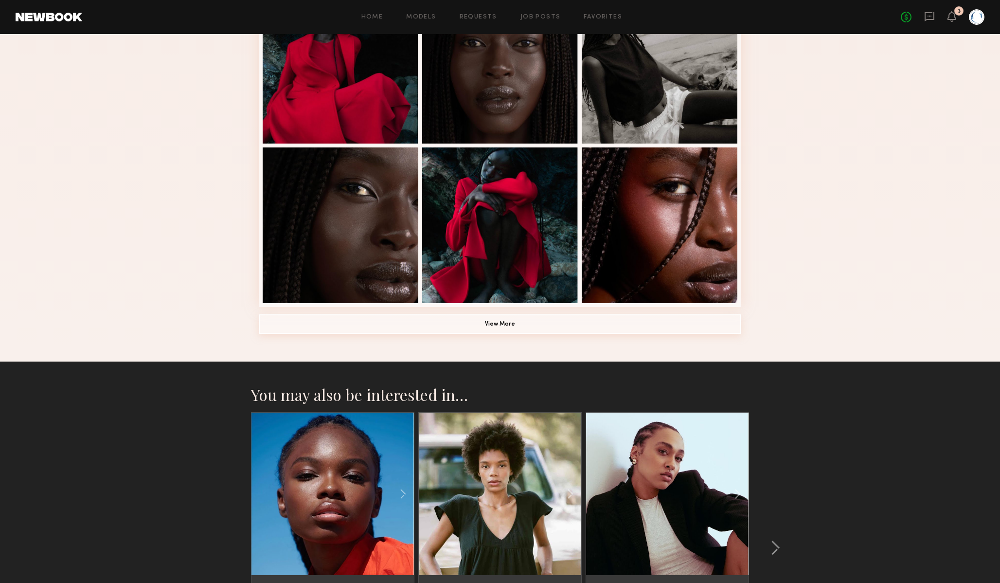
click at [610, 324] on button "View More" at bounding box center [500, 323] width 483 height 19
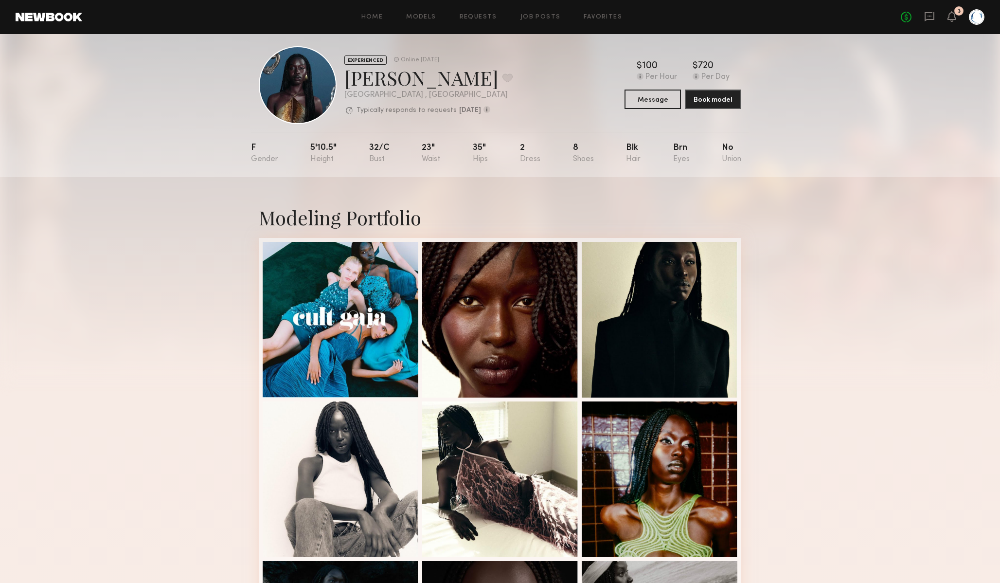
scroll to position [0, 0]
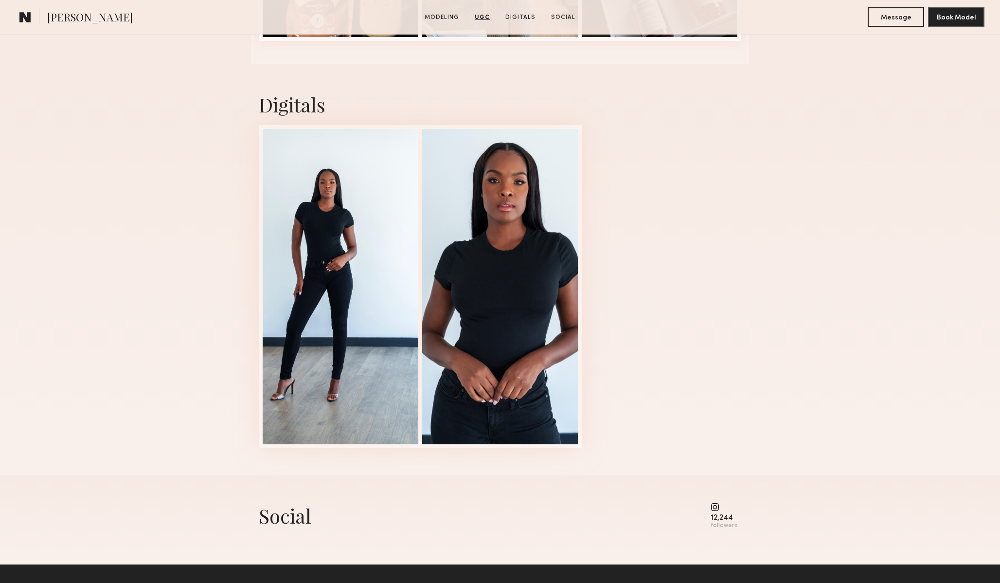
scroll to position [1528, 0]
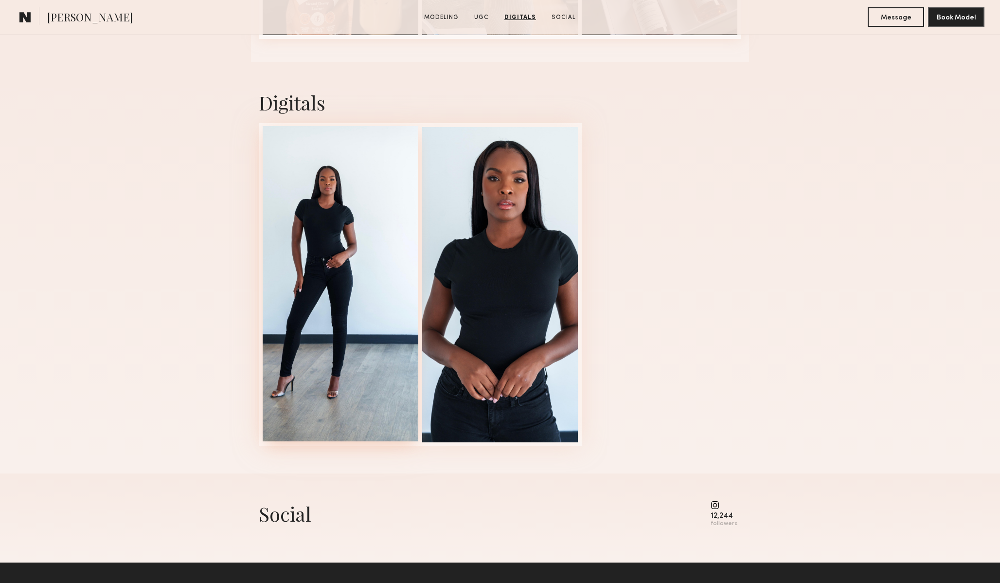
click at [337, 229] on div at bounding box center [341, 283] width 156 height 315
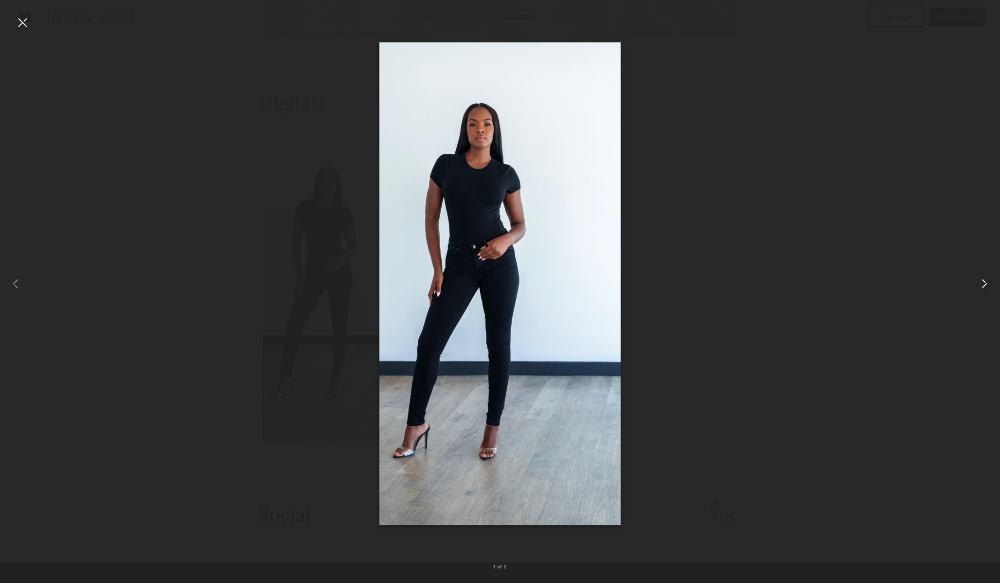
click at [984, 293] on div at bounding box center [980, 284] width 40 height 536
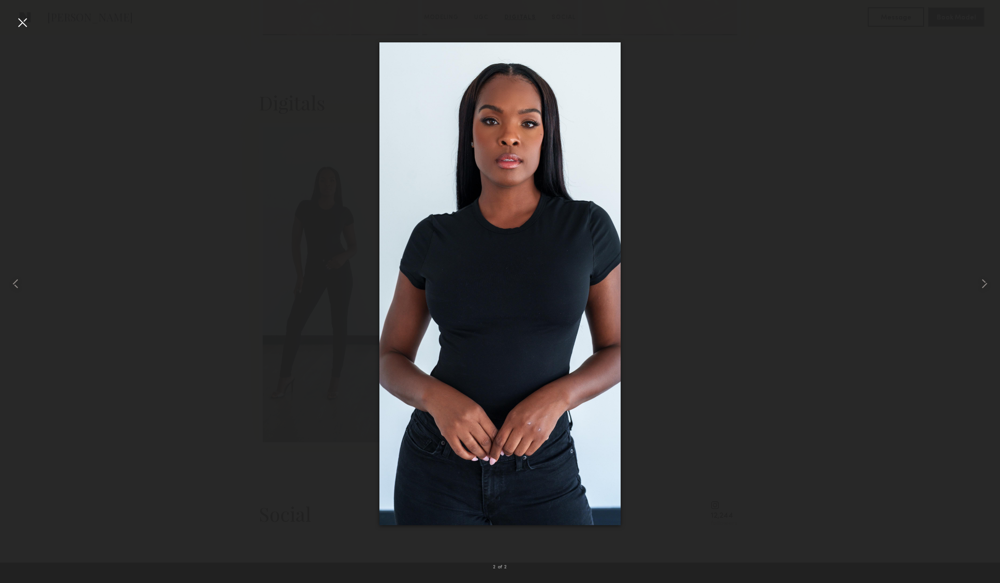
click at [838, 276] on div at bounding box center [500, 284] width 1000 height 536
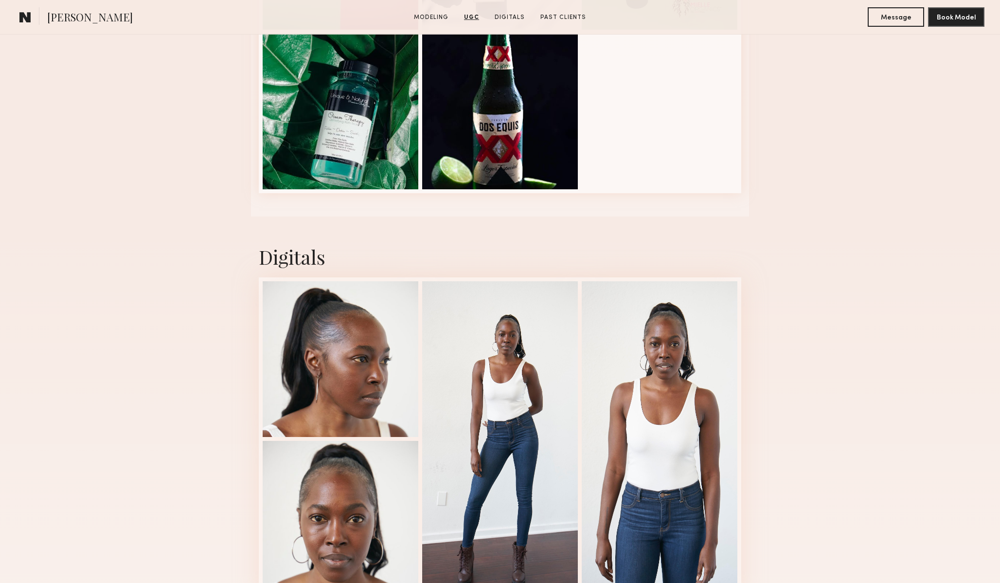
scroll to position [1801, 0]
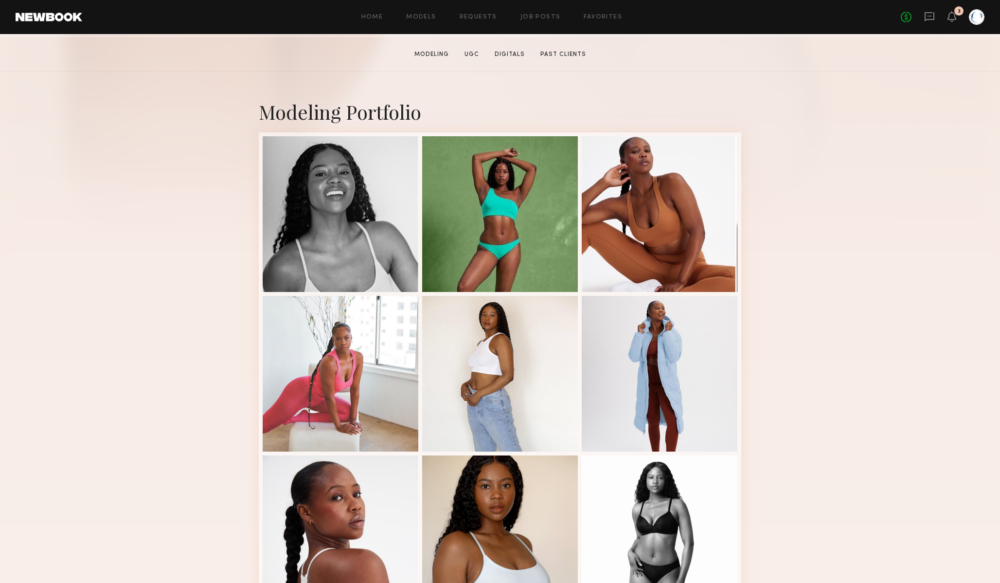
scroll to position [166, 0]
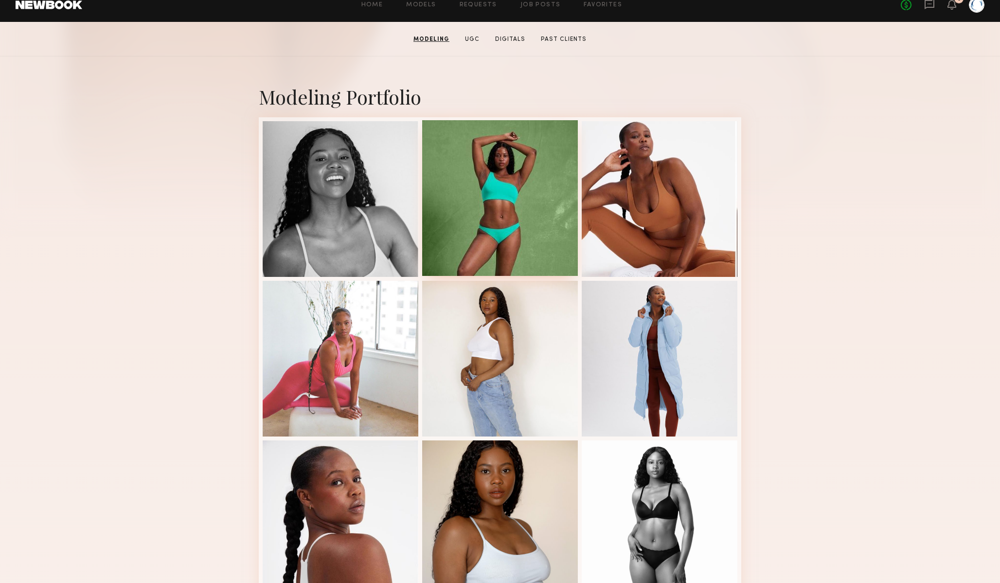
click at [559, 234] on div at bounding box center [500, 198] width 156 height 156
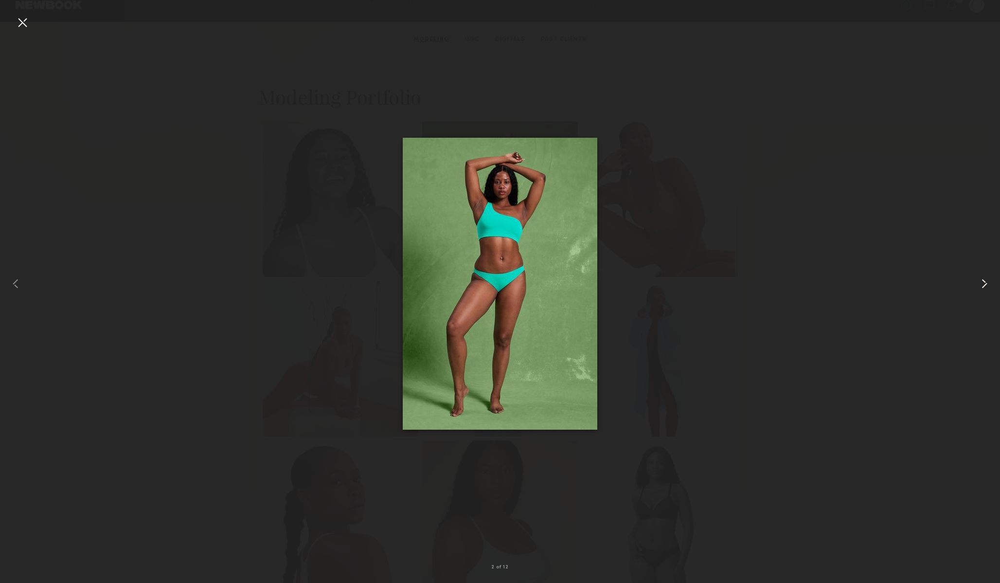
click at [991, 279] on common-icon at bounding box center [985, 284] width 16 height 16
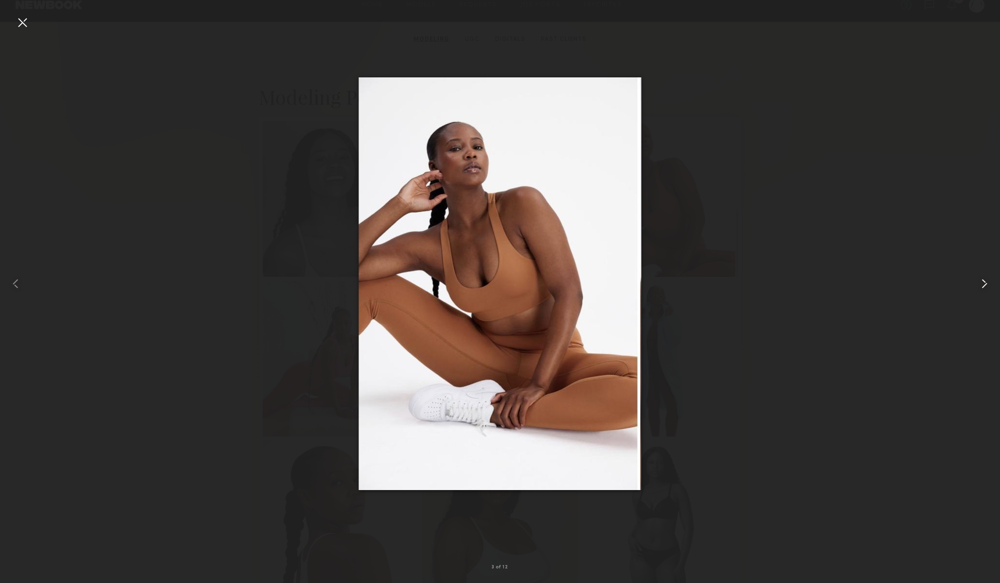
click at [990, 281] on common-icon at bounding box center [985, 284] width 16 height 16
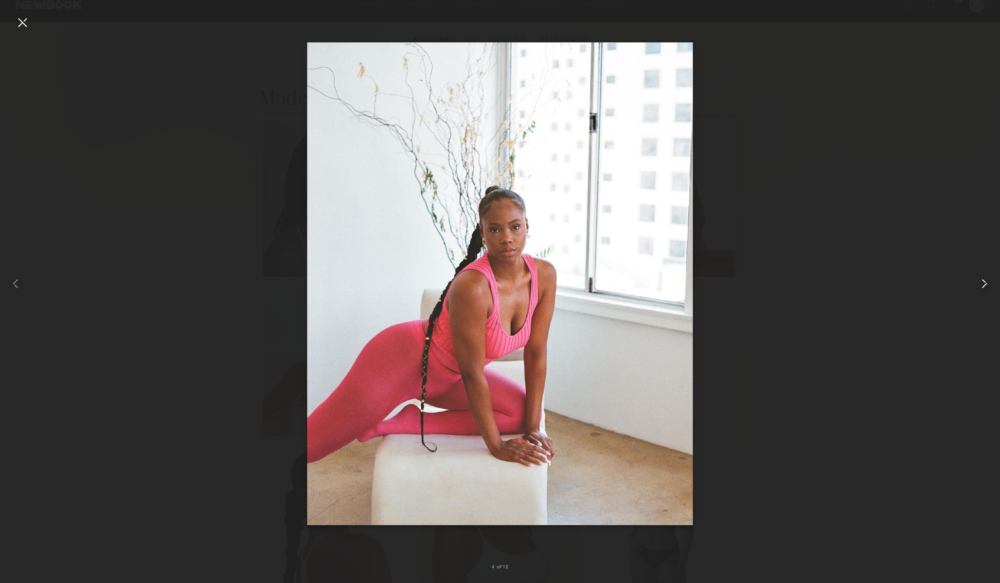
click at [990, 281] on common-icon at bounding box center [985, 284] width 16 height 16
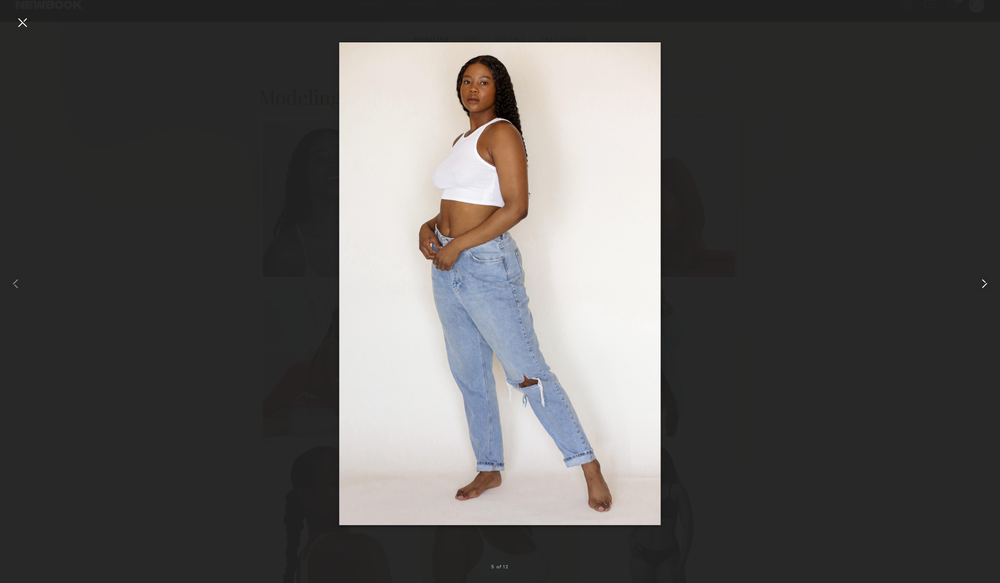
click at [990, 282] on common-icon at bounding box center [985, 284] width 16 height 16
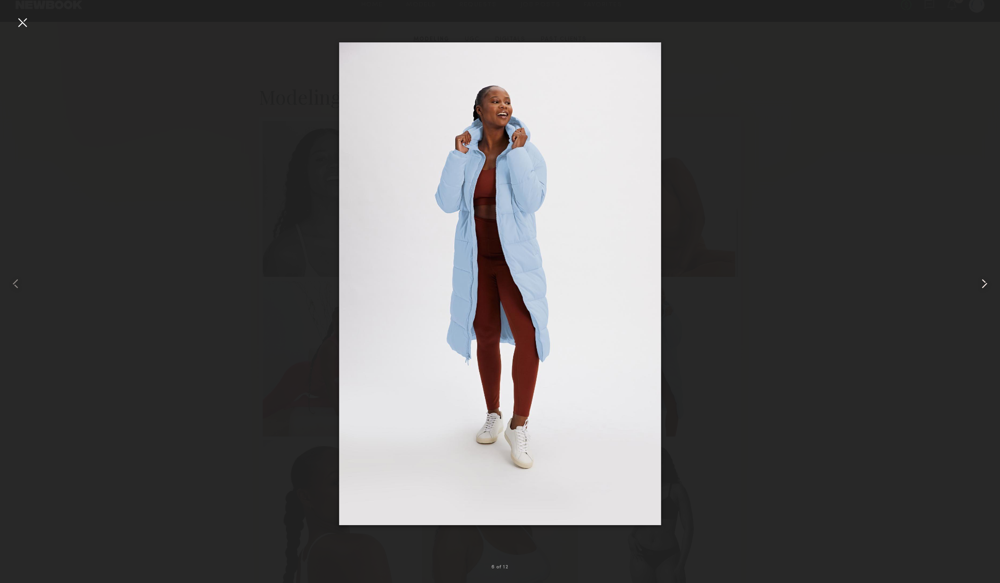
click at [990, 282] on common-icon at bounding box center [985, 284] width 16 height 16
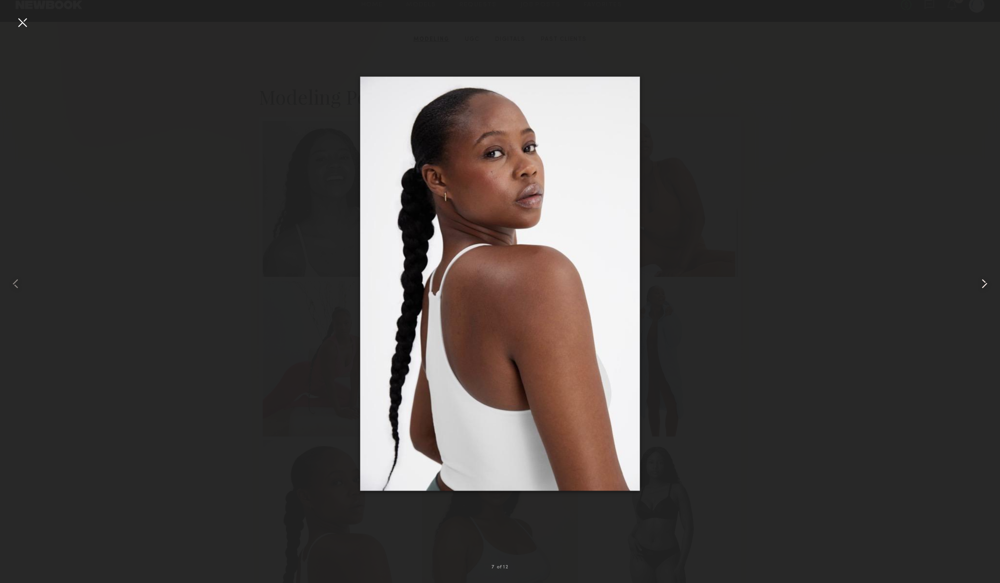
click at [990, 282] on common-icon at bounding box center [985, 284] width 16 height 16
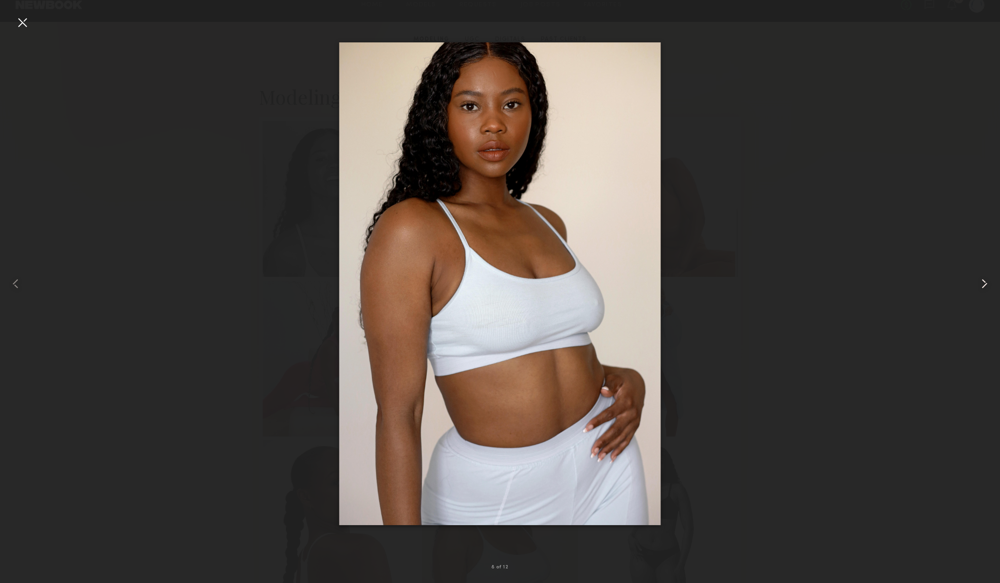
click at [990, 282] on common-icon at bounding box center [985, 284] width 16 height 16
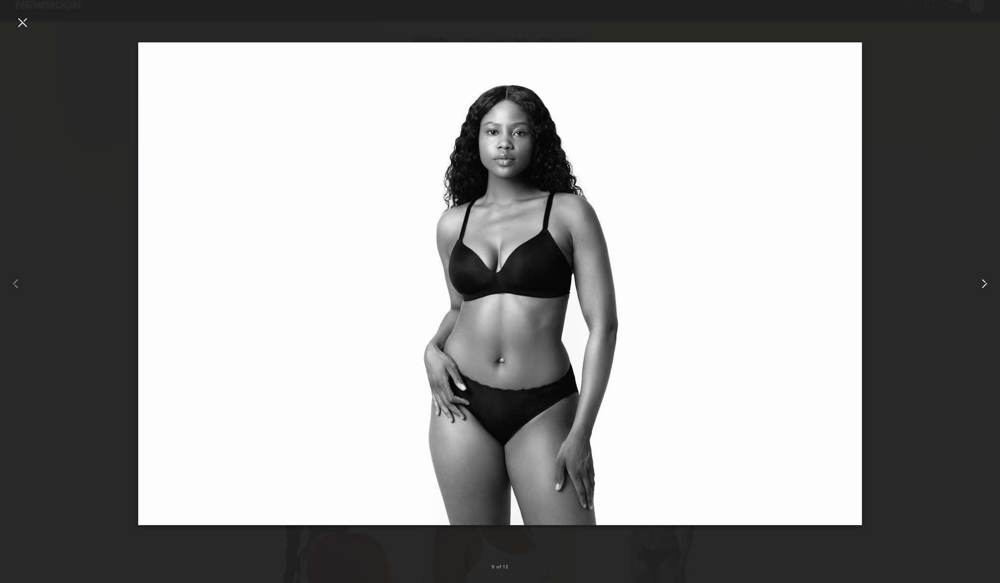
click at [990, 282] on common-icon at bounding box center [985, 284] width 16 height 16
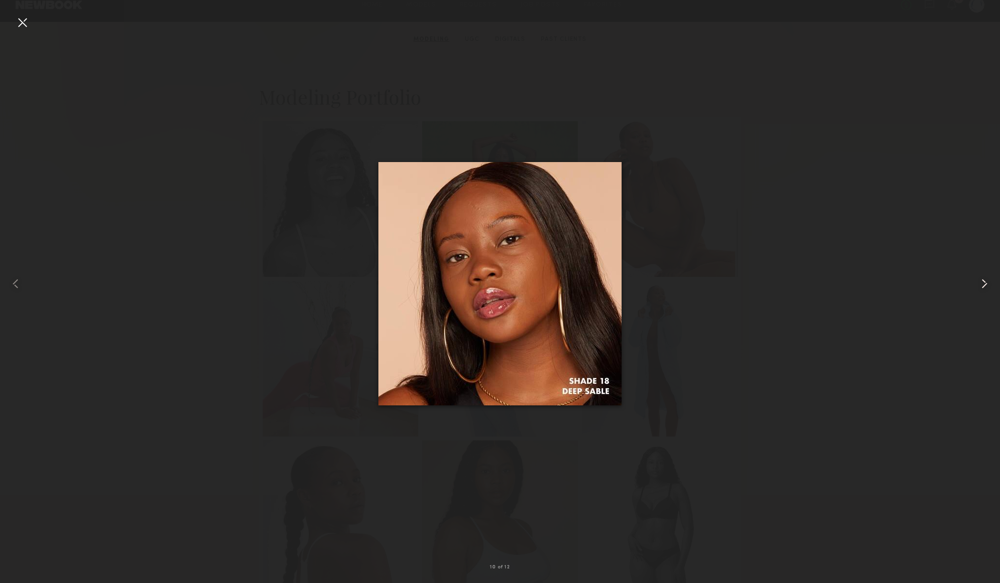
click at [990, 282] on common-icon at bounding box center [985, 284] width 16 height 16
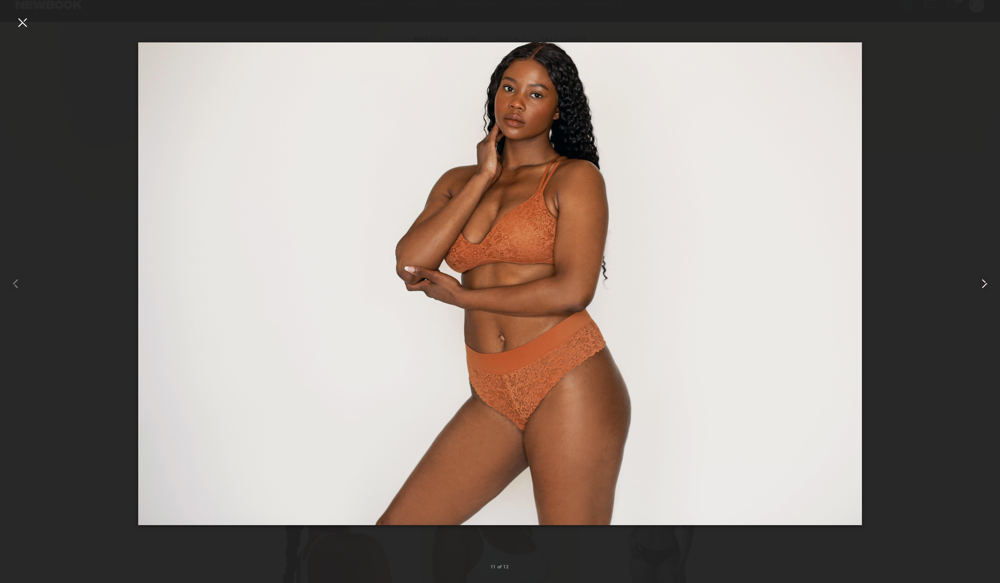
click at [990, 282] on common-icon at bounding box center [985, 284] width 16 height 16
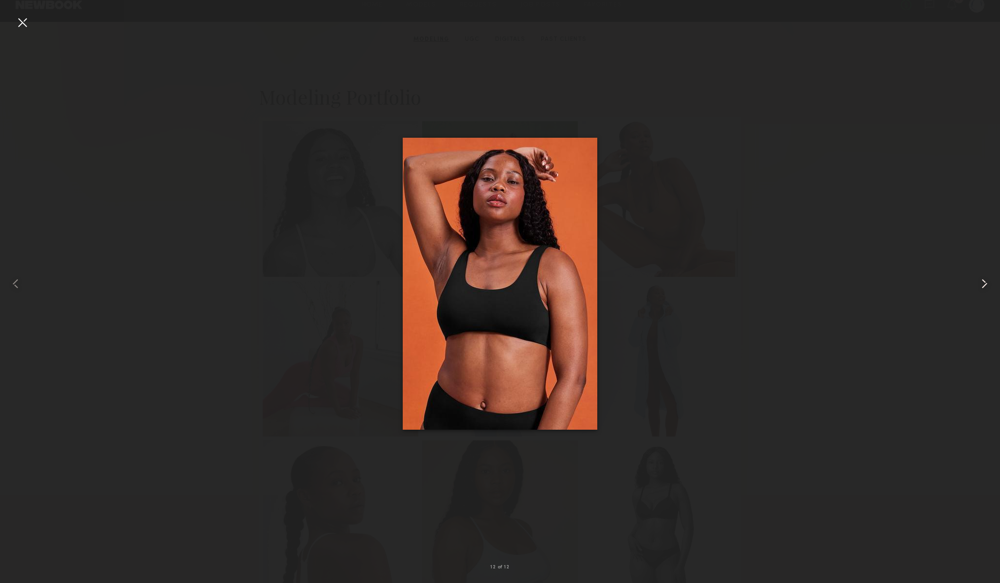
click at [990, 282] on common-icon at bounding box center [985, 284] width 16 height 16
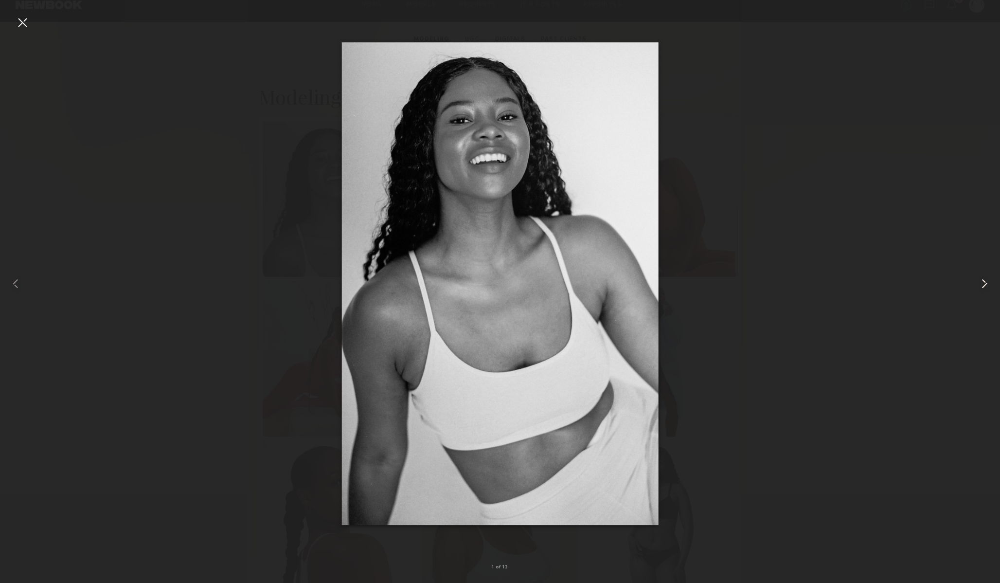
click at [990, 282] on common-icon at bounding box center [985, 284] width 16 height 16
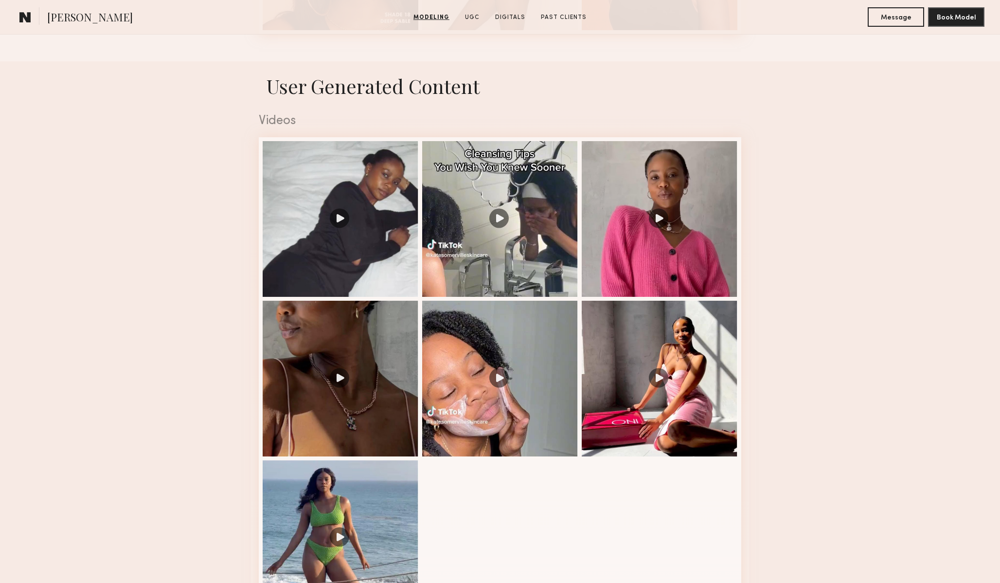
scroll to position [913, 0]
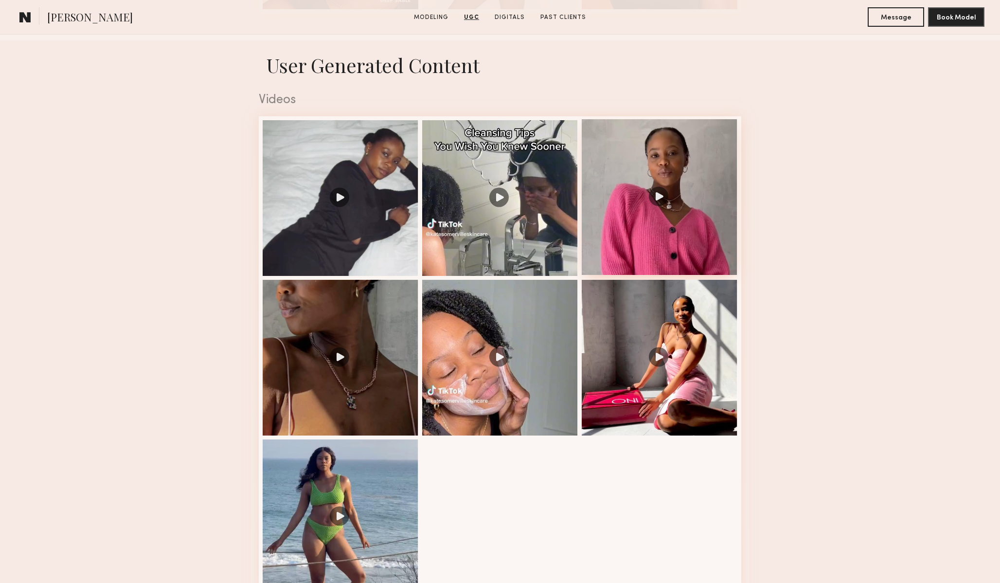
click at [668, 254] on div at bounding box center [660, 197] width 156 height 156
click at [469, 230] on div at bounding box center [500, 197] width 156 height 156
click at [370, 246] on div at bounding box center [341, 197] width 156 height 156
click at [343, 366] on div at bounding box center [341, 357] width 156 height 156
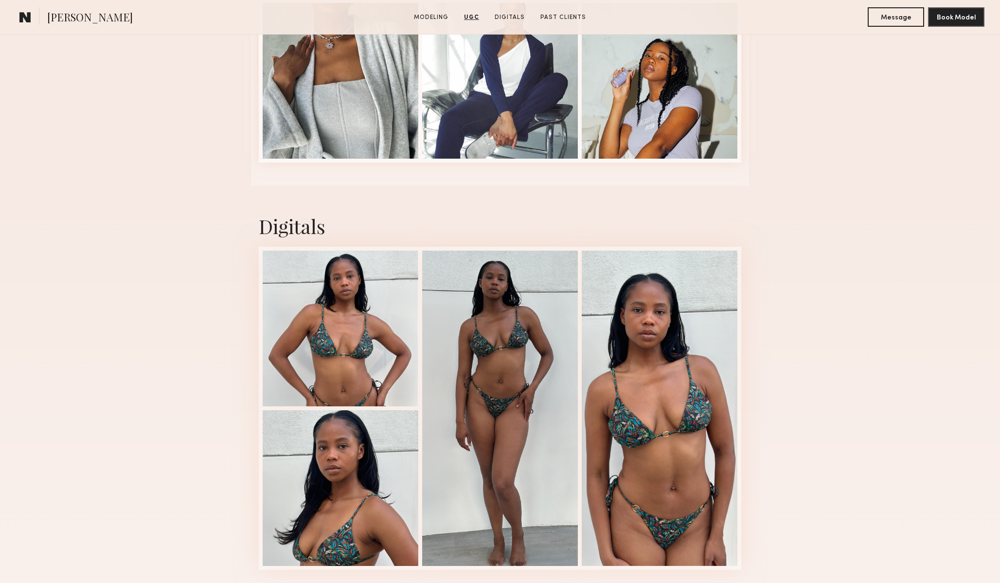
scroll to position [1564, 0]
click at [380, 327] on div at bounding box center [341, 328] width 156 height 156
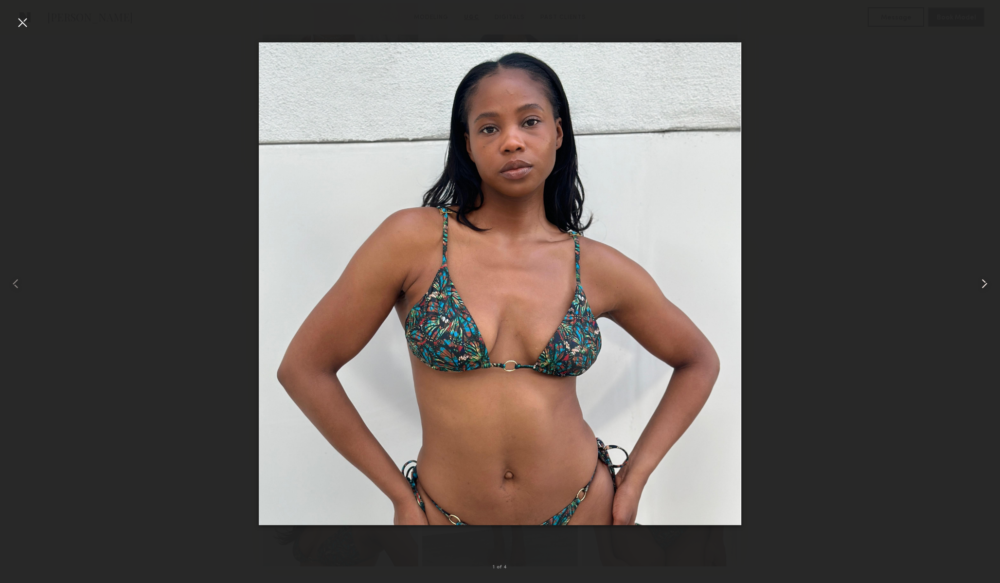
click at [979, 284] on common-icon at bounding box center [985, 284] width 16 height 16
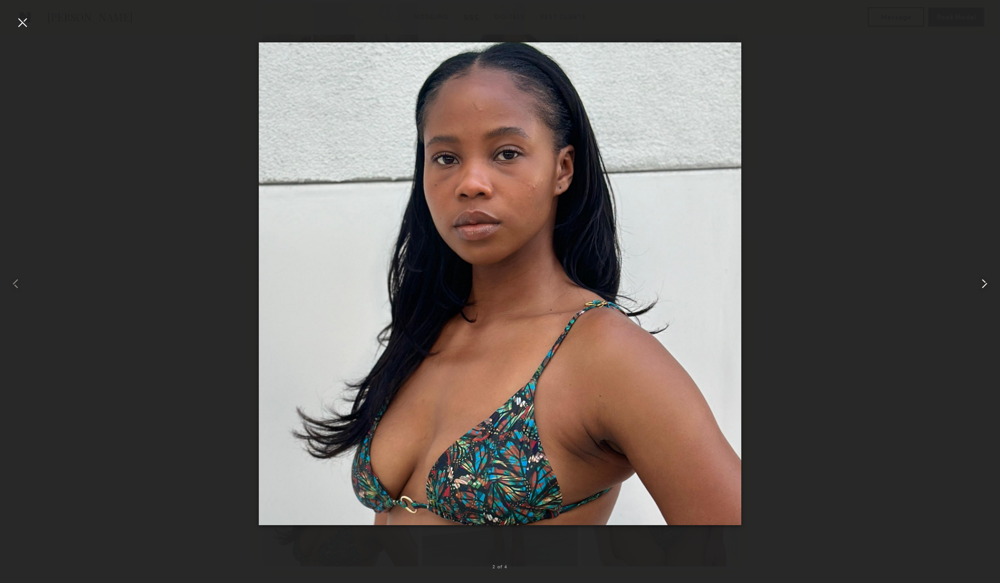
click at [979, 284] on common-icon at bounding box center [985, 284] width 16 height 16
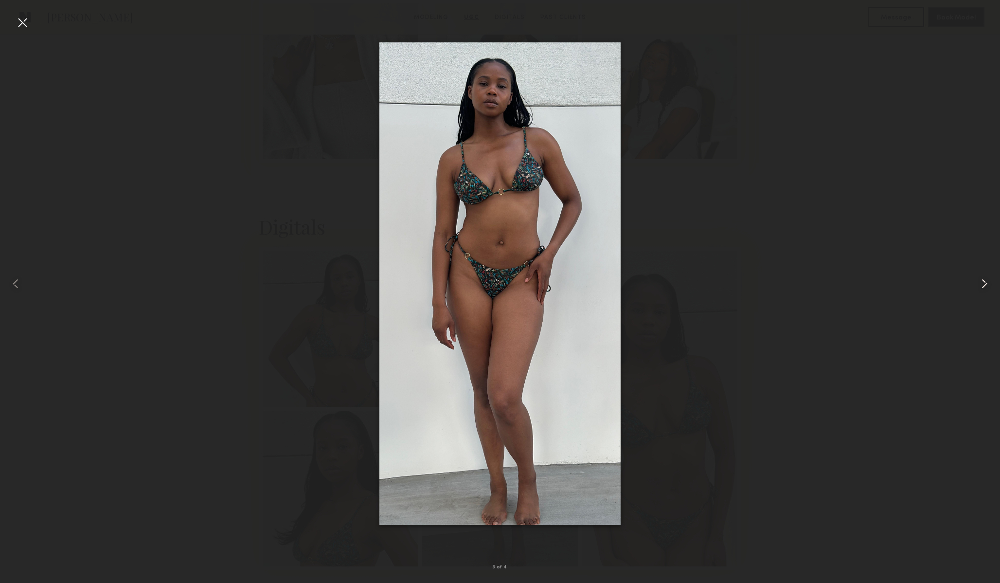
click at [979, 284] on common-icon at bounding box center [985, 284] width 16 height 16
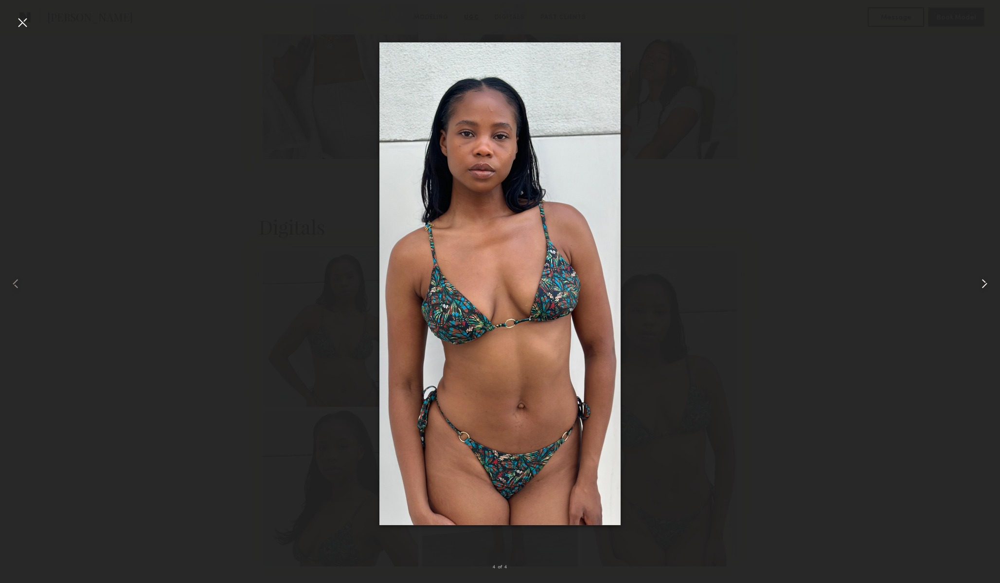
click at [979, 284] on common-icon at bounding box center [985, 284] width 16 height 16
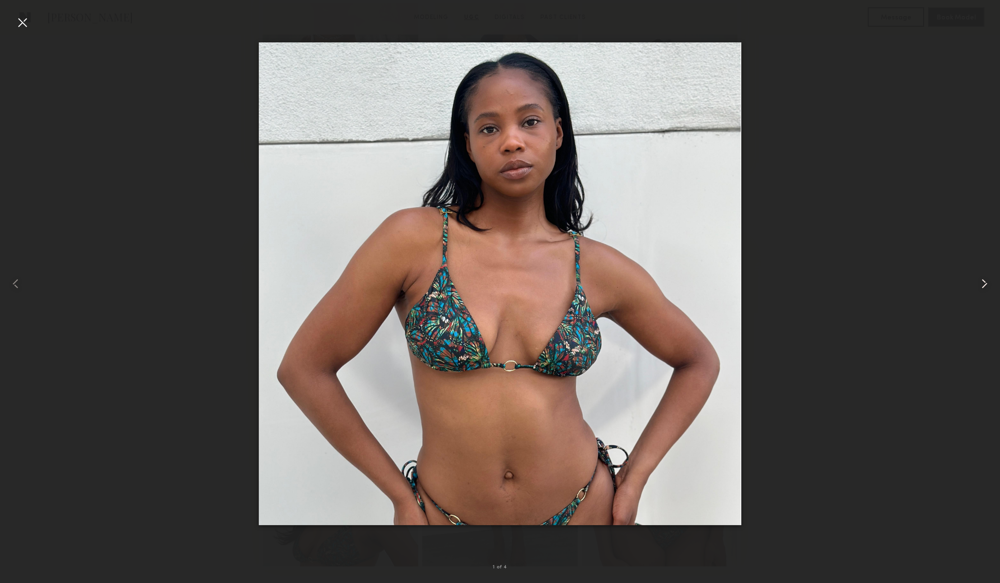
click at [979, 284] on common-icon at bounding box center [985, 284] width 16 height 16
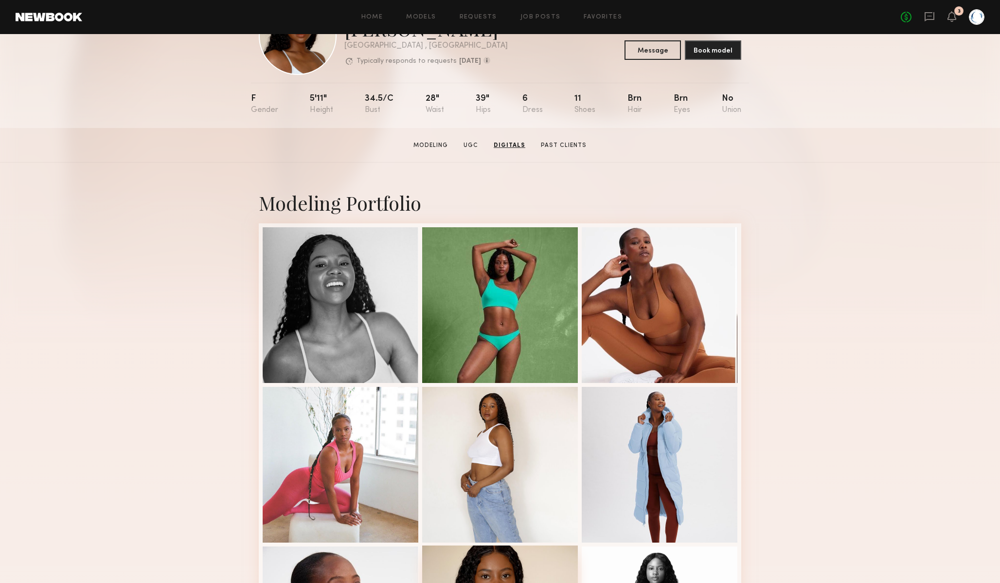
scroll to position [0, 0]
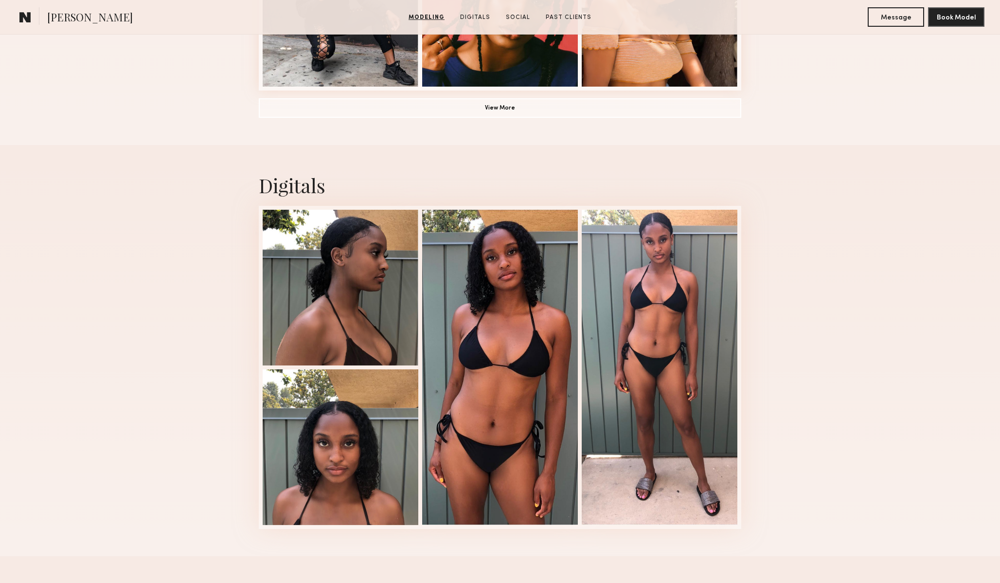
scroll to position [854, 0]
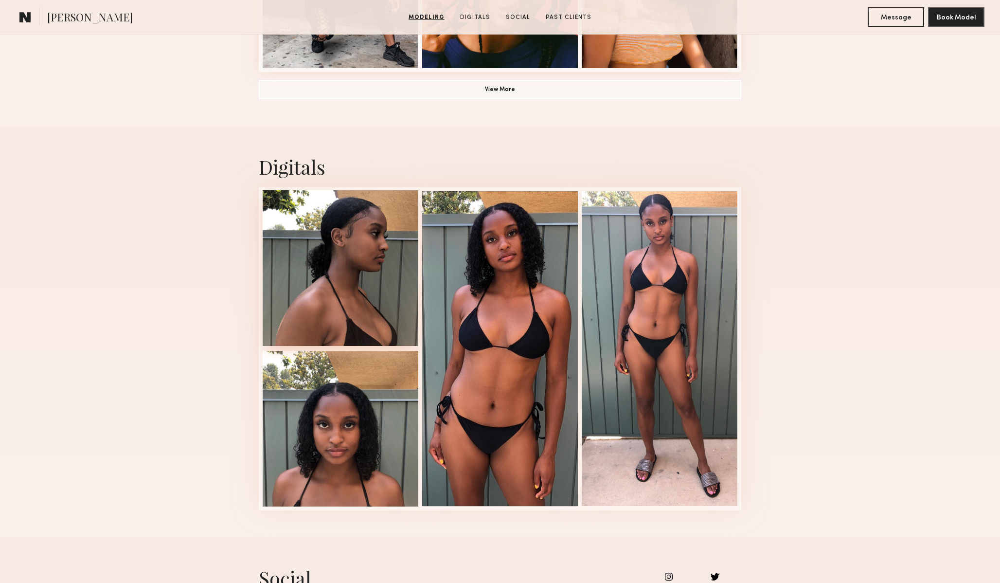
click at [331, 296] on div at bounding box center [341, 268] width 156 height 156
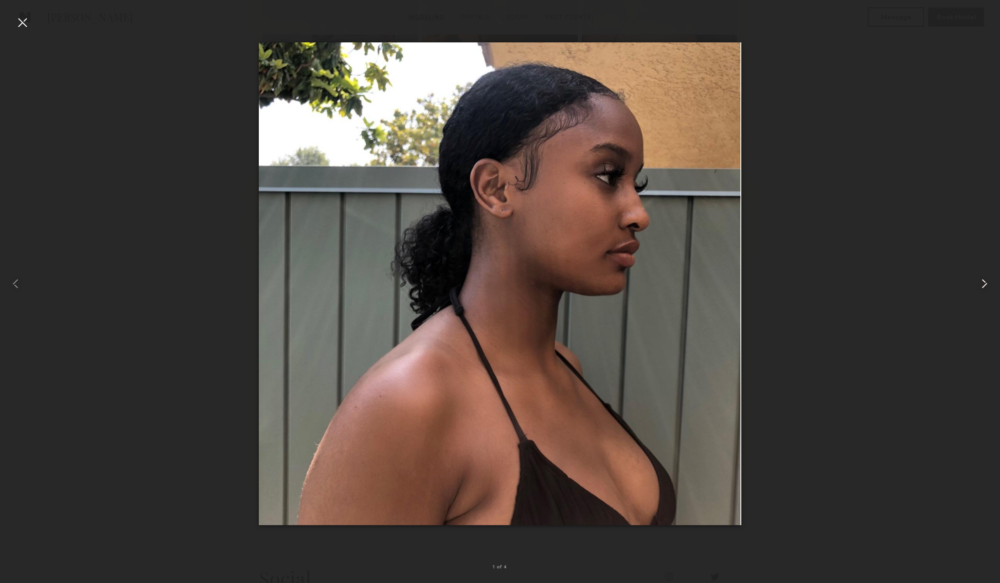
click at [981, 281] on common-icon at bounding box center [985, 284] width 16 height 16
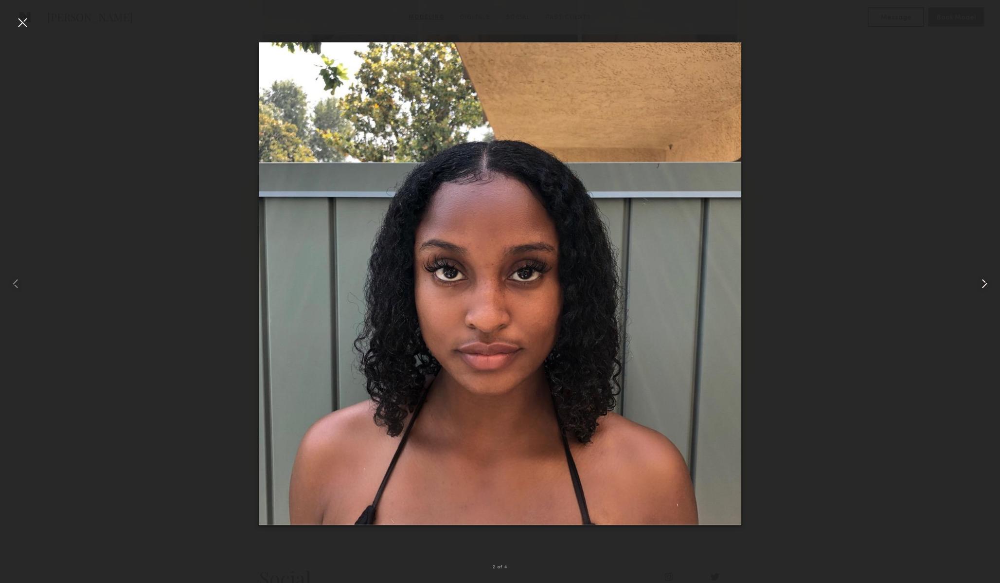
click at [981, 281] on common-icon at bounding box center [985, 284] width 16 height 16
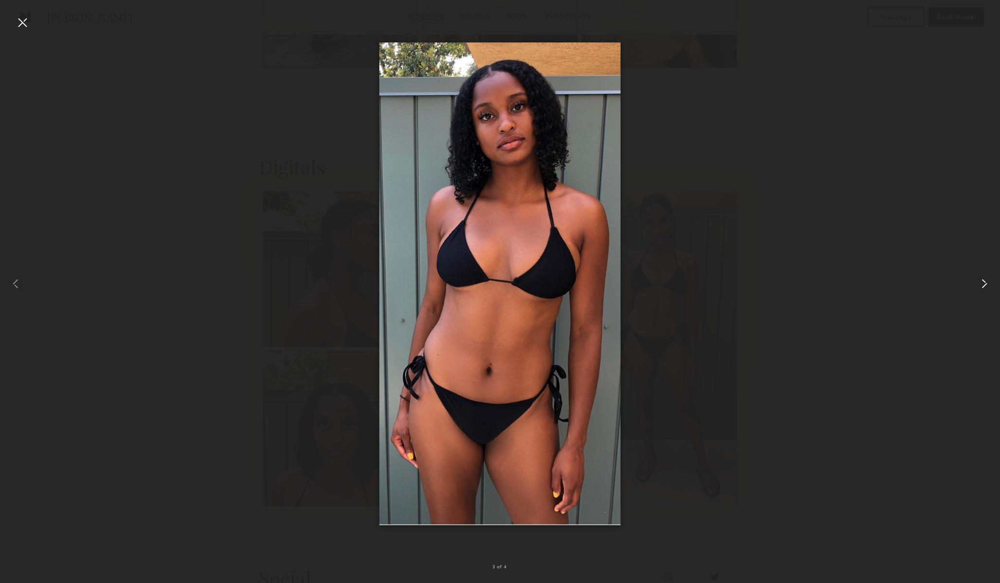
click at [981, 281] on common-icon at bounding box center [985, 284] width 16 height 16
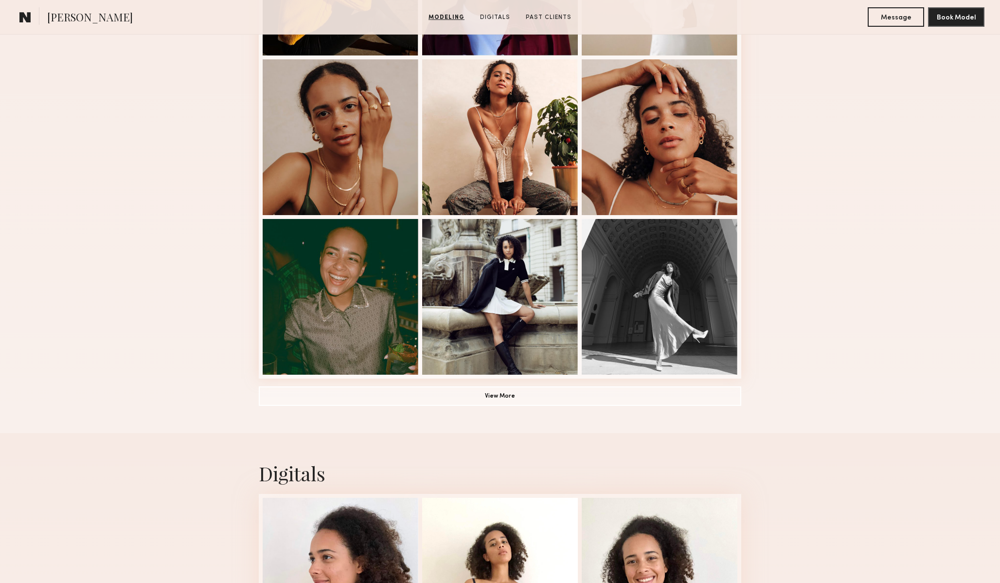
scroll to position [559, 0]
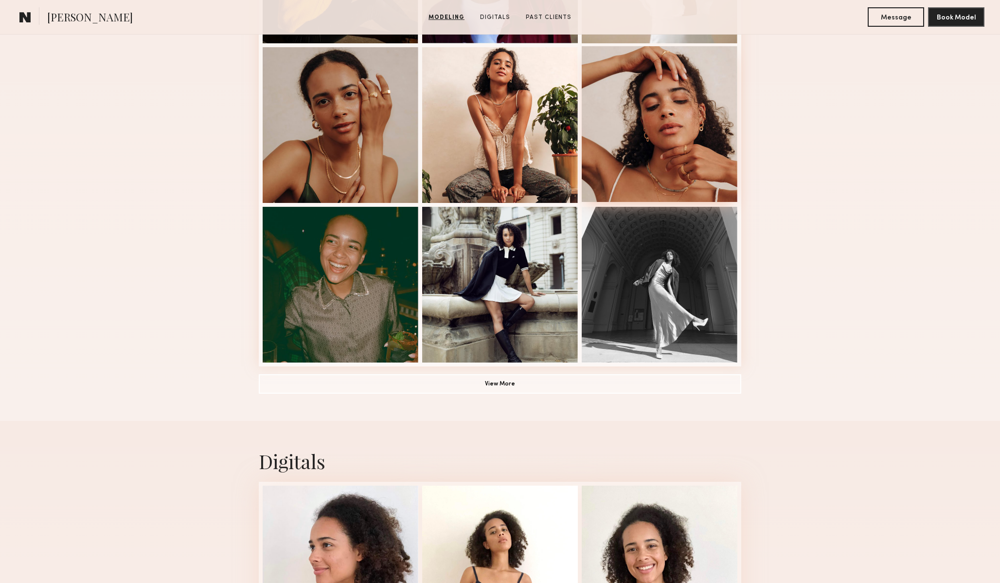
click at [633, 161] on div at bounding box center [660, 124] width 156 height 156
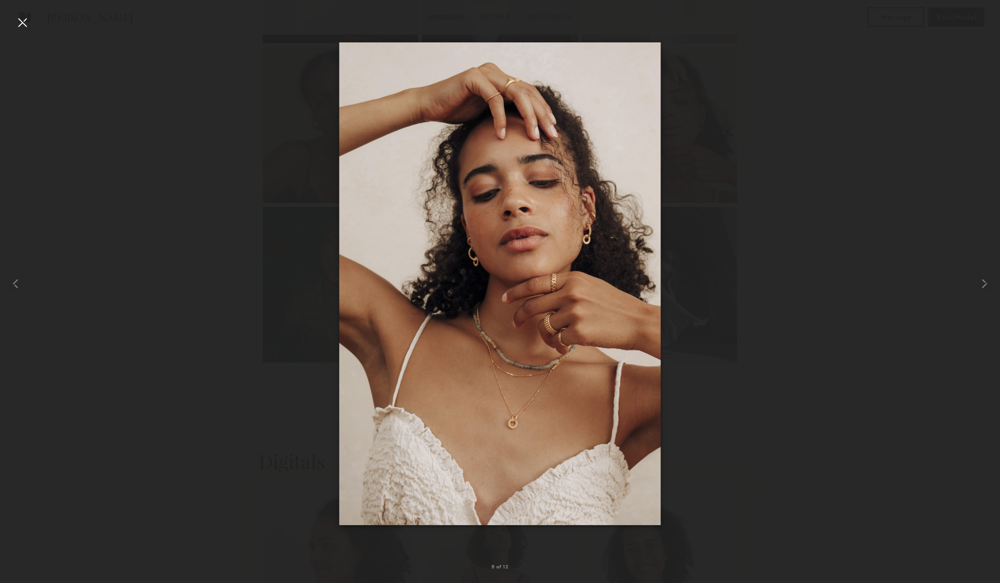
click at [792, 132] on div at bounding box center [500, 284] width 1000 height 536
click at [26, 280] on div at bounding box center [20, 284] width 40 height 536
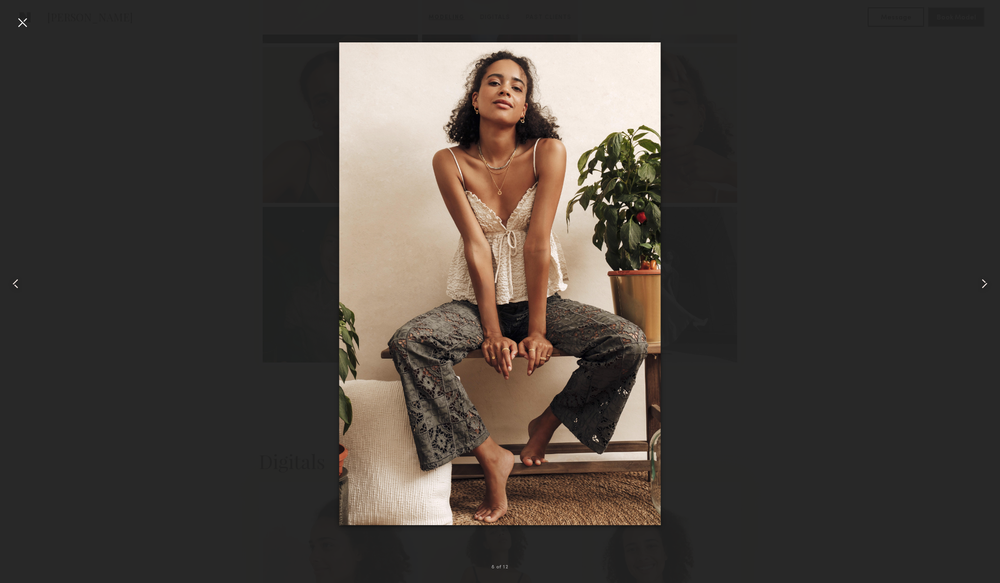
click at [24, 280] on div at bounding box center [20, 284] width 40 height 536
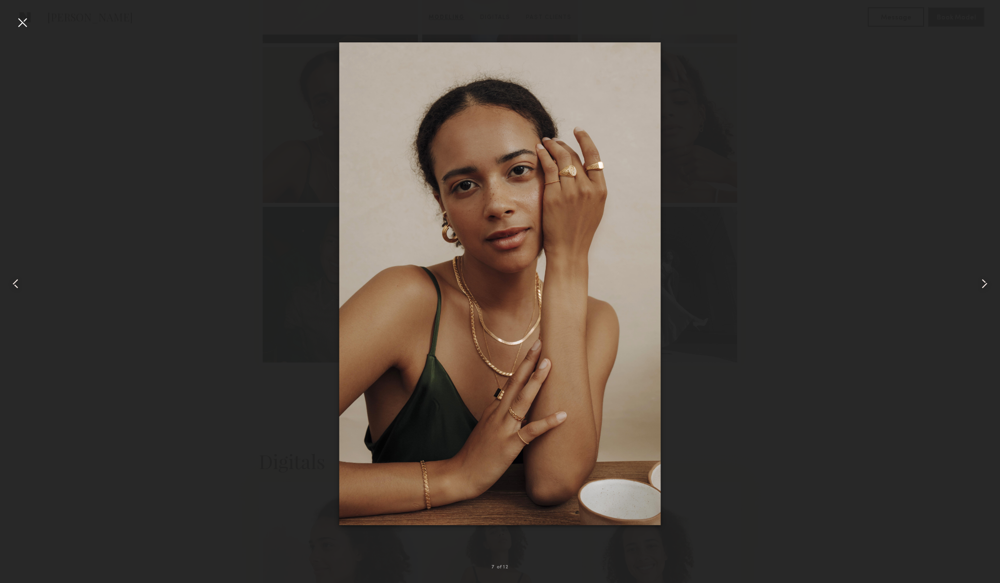
click at [22, 29] on div at bounding box center [23, 23] width 16 height 16
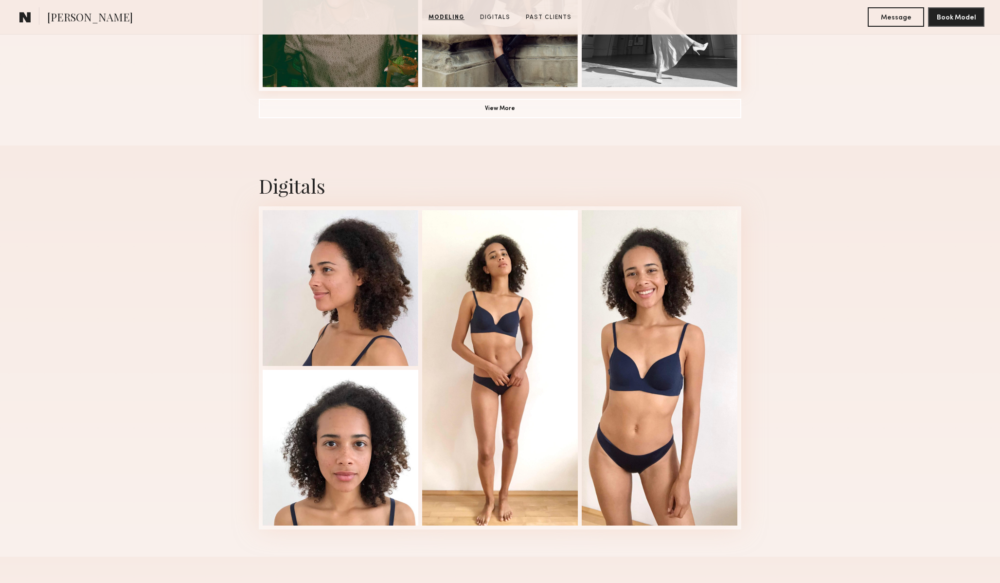
scroll to position [837, 0]
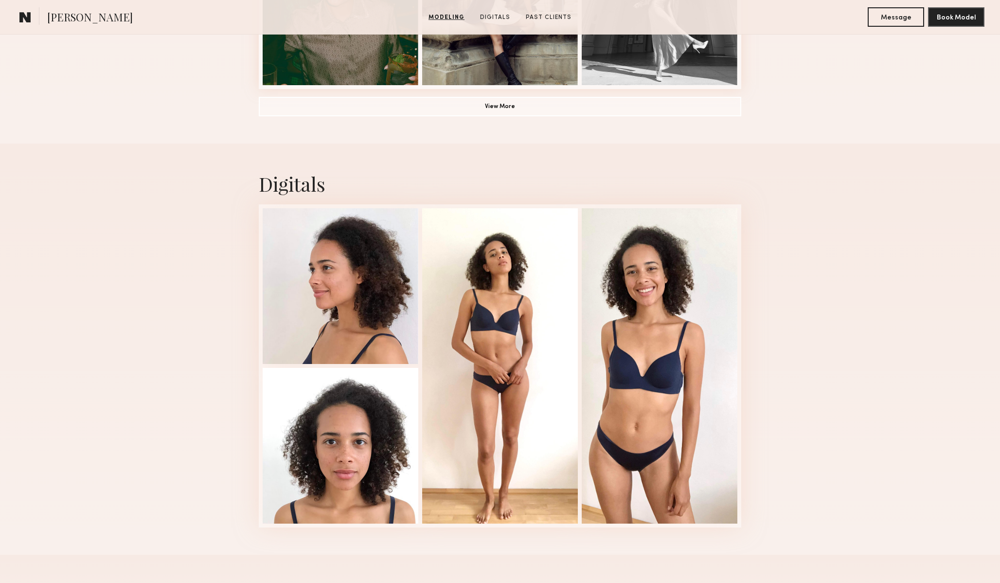
click at [168, 323] on div "Digitals 1 of 4" at bounding box center [500, 349] width 1000 height 411
click at [325, 287] on div at bounding box center [341, 285] width 156 height 156
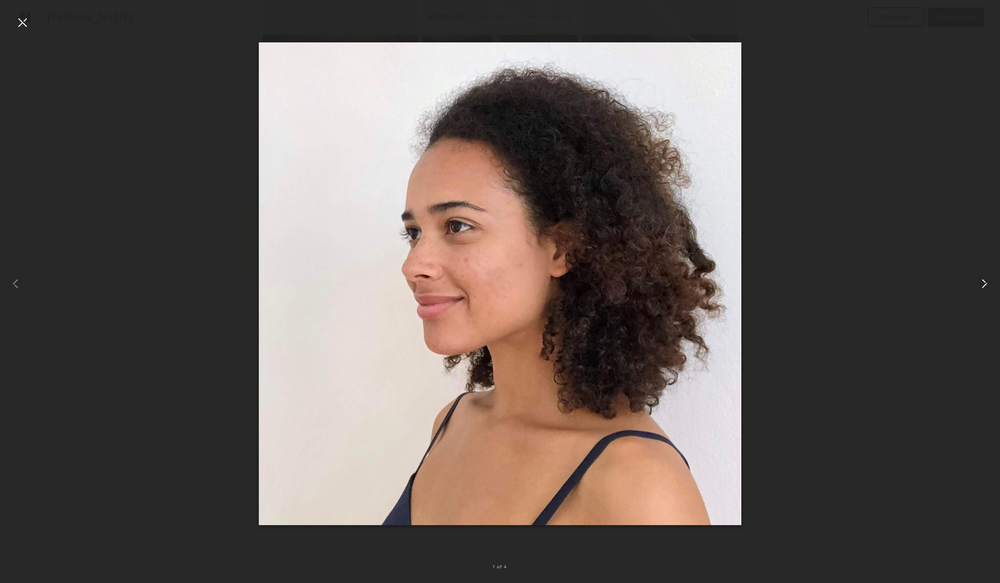
click at [978, 280] on common-icon at bounding box center [985, 284] width 16 height 16
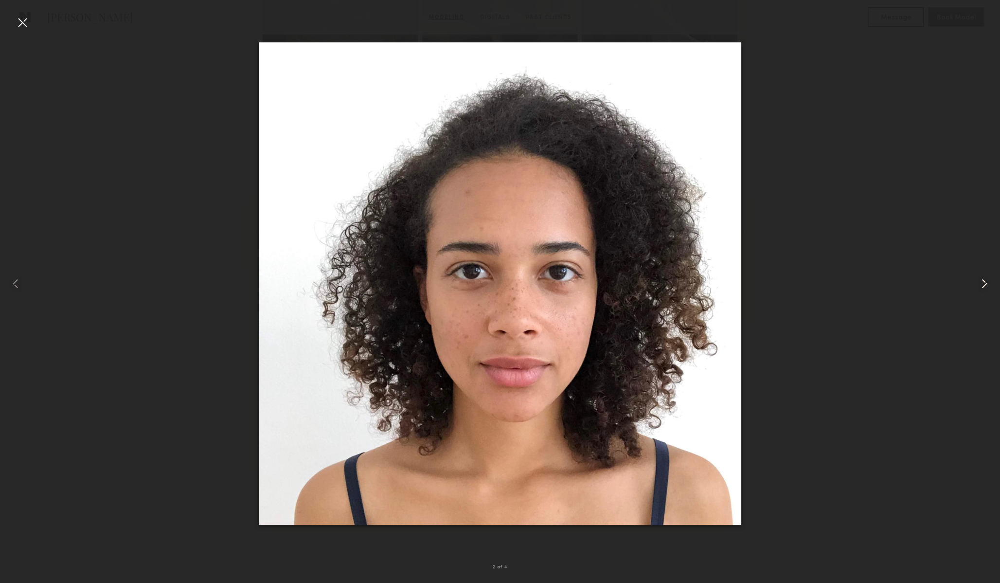
click at [978, 280] on common-icon at bounding box center [985, 284] width 16 height 16
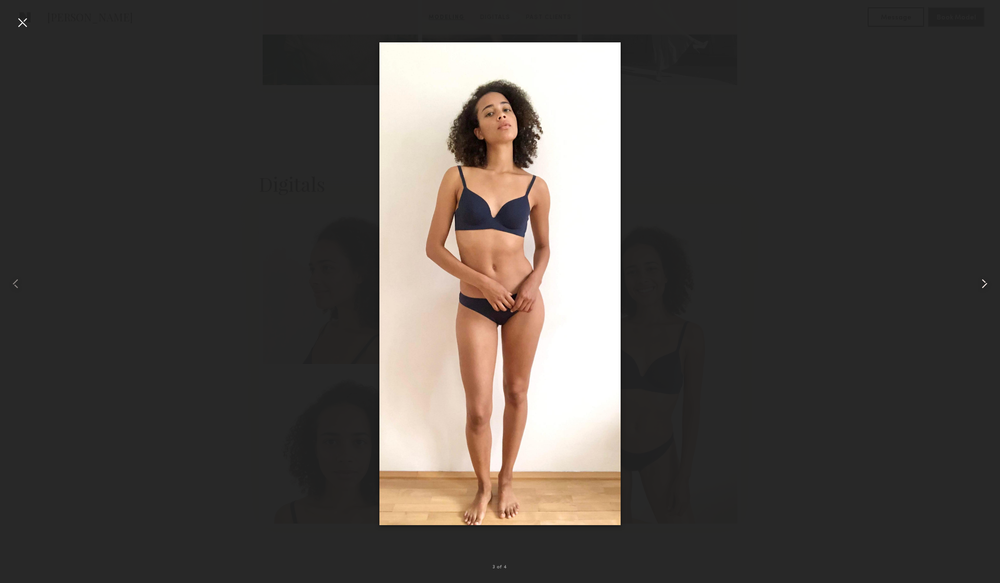
click at [978, 280] on common-icon at bounding box center [985, 284] width 16 height 16
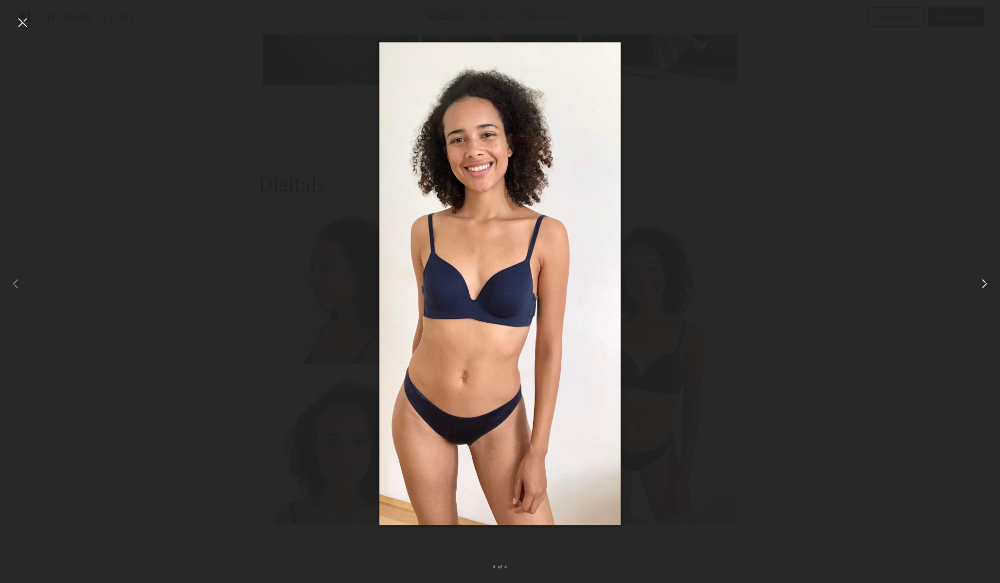
click at [978, 280] on common-icon at bounding box center [985, 284] width 16 height 16
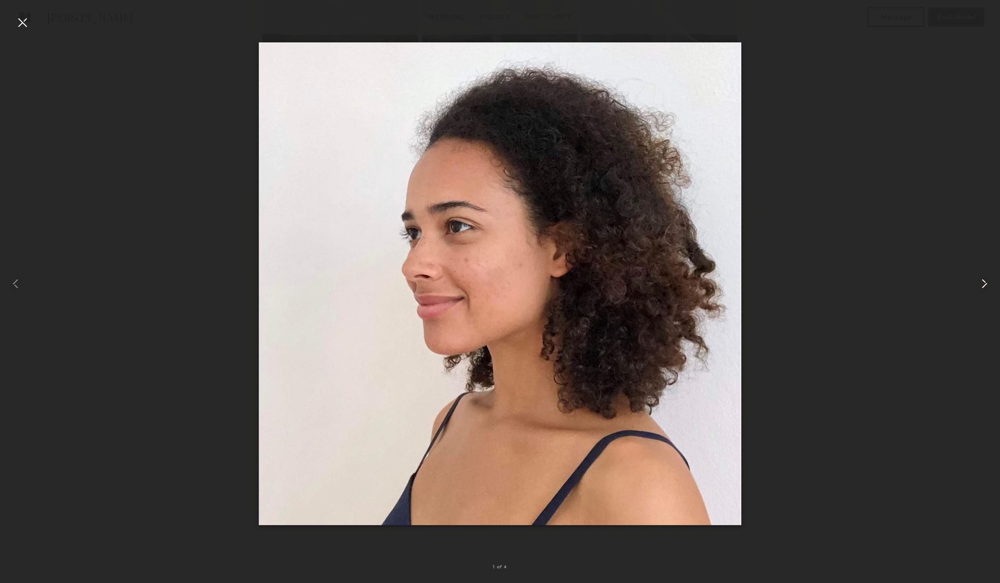
click at [978, 280] on common-icon at bounding box center [985, 284] width 16 height 16
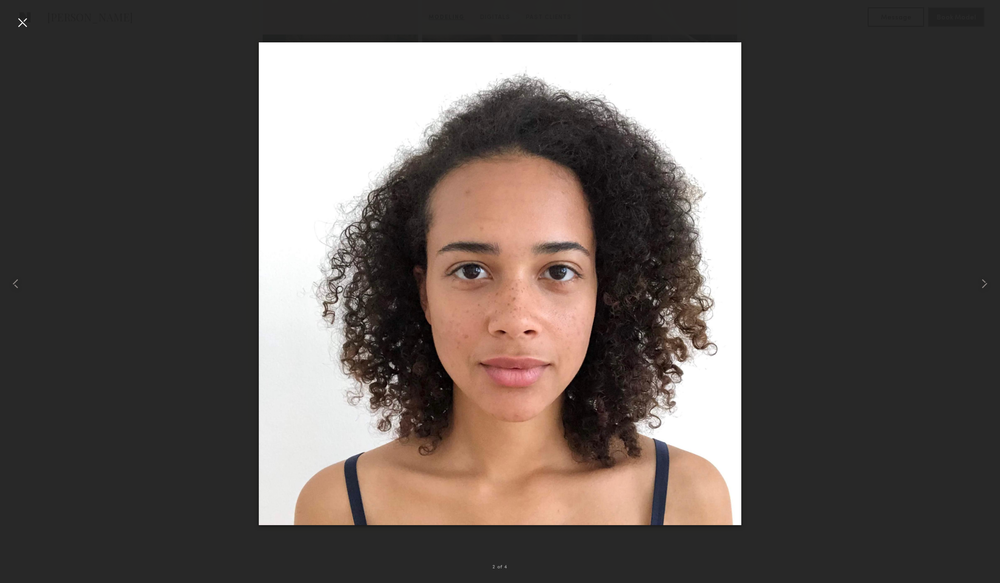
click at [925, 138] on div at bounding box center [500, 284] width 1000 height 536
click at [26, 23] on div at bounding box center [23, 23] width 16 height 16
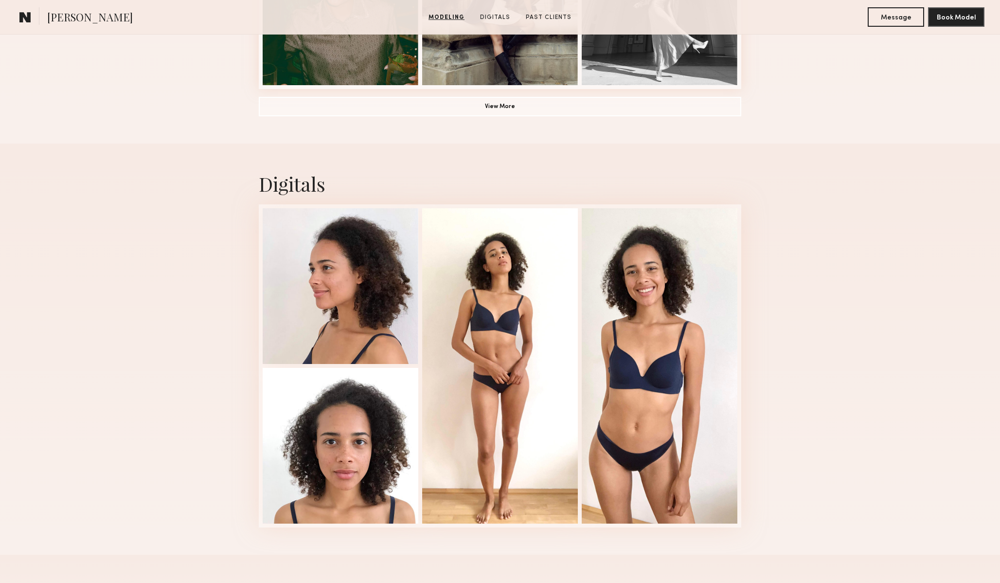
click at [93, 198] on div "Digitals 2 of 4" at bounding box center [500, 349] width 1000 height 411
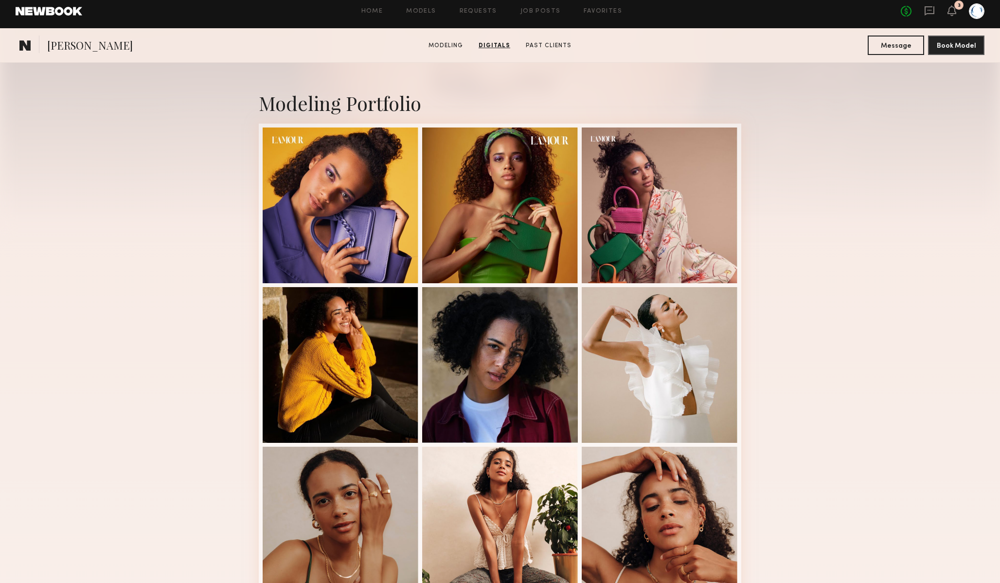
scroll to position [0, 0]
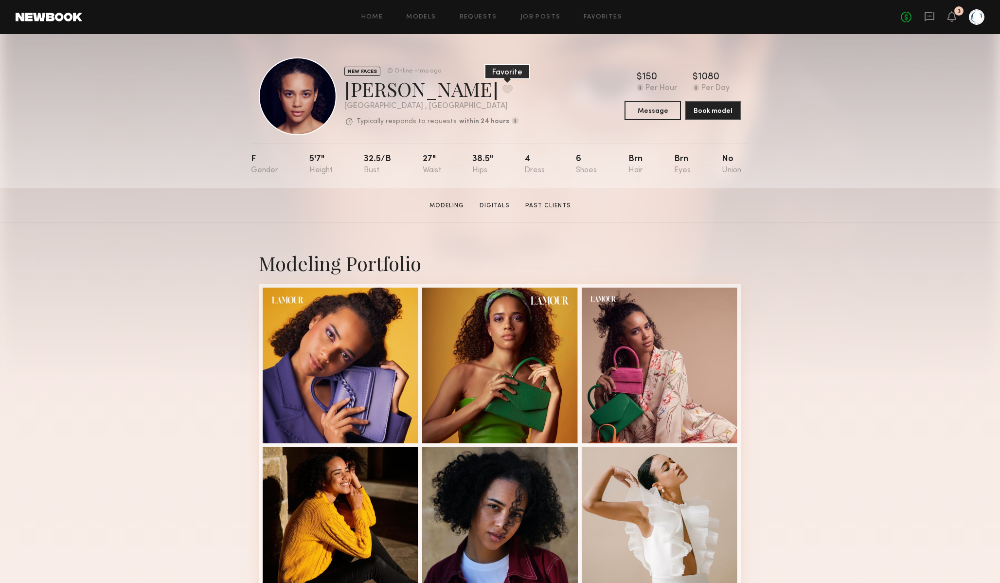
click at [503, 89] on button at bounding box center [508, 89] width 10 height 9
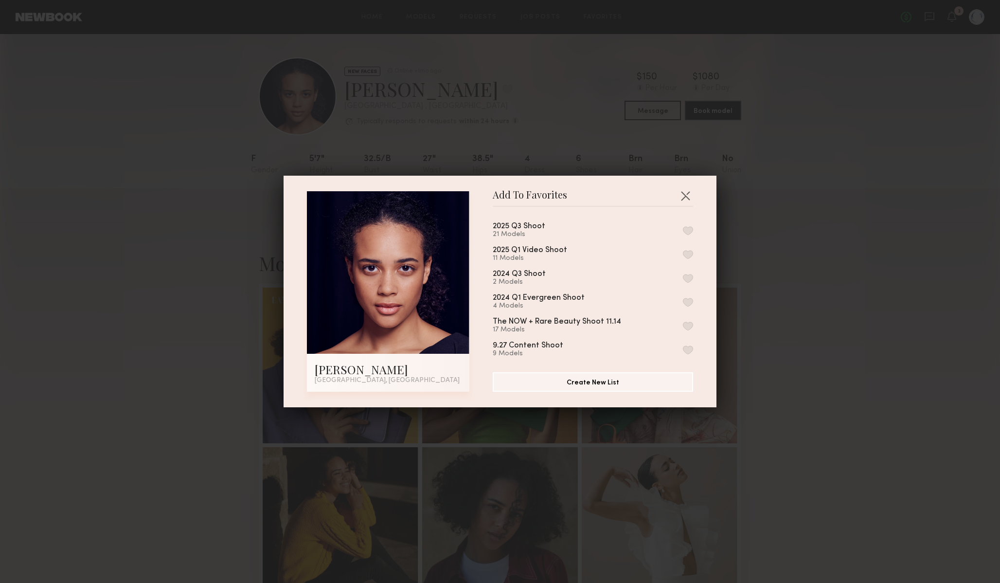
click at [690, 226] on button "button" at bounding box center [688, 230] width 10 height 9
click at [685, 193] on button "button" at bounding box center [686, 196] width 16 height 16
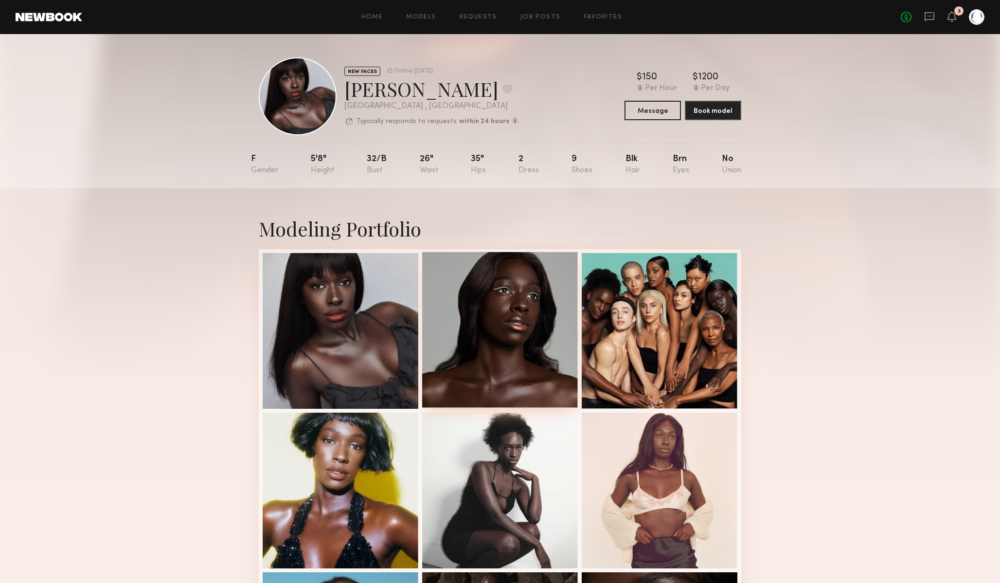
click at [523, 322] on div at bounding box center [500, 330] width 156 height 156
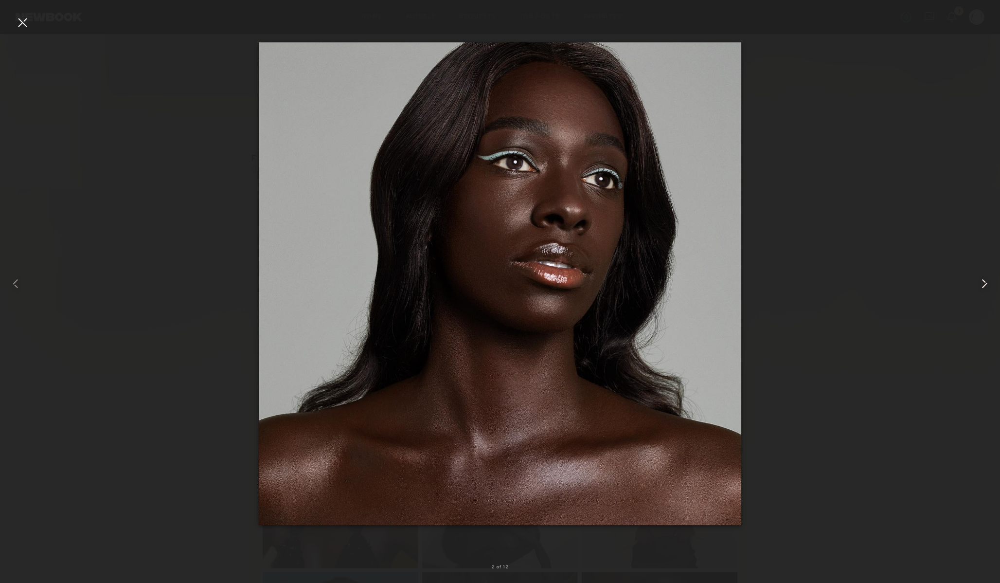
click at [983, 279] on common-icon at bounding box center [985, 284] width 16 height 16
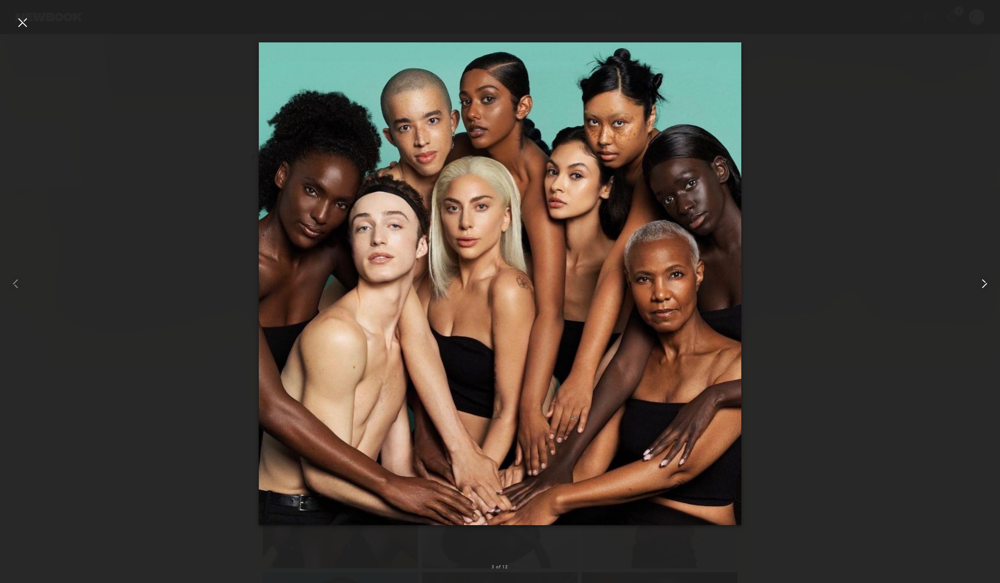
click at [981, 284] on common-icon at bounding box center [985, 284] width 16 height 16
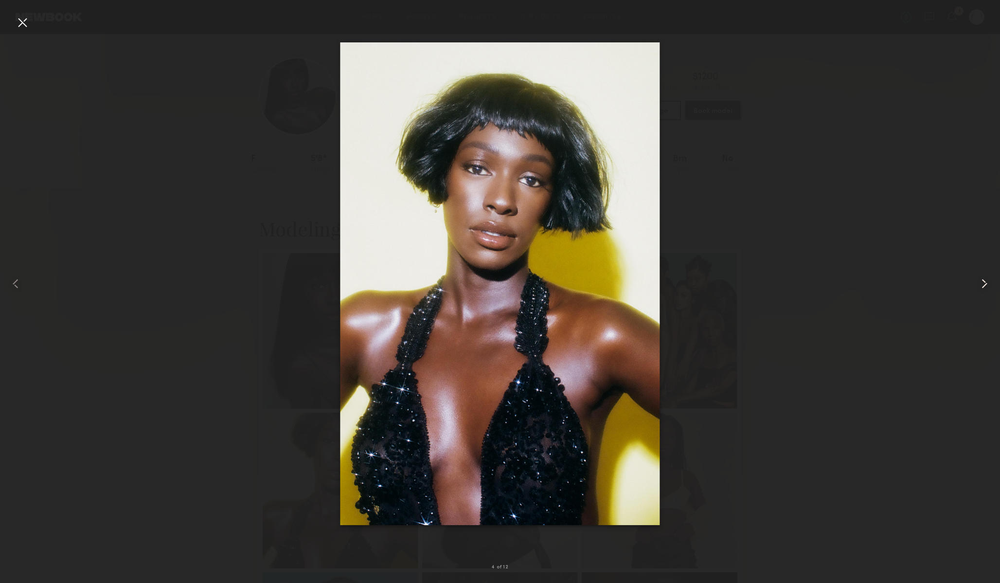
click at [981, 284] on common-icon at bounding box center [985, 284] width 16 height 16
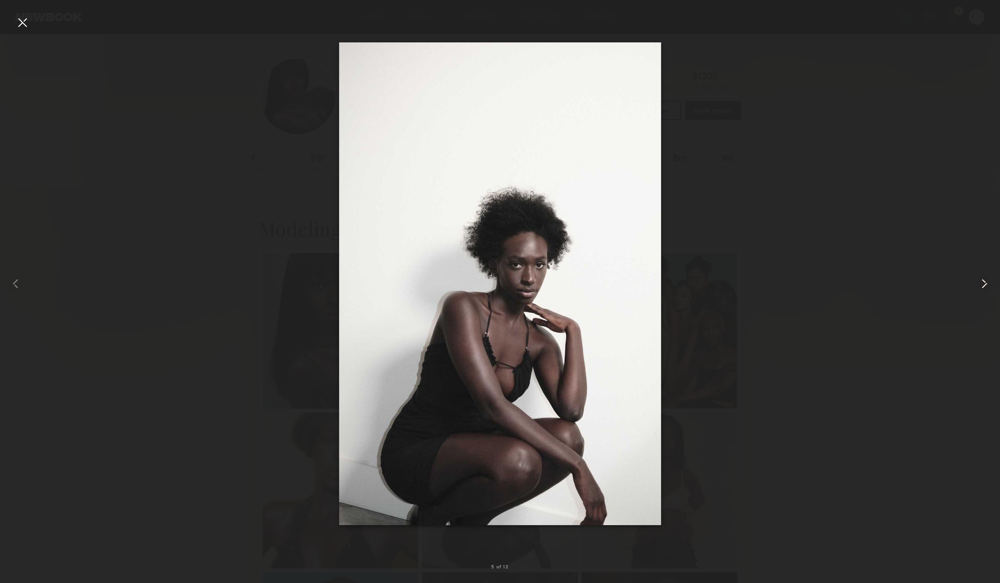
click at [981, 284] on common-icon at bounding box center [985, 284] width 16 height 16
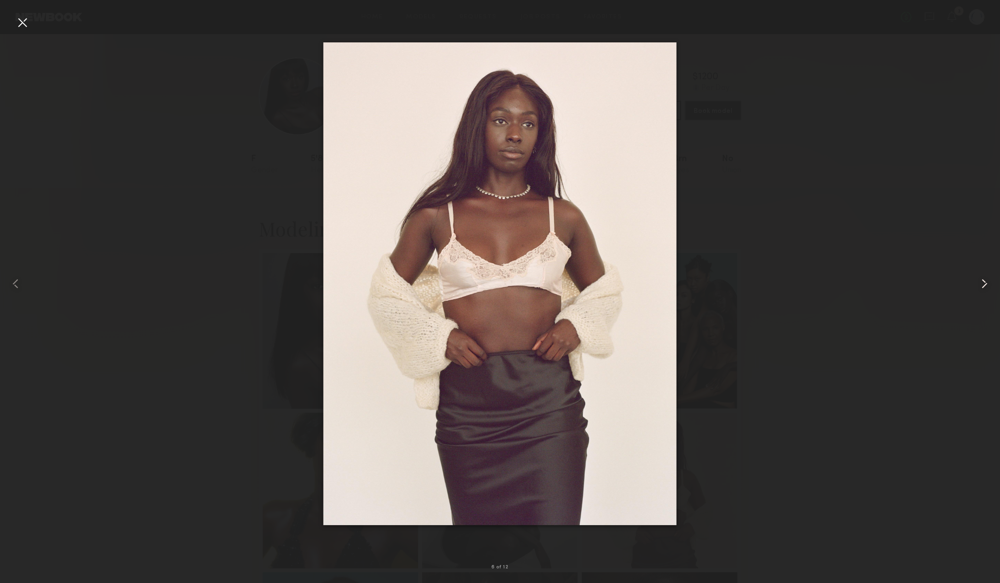
click at [981, 284] on common-icon at bounding box center [985, 284] width 16 height 16
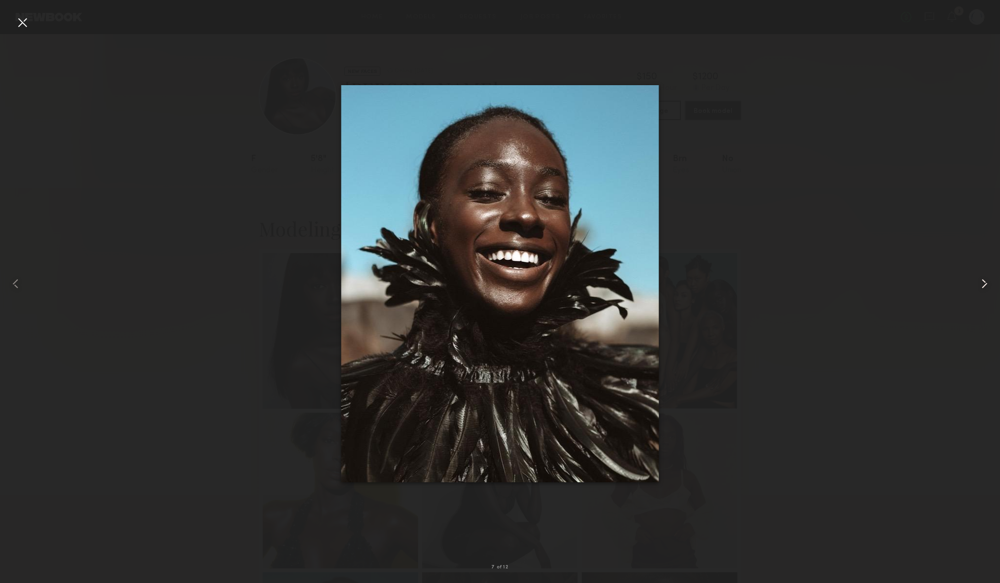
click at [981, 284] on common-icon at bounding box center [985, 284] width 16 height 16
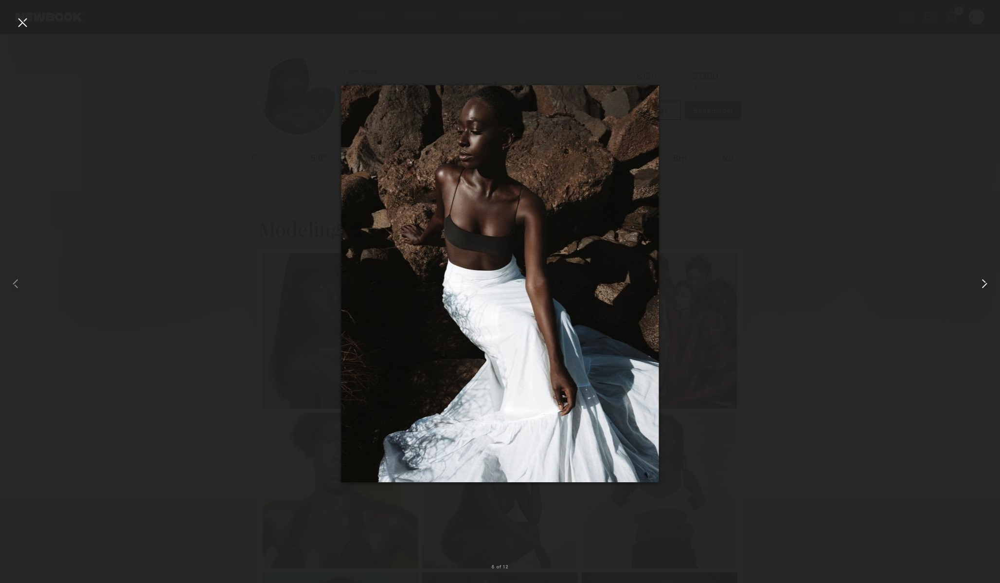
click at [981, 284] on common-icon at bounding box center [985, 284] width 16 height 16
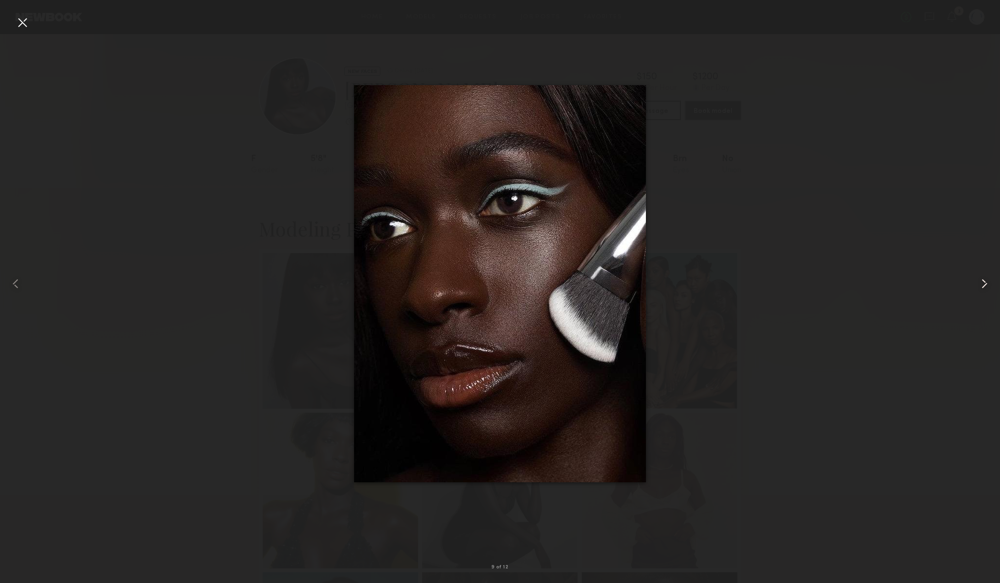
click at [981, 284] on common-icon at bounding box center [985, 284] width 16 height 16
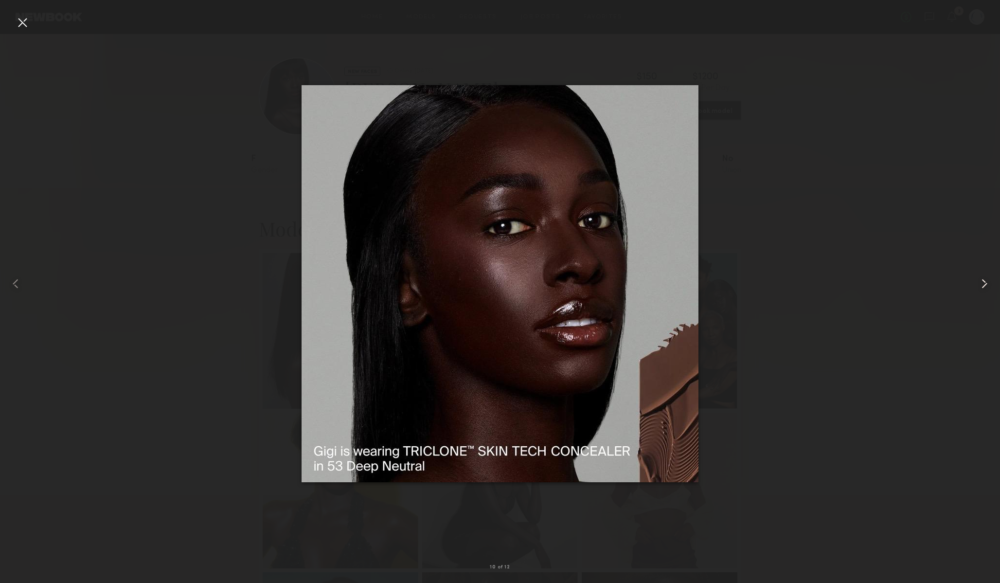
click at [981, 284] on common-icon at bounding box center [985, 284] width 16 height 16
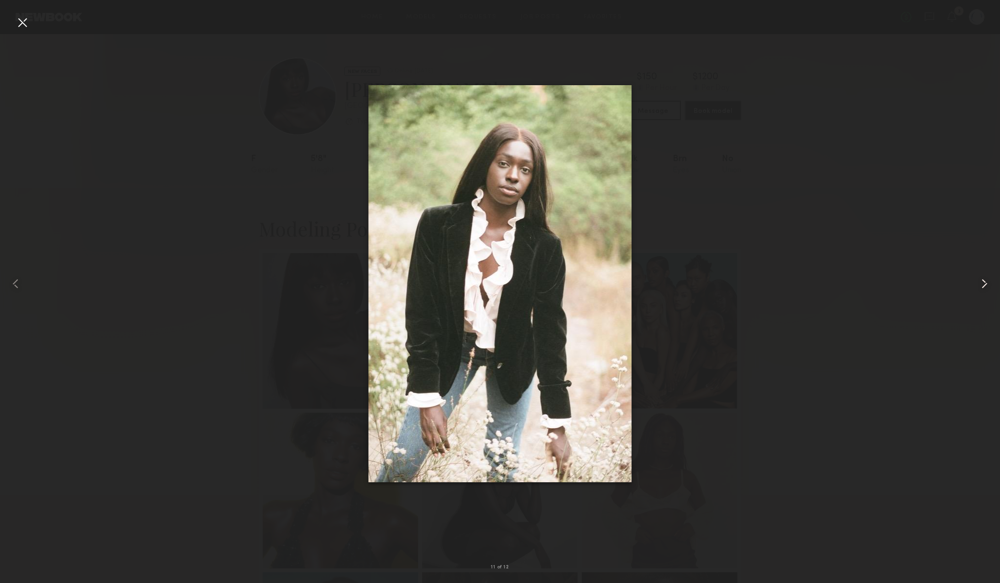
click at [981, 284] on common-icon at bounding box center [985, 284] width 16 height 16
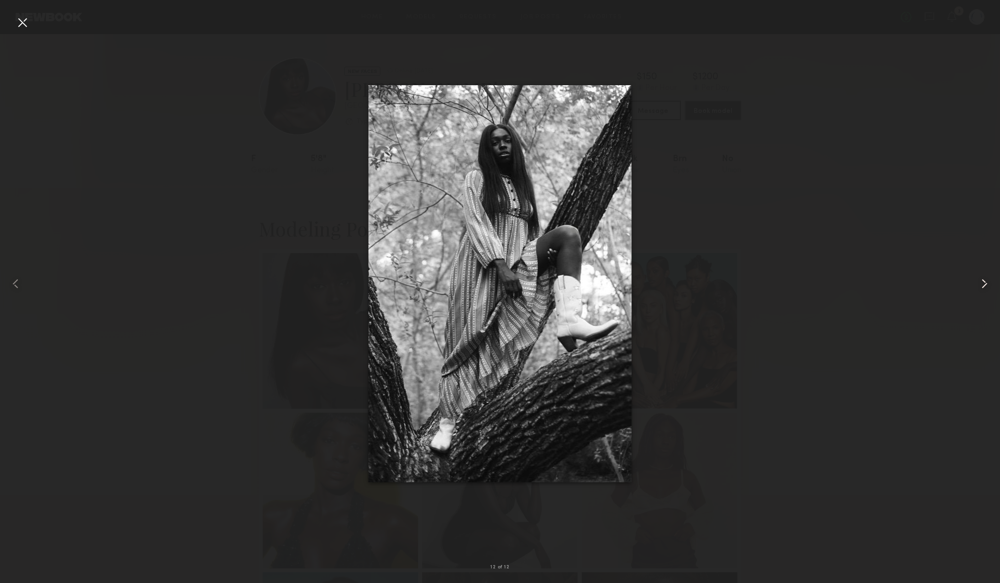
click at [981, 284] on common-icon at bounding box center [985, 284] width 16 height 16
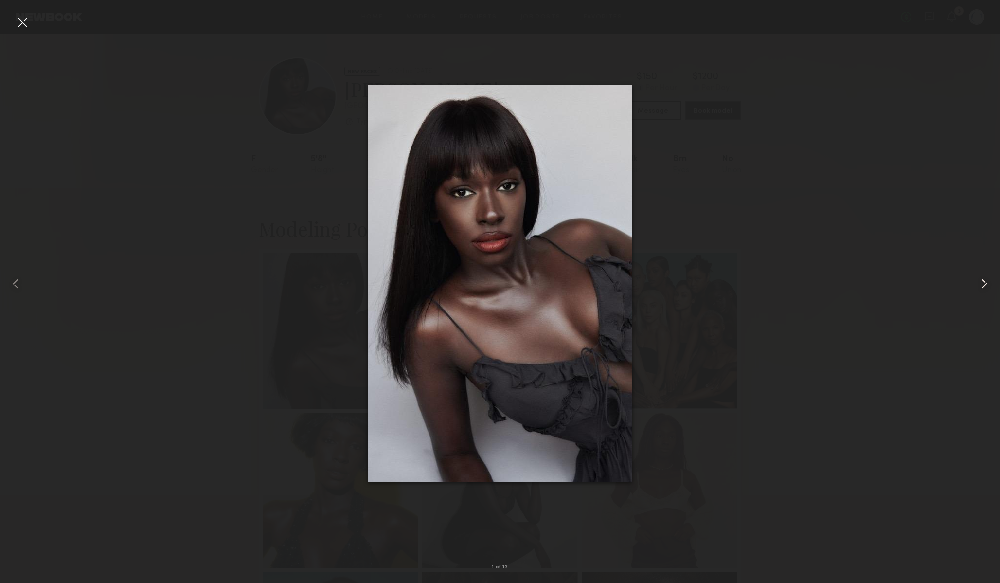
click at [981, 284] on common-icon at bounding box center [985, 284] width 16 height 16
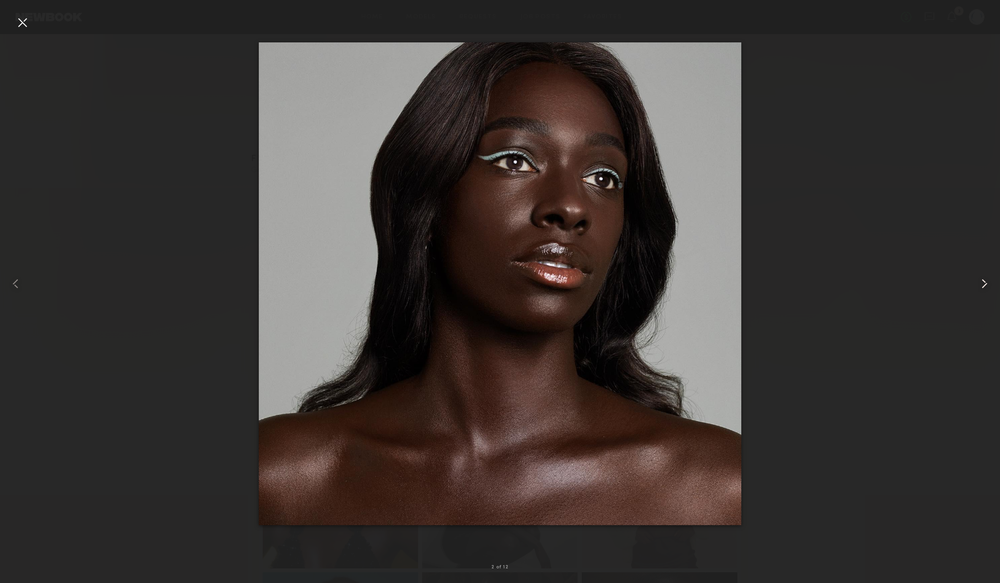
click at [981, 284] on common-icon at bounding box center [985, 284] width 16 height 16
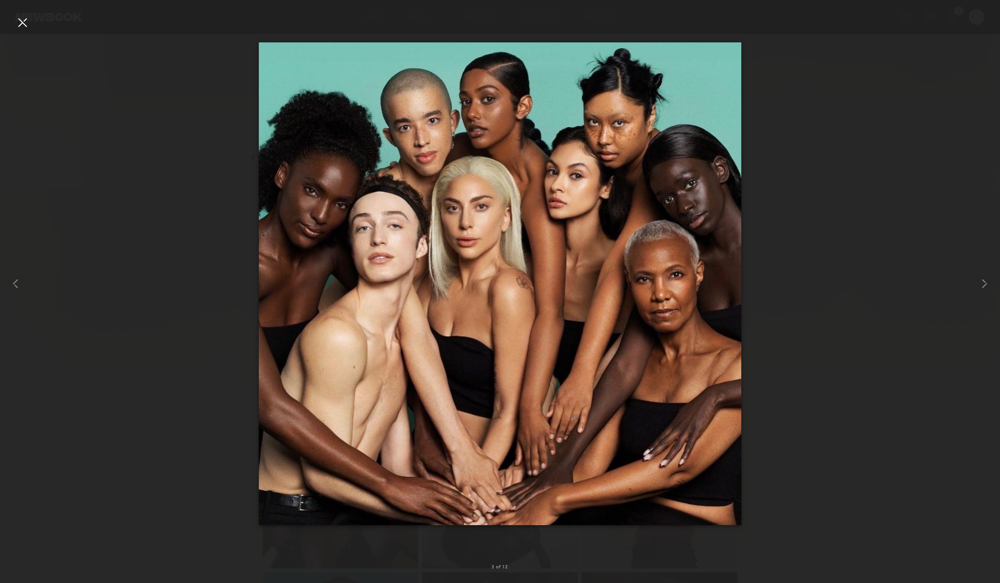
click at [915, 217] on div at bounding box center [500, 284] width 1000 height 536
click at [24, 27] on div at bounding box center [23, 23] width 16 height 16
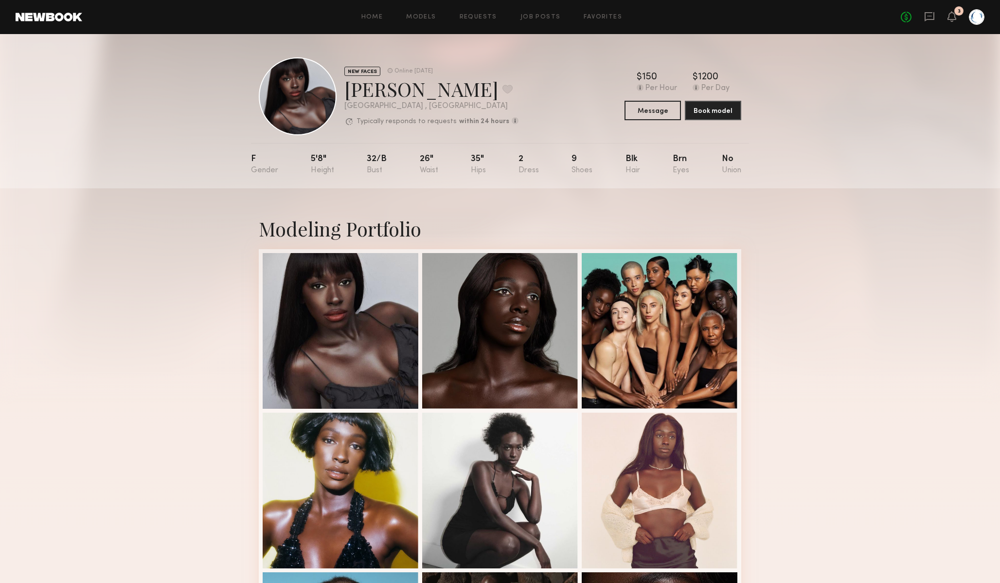
click at [168, 220] on div "Modeling Portfolio" at bounding box center [500, 553] width 1000 height 730
